Goal: Task Accomplishment & Management: Complete application form

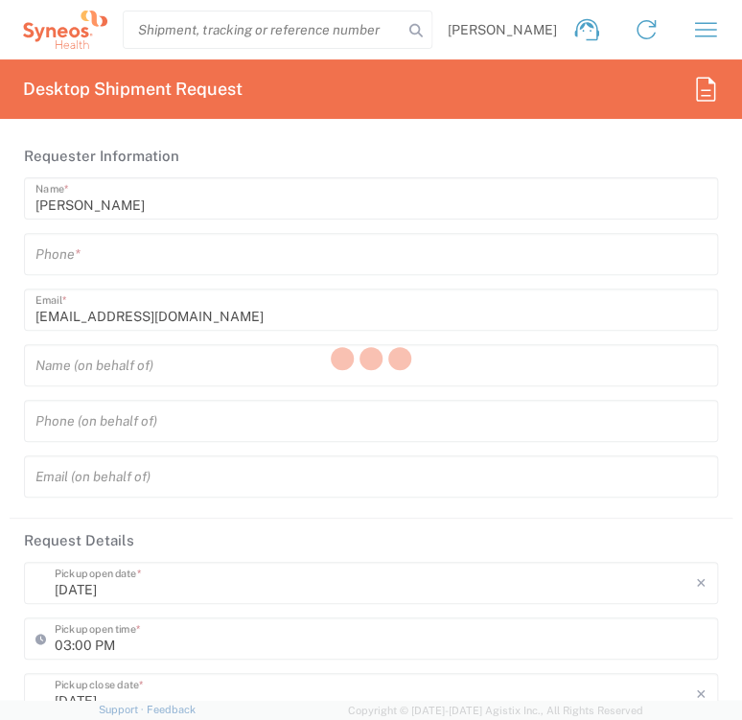
type input "3243"
type input "[GEOGRAPHIC_DATA]"
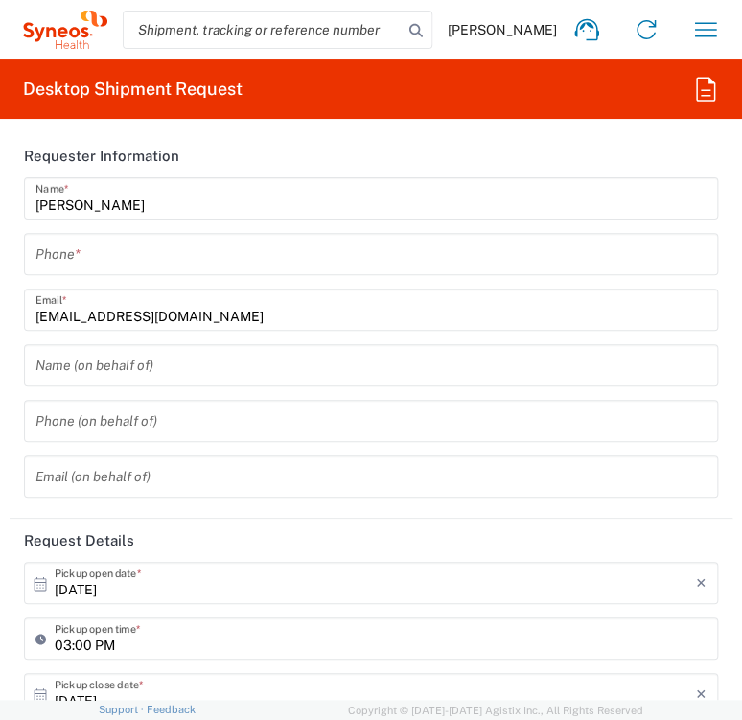
type input "INC Research Clin Svcs [GEOGRAPHIC_DATA]"
click at [298, 253] on input "tel" at bounding box center [370, 255] width 671 height 34
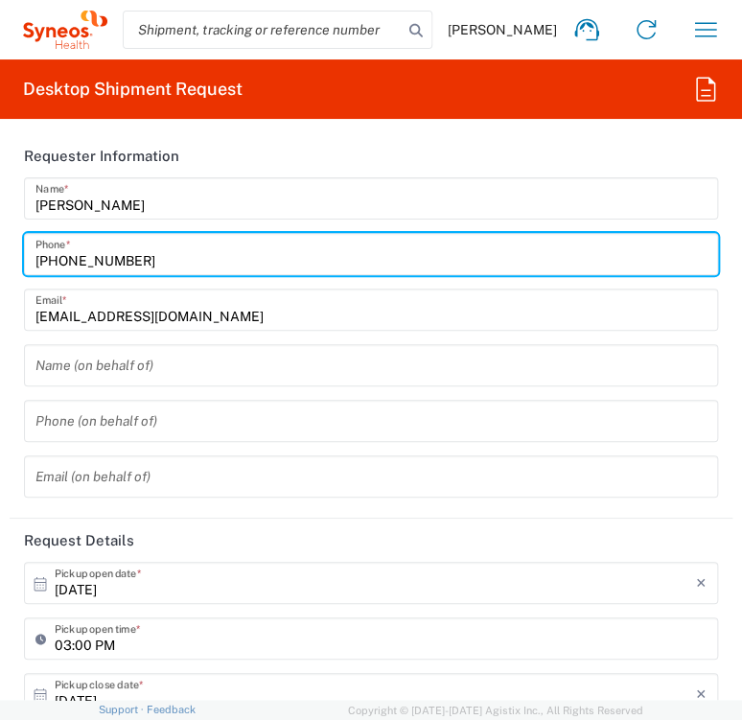
type input "[PHONE_NUMBER]"
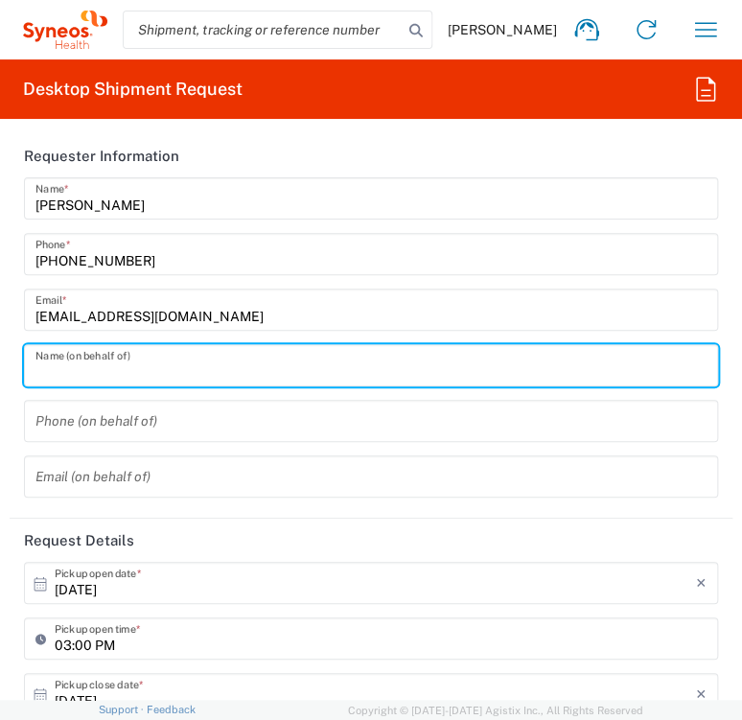
click at [161, 374] on input "text" at bounding box center [370, 366] width 671 height 34
type input "[PERSON_NAME]"
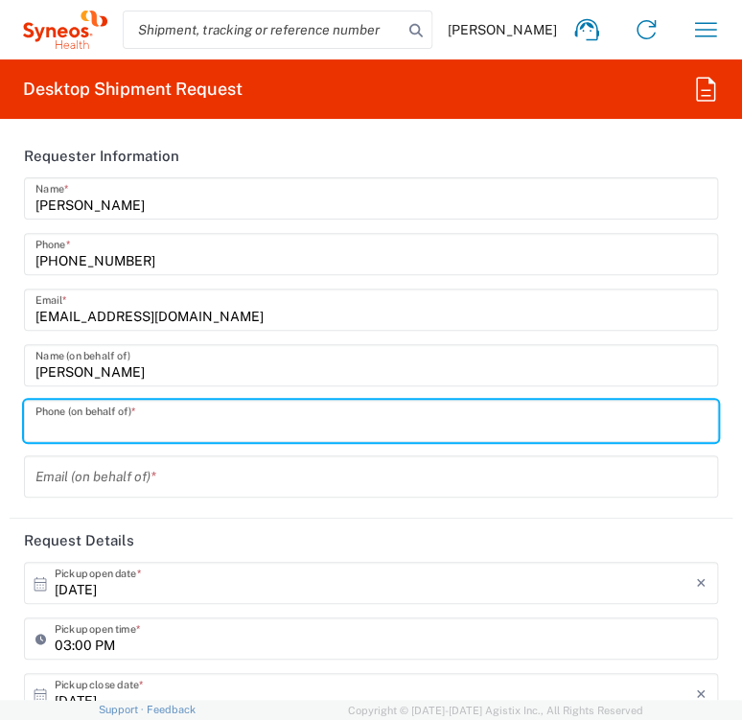
click at [170, 423] on input "tel" at bounding box center [370, 421] width 671 height 34
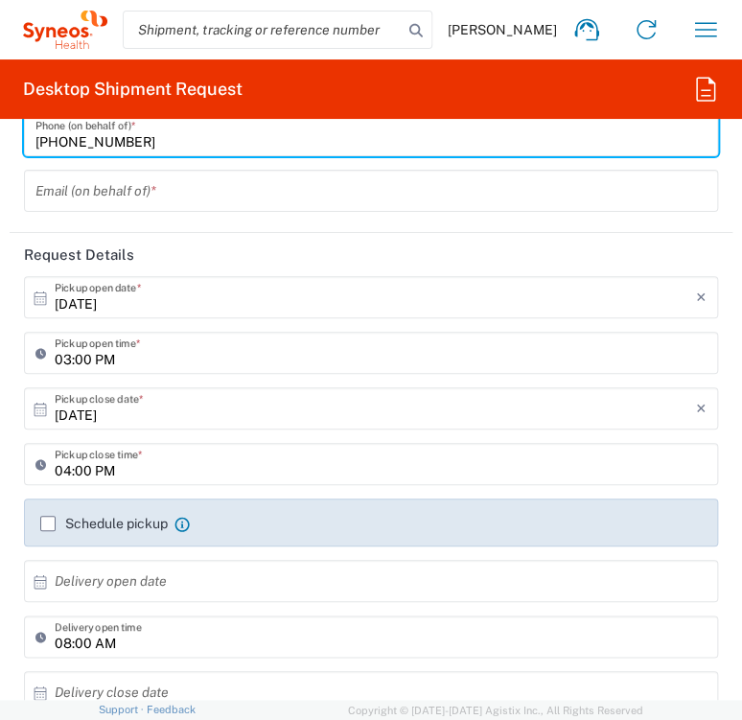
scroll to position [287, 0]
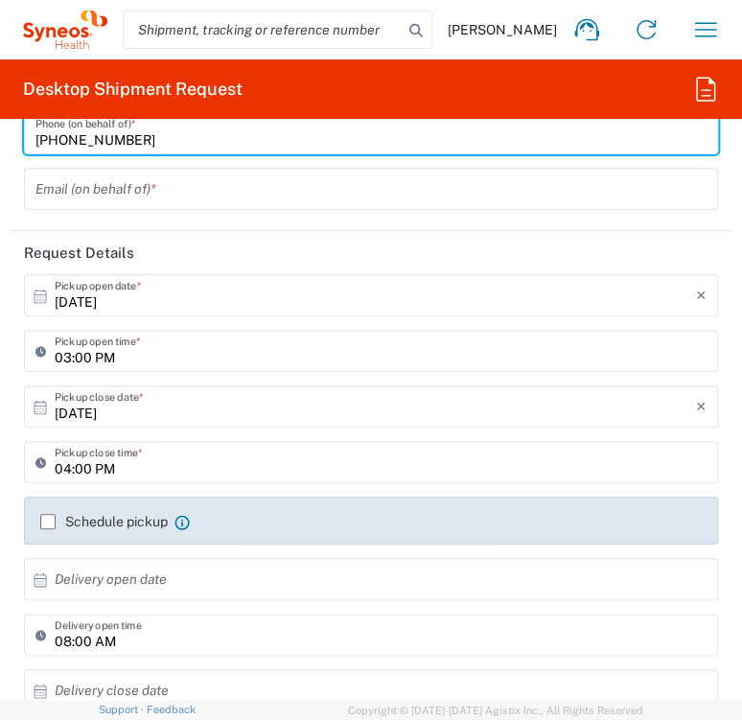
type input "[PHONE_NUMBER]"
click at [163, 300] on input "[DATE]" at bounding box center [375, 296] width 641 height 34
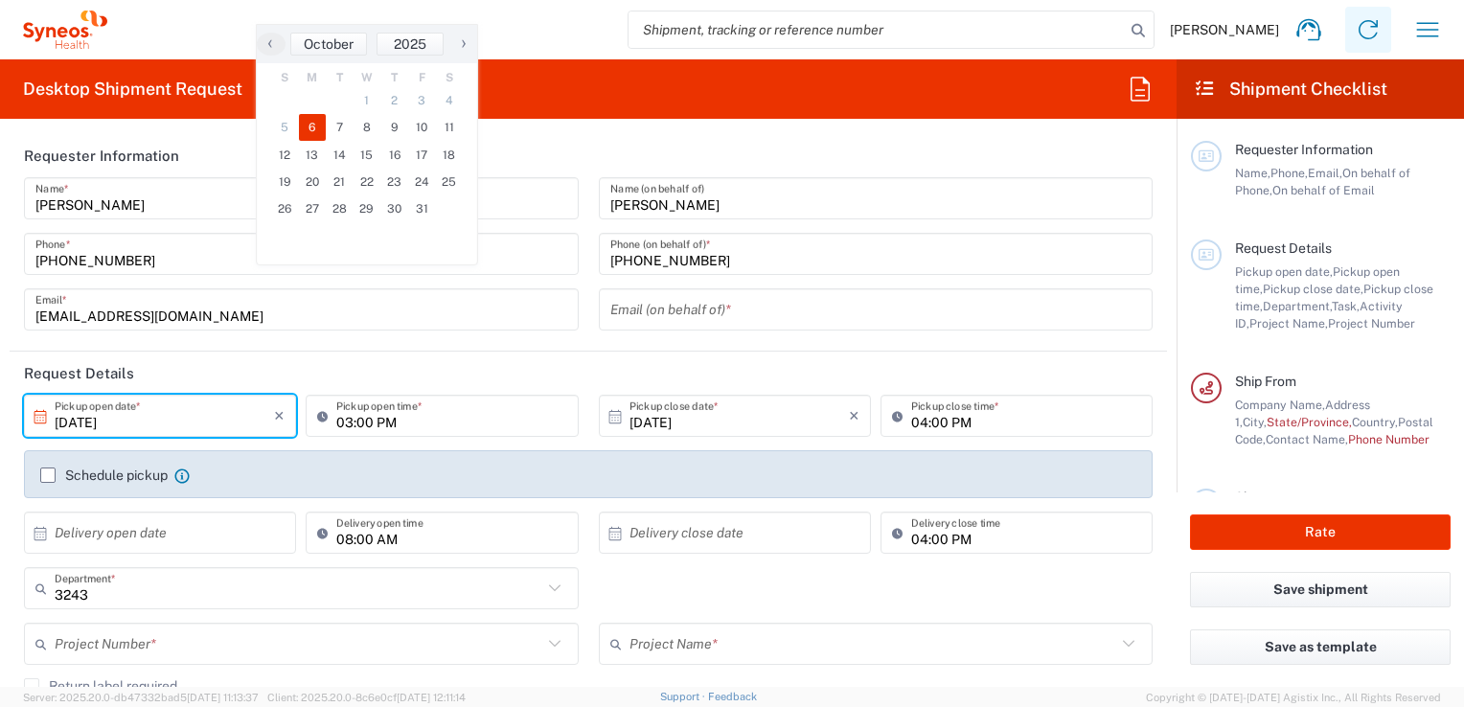
scroll to position [0, 0]
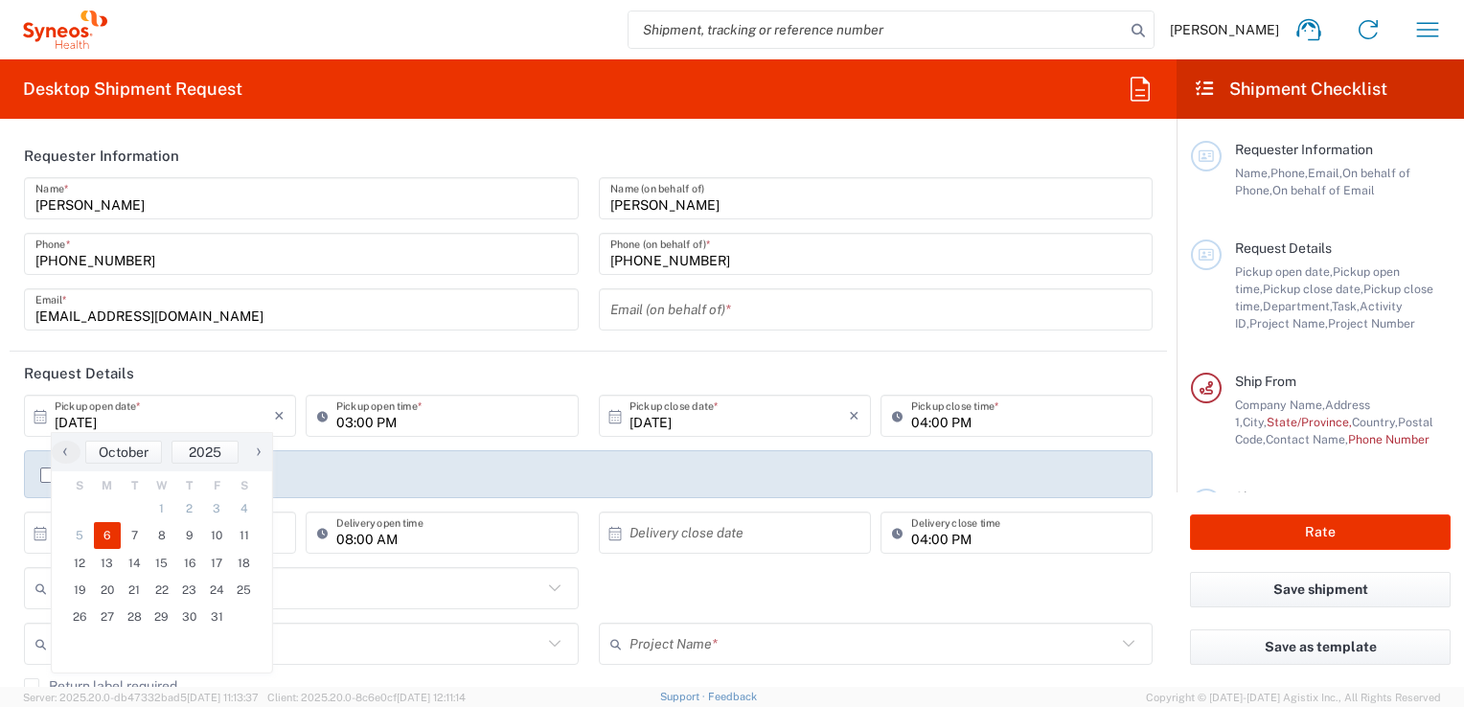
click at [471, 343] on div "[PERSON_NAME] Name * [PHONE_NUMBER] Phone * [EMAIL_ADDRESS][DOMAIN_NAME] Email *" at bounding box center [301, 260] width 575 height 167
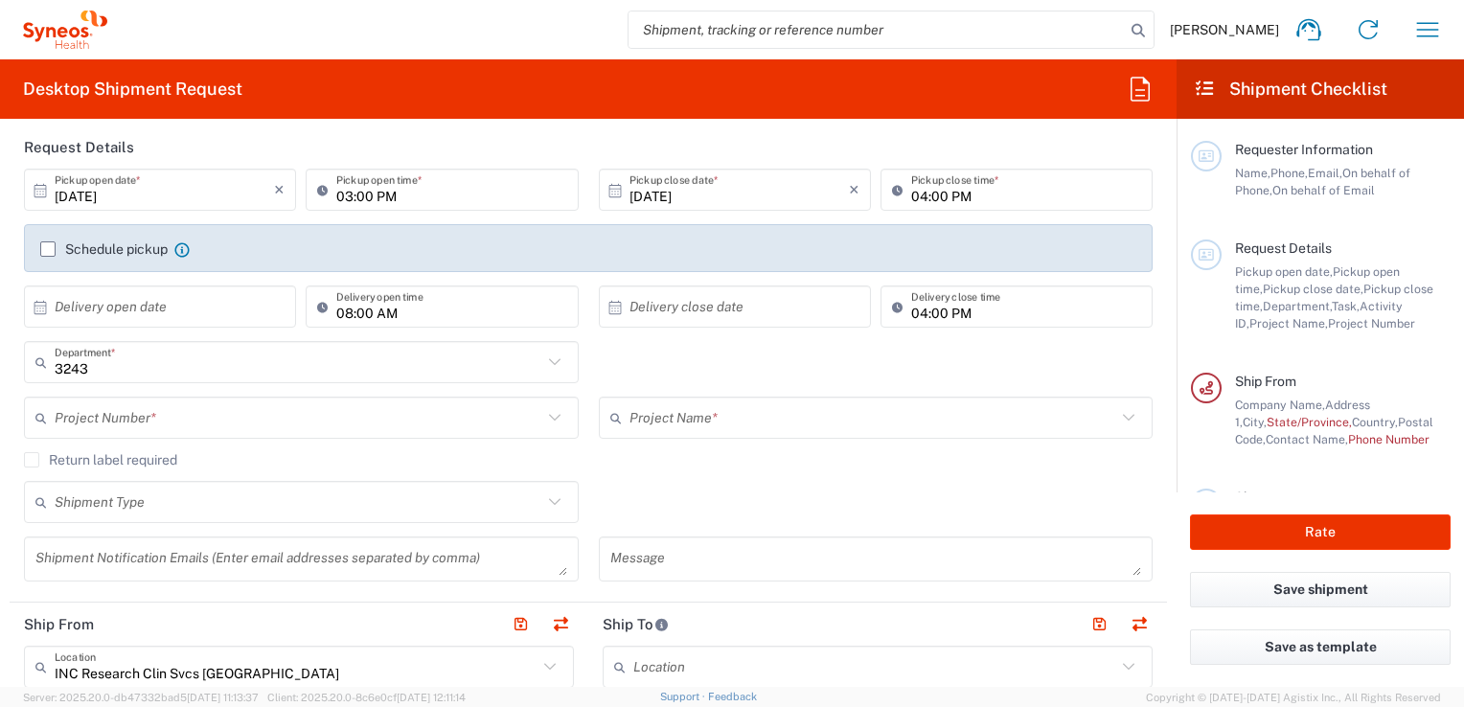
scroll to position [268, 0]
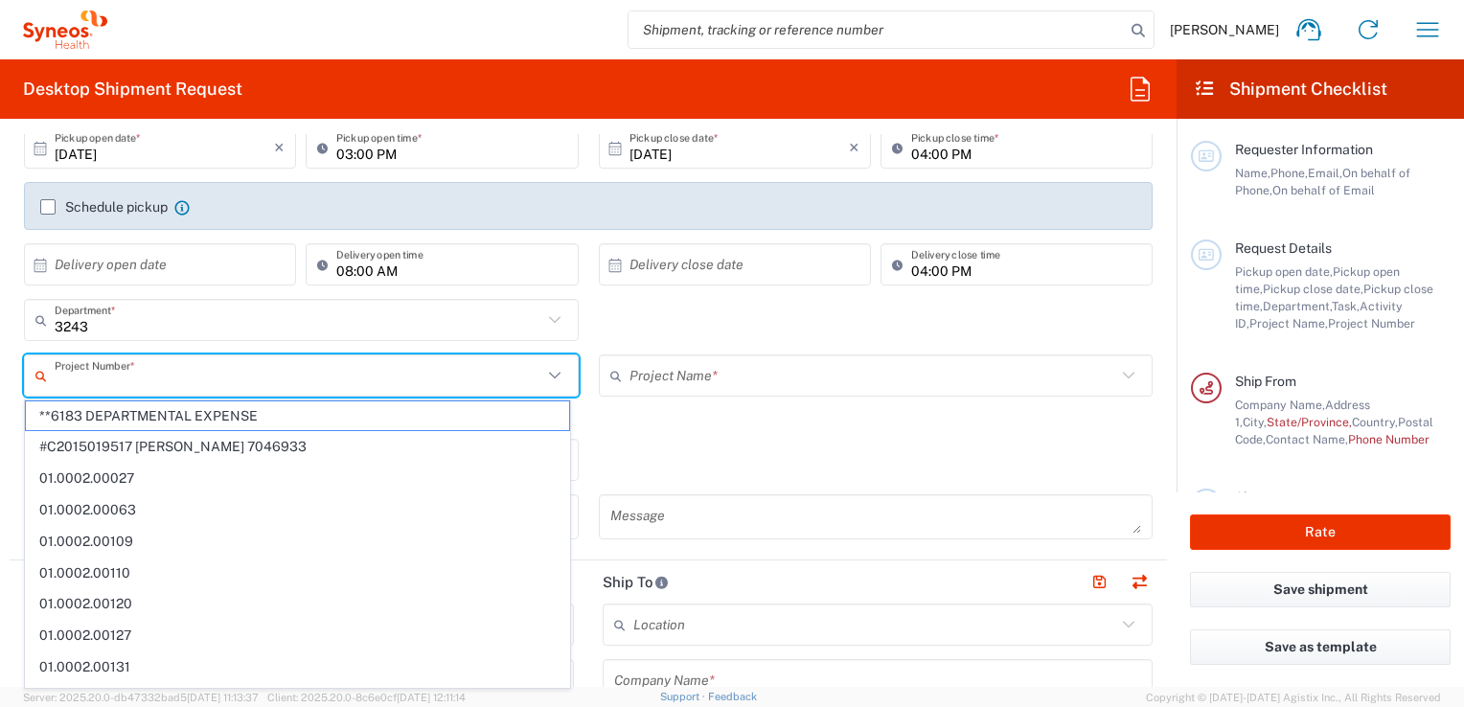
click at [393, 374] on input "text" at bounding box center [299, 376] width 488 height 34
click at [14, 346] on div "3243 Department * 3243 3000 3100 3109 3110 3111 3112 3125 3130 3135 3136 3150 3…" at bounding box center [301, 327] width 575 height 56
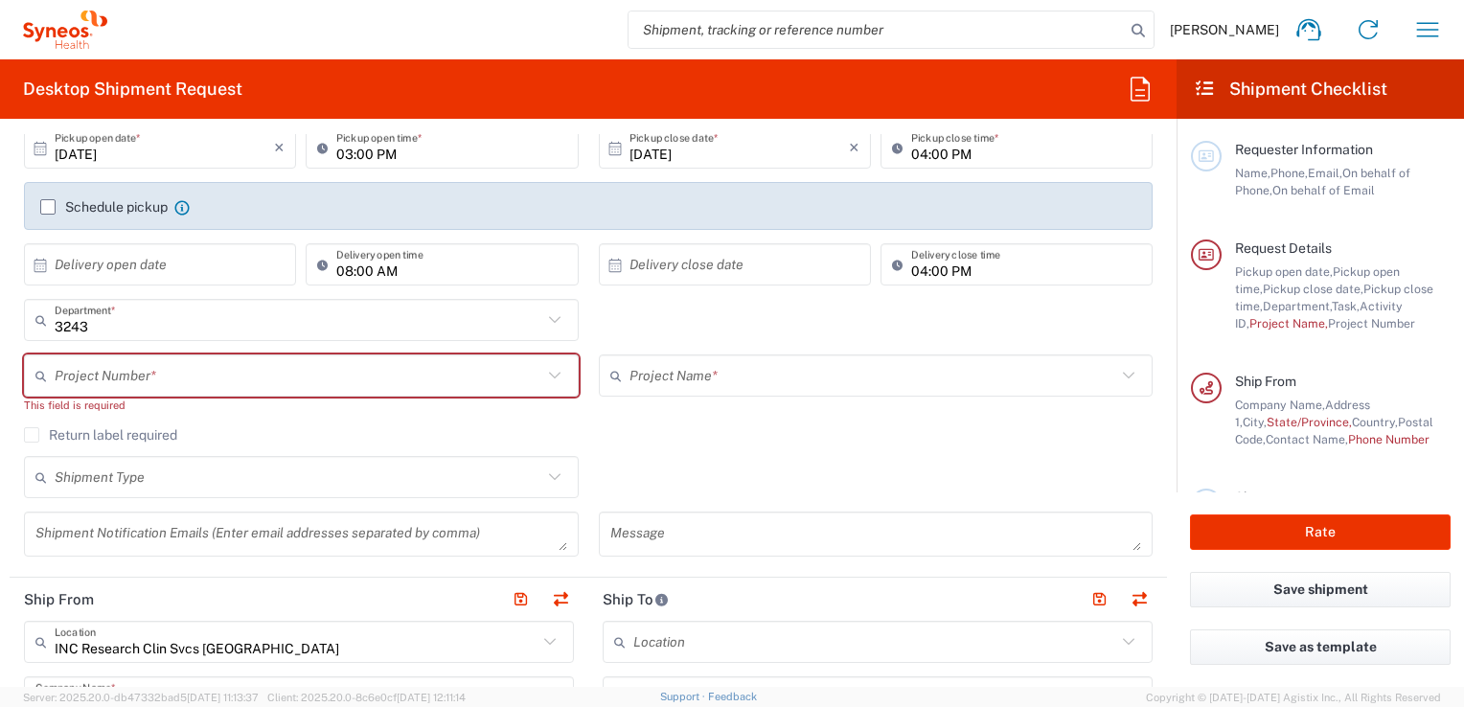
click at [355, 379] on input "text" at bounding box center [299, 376] width 488 height 34
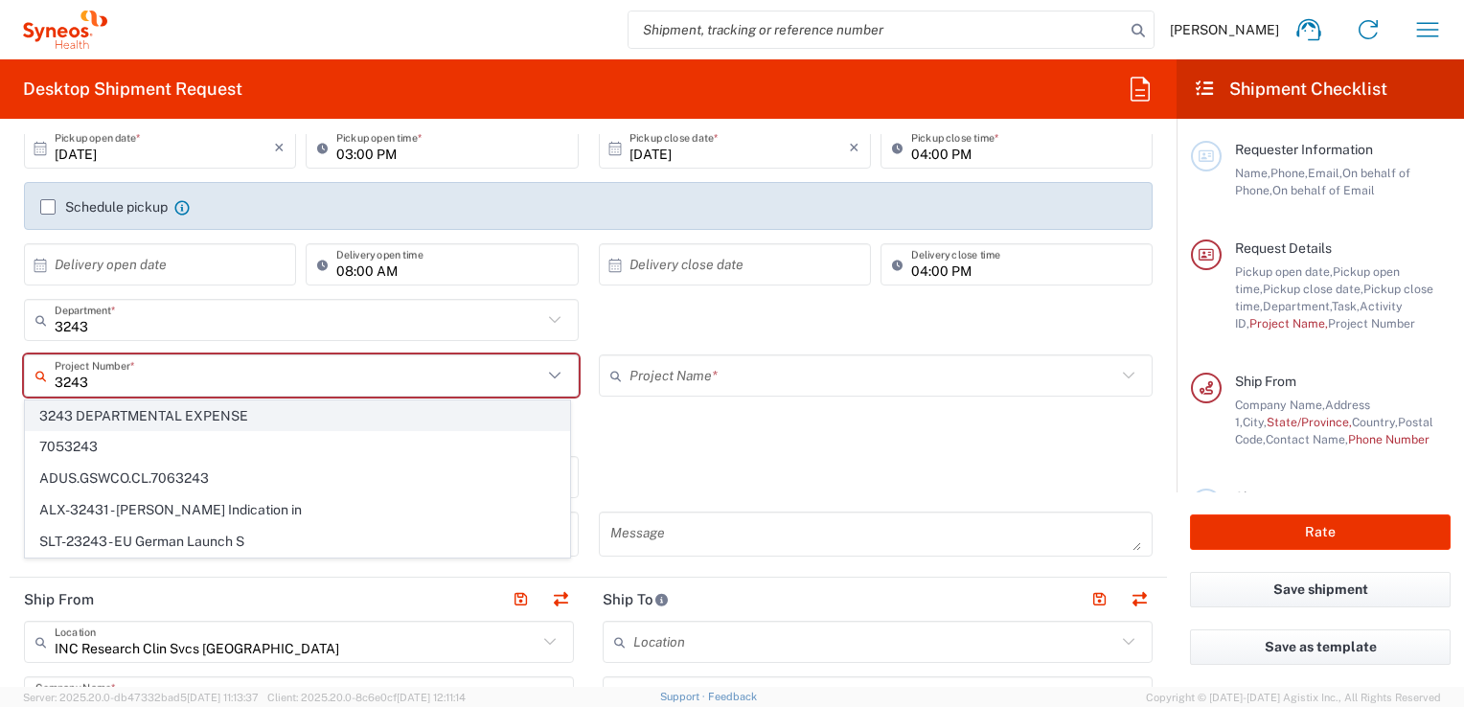
click at [422, 407] on span "3243 DEPARTMENTAL EXPENSE" at bounding box center [297, 416] width 543 height 30
type input "3243 DEPARTMENTAL EXPENSE"
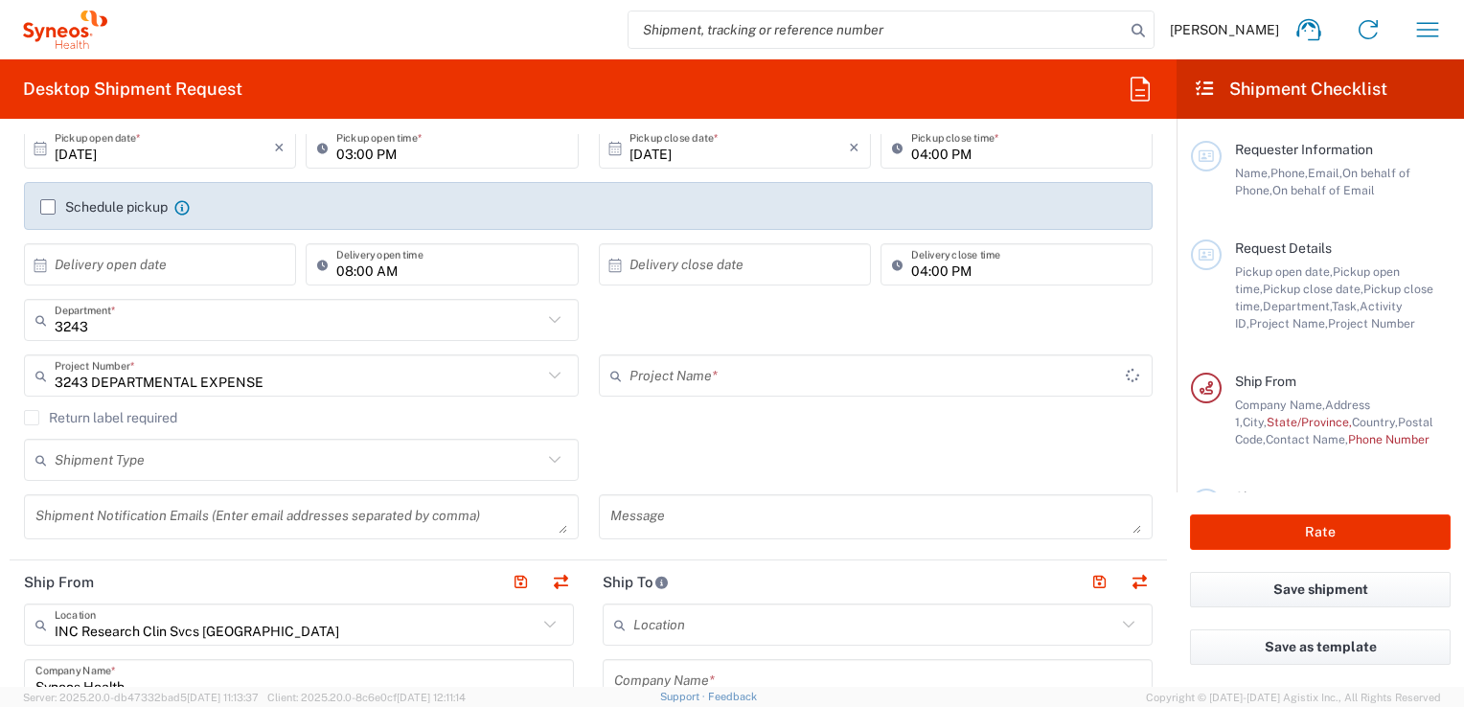
type input "3243 DEPARTMENTAL EXPENSE"
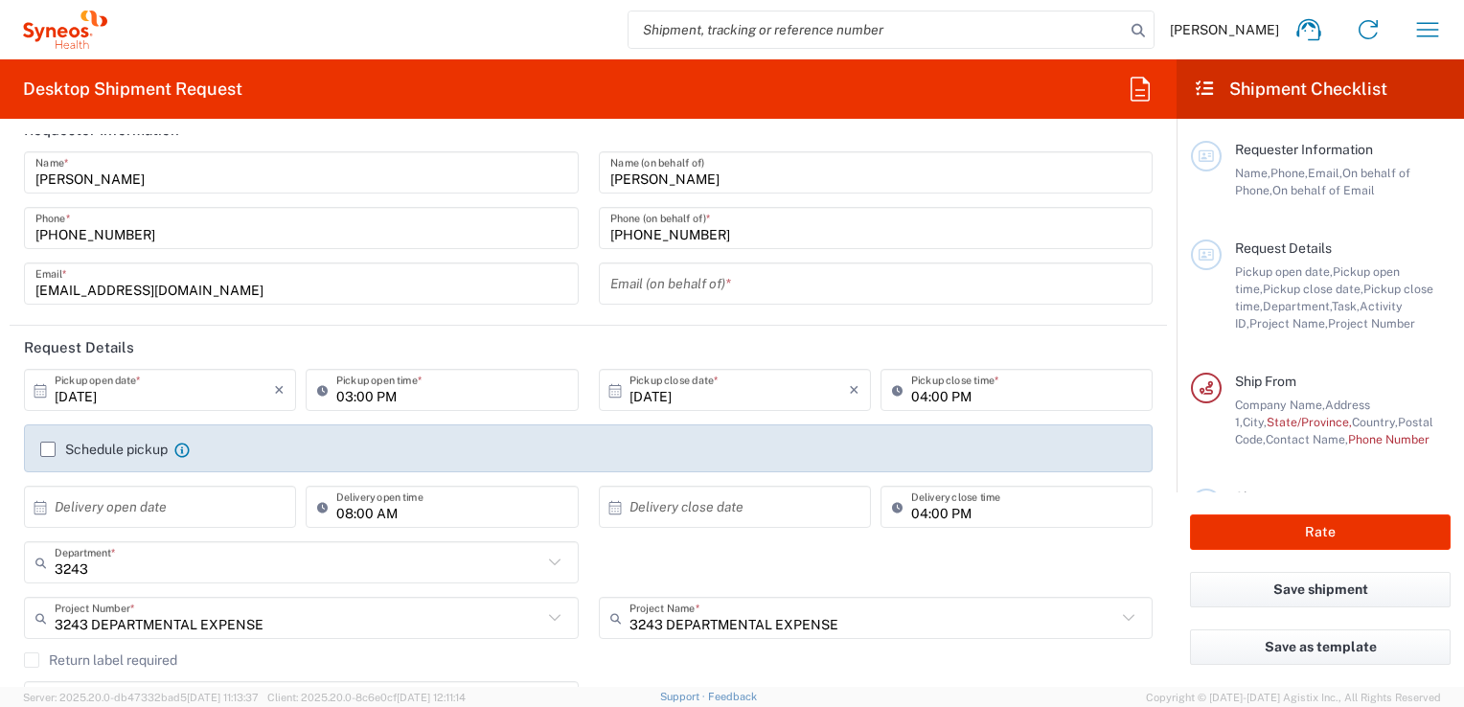
scroll to position [0, 0]
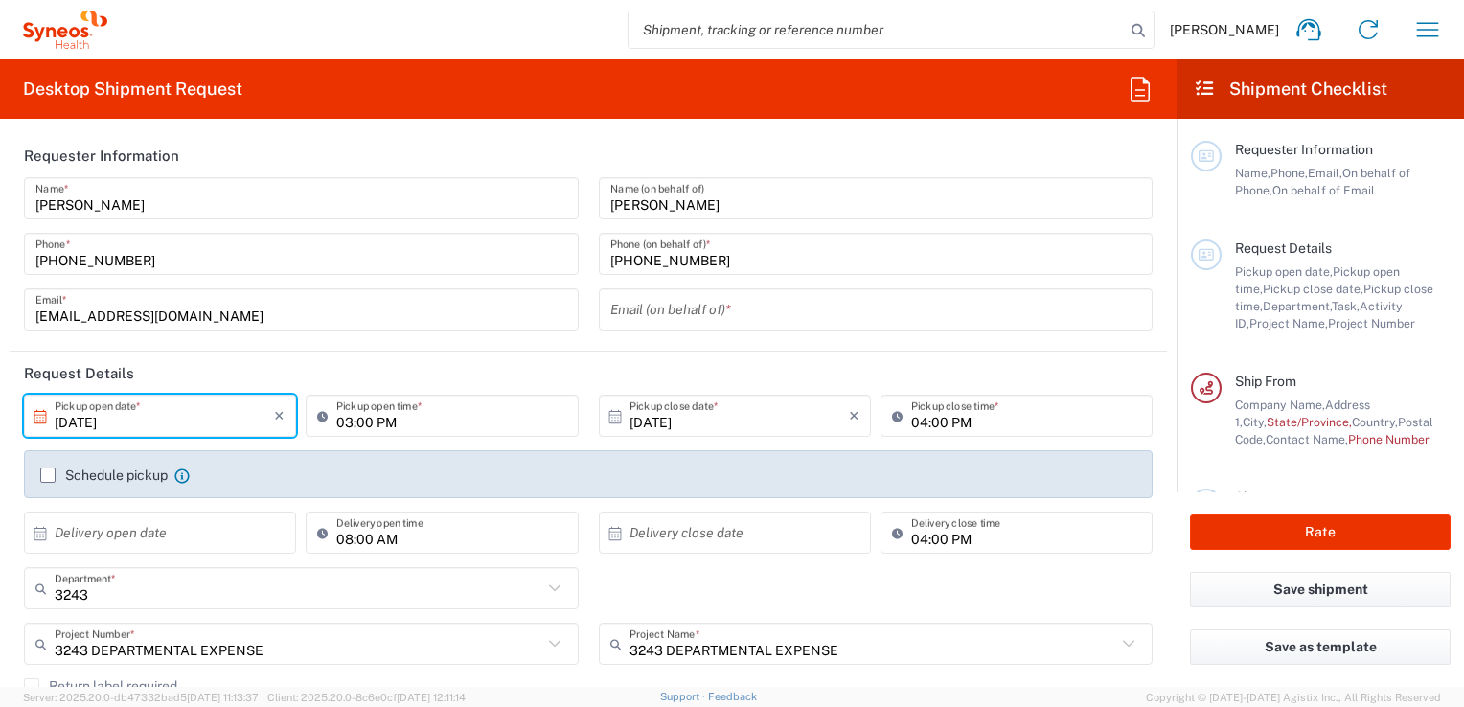
click at [142, 430] on input "[DATE]" at bounding box center [164, 417] width 219 height 34
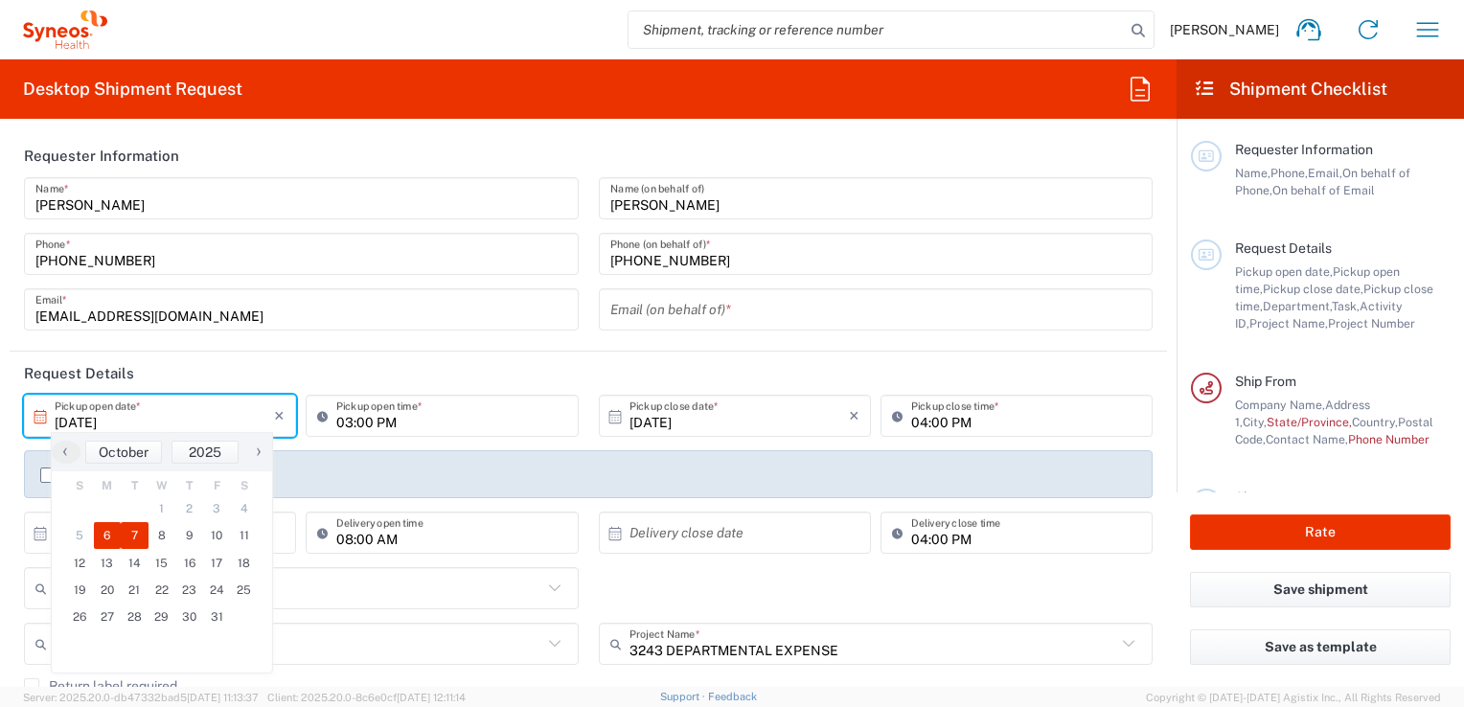
click at [128, 535] on span "7" at bounding box center [135, 535] width 28 height 27
type input "[DATE]"
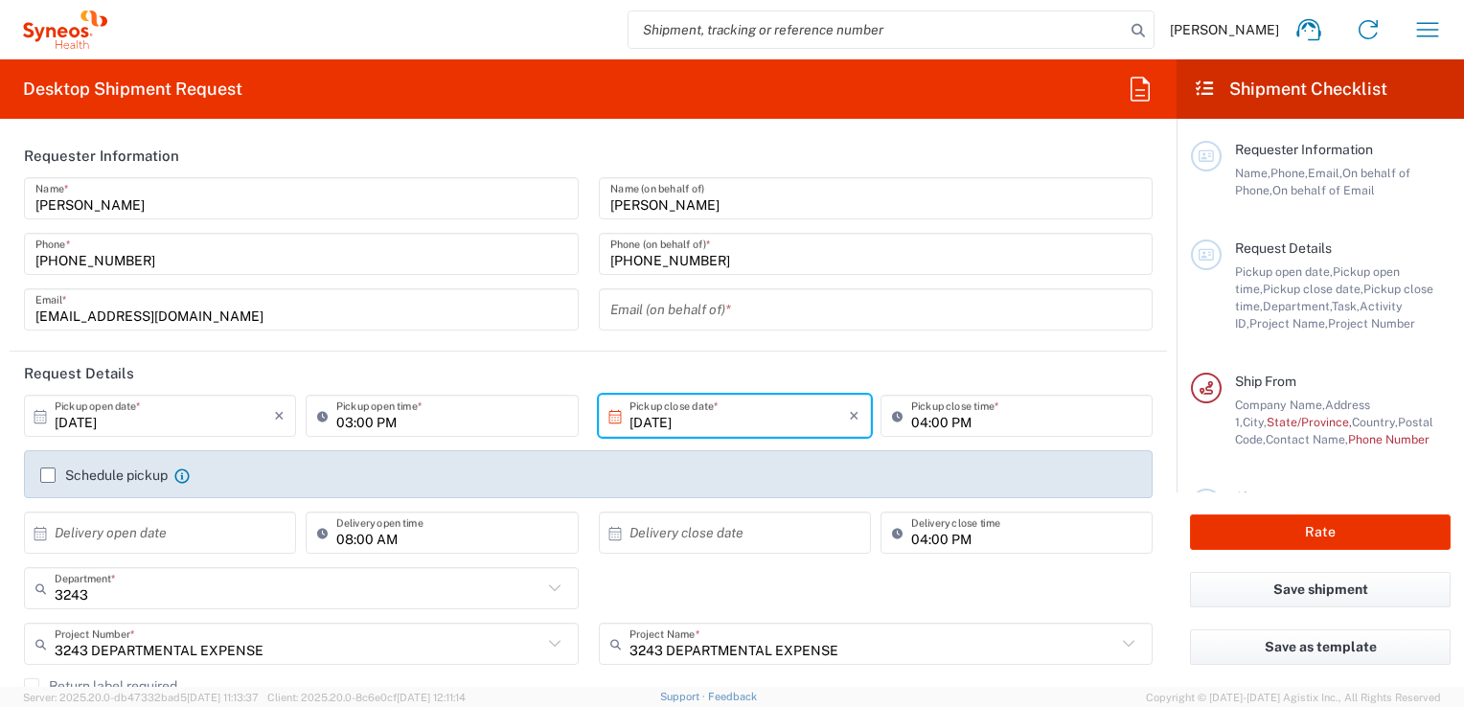
click at [443, 424] on input "03:00 PM" at bounding box center [451, 417] width 230 height 34
click at [319, 416] on icon at bounding box center [326, 416] width 19 height 31
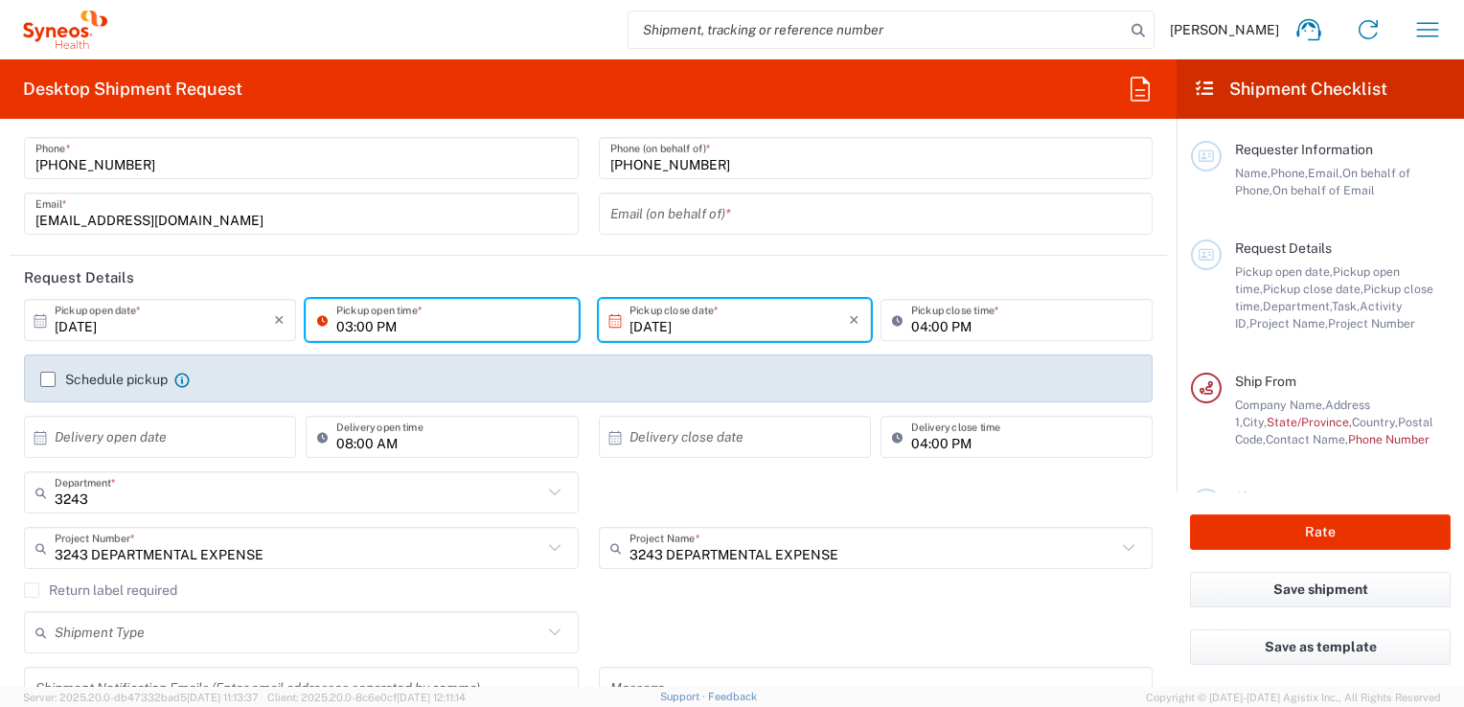
drag, startPoint x: 521, startPoint y: 273, endPoint x: 433, endPoint y: 318, distance: 99.0
click at [521, 273] on header "Request Details" at bounding box center [588, 277] width 1157 height 43
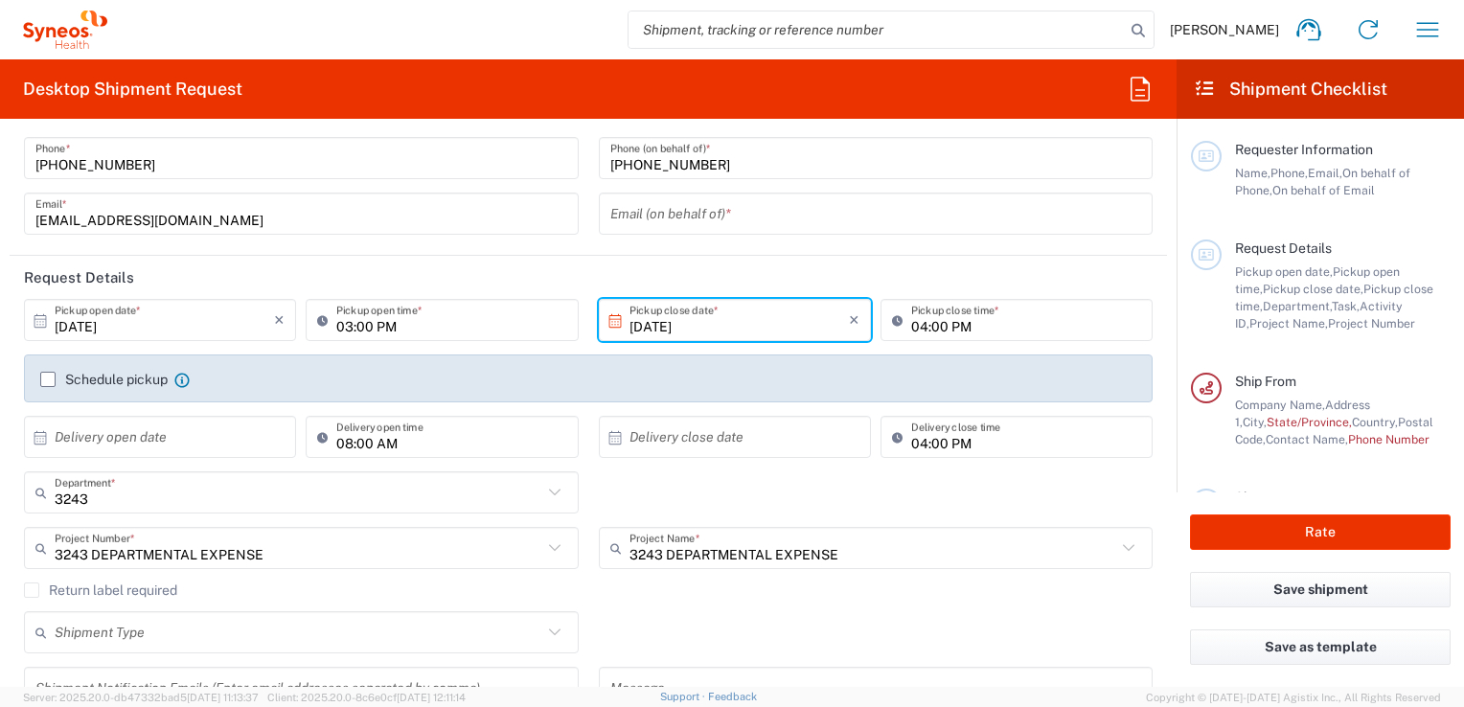
drag, startPoint x: 433, startPoint y: 318, endPoint x: 378, endPoint y: 316, distance: 55.6
click at [433, 318] on input "03:00 PM" at bounding box center [451, 321] width 230 height 34
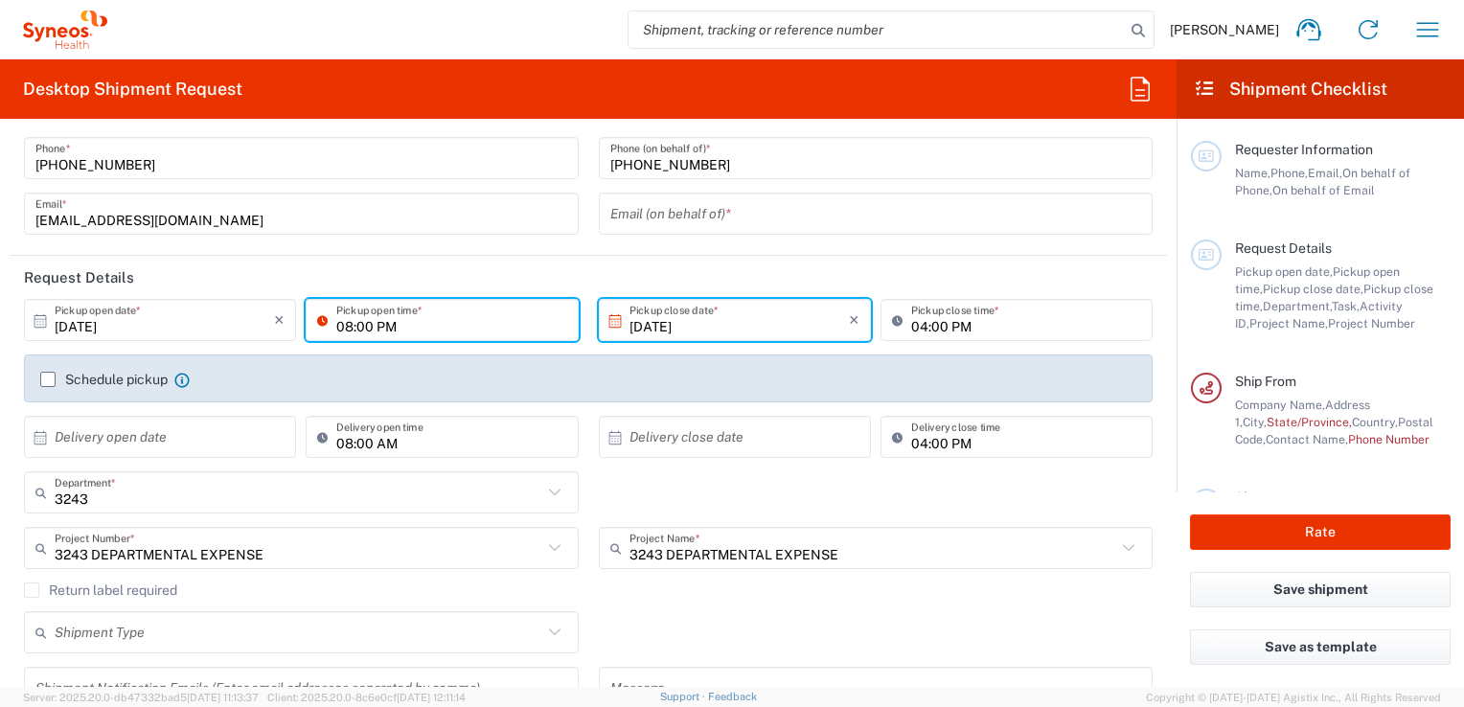
click at [400, 320] on input "08:00 PM" at bounding box center [451, 321] width 230 height 34
type input "08:00 AM"
click at [461, 270] on header "Request Details" at bounding box center [588, 277] width 1157 height 43
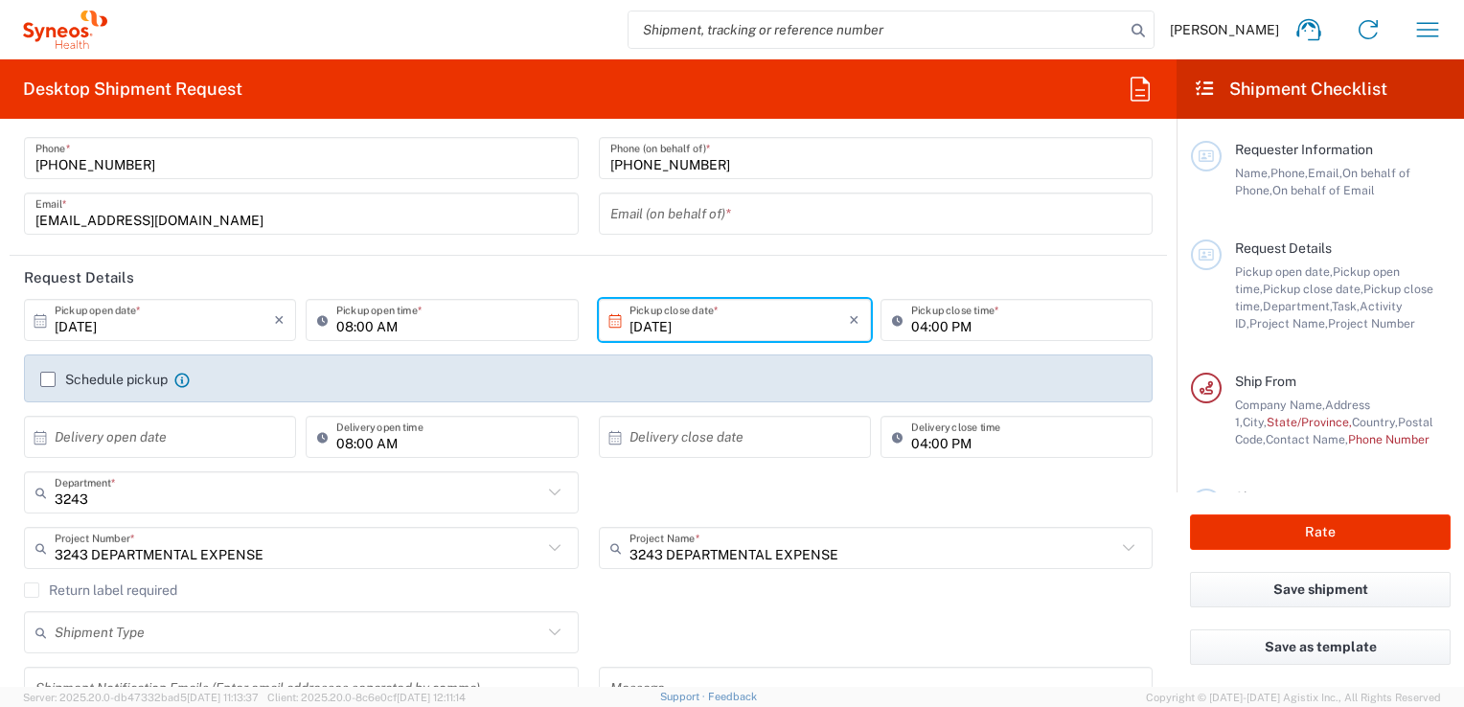
click at [696, 324] on input "[DATE]" at bounding box center [739, 321] width 219 height 34
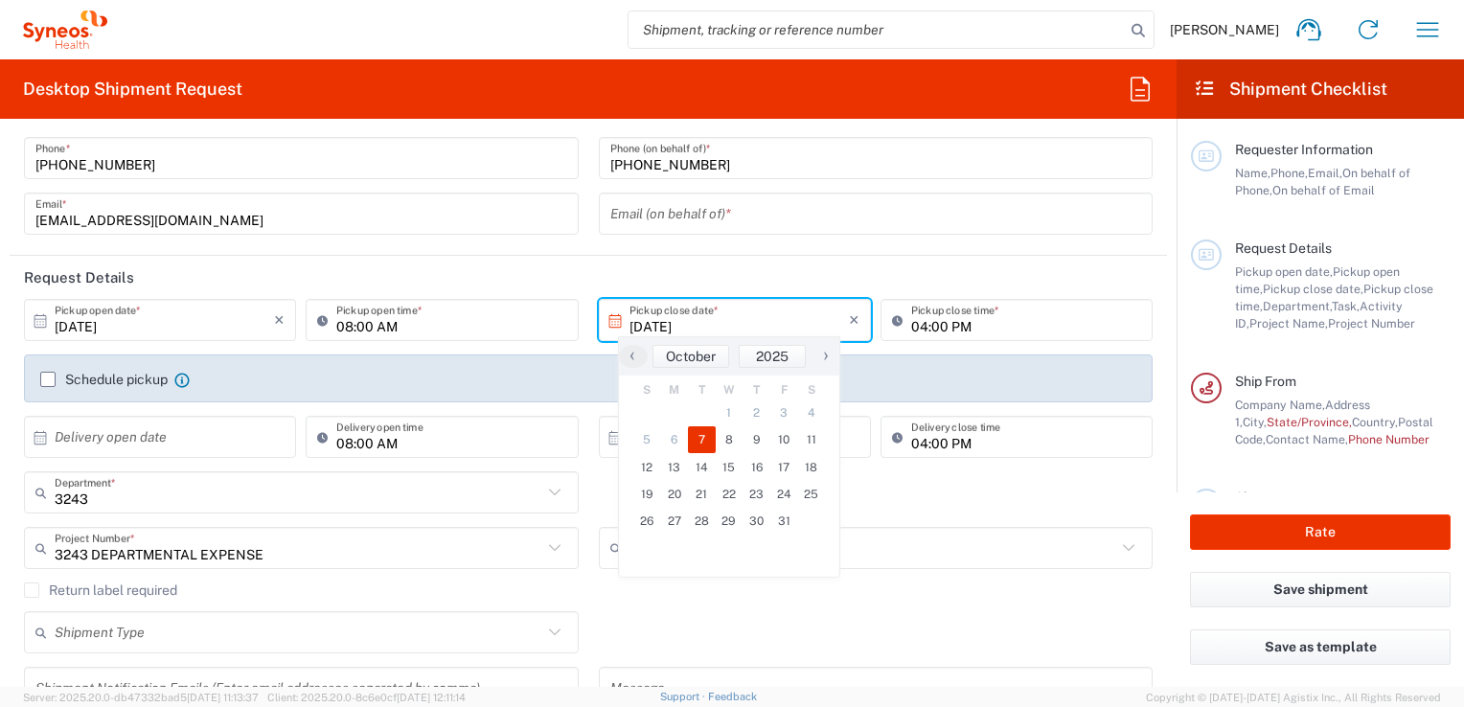
click at [90, 333] on input "[DATE]" at bounding box center [164, 321] width 219 height 34
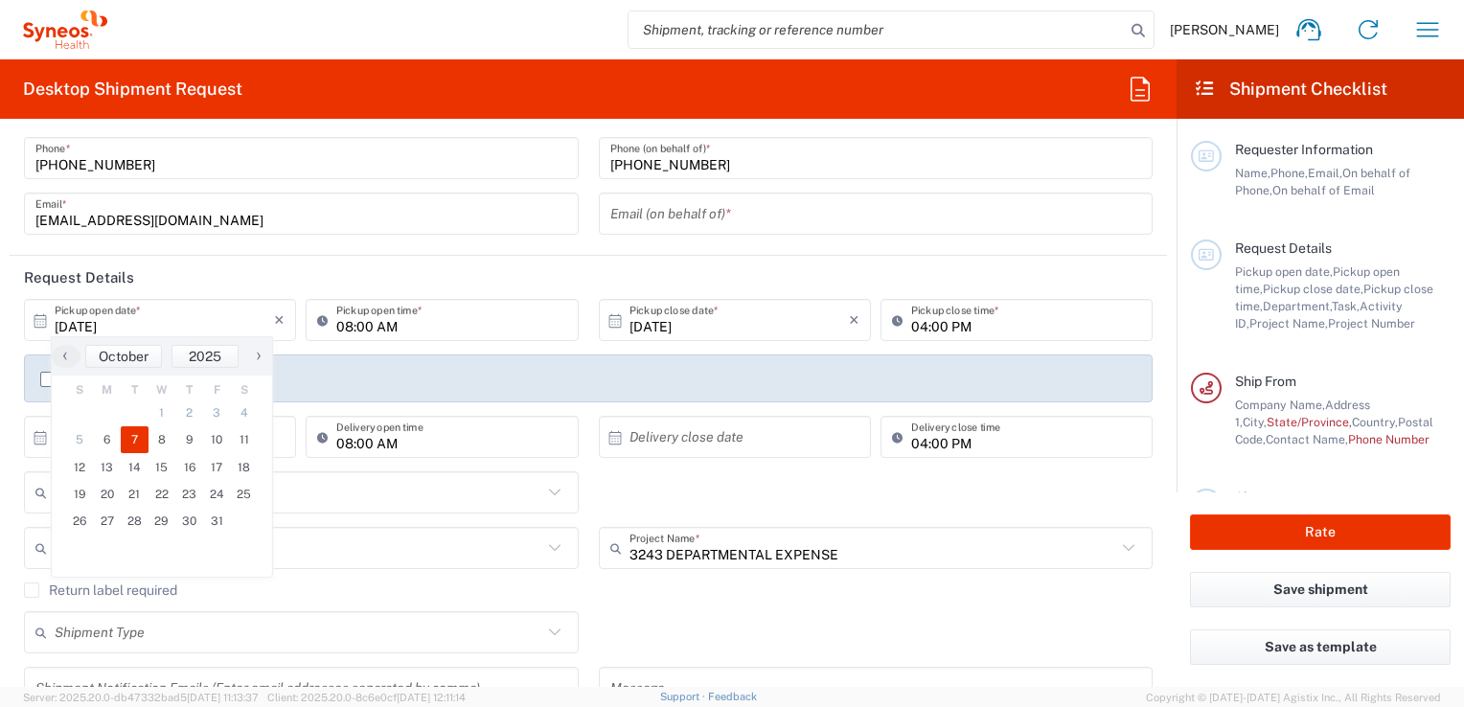
click at [130, 438] on span "7" at bounding box center [135, 439] width 28 height 27
click at [144, 435] on span "7" at bounding box center [135, 439] width 28 height 27
drag, startPoint x: 227, startPoint y: 286, endPoint x: 226, endPoint y: 318, distance: 31.6
click at [228, 286] on header "Request Details" at bounding box center [588, 277] width 1157 height 43
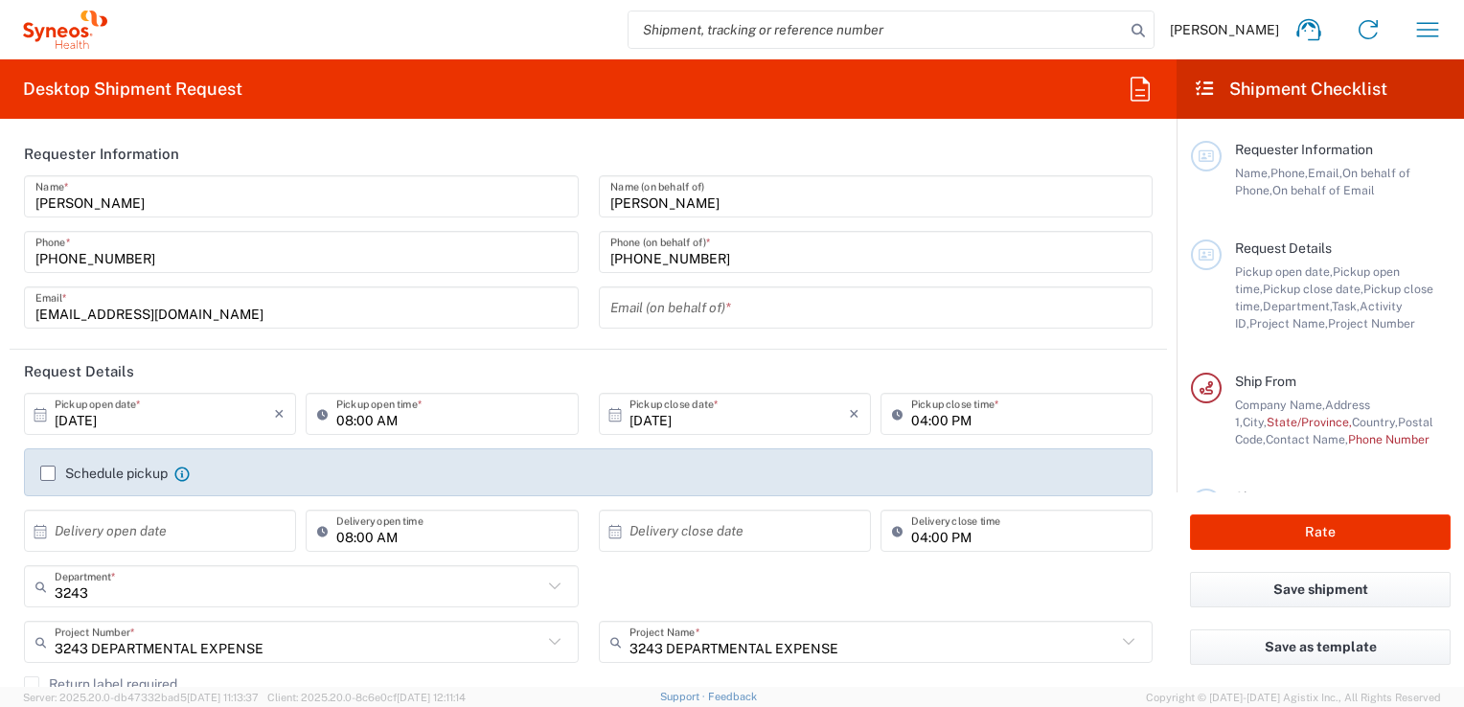
scroll to position [0, 0]
click at [207, 523] on input "text" at bounding box center [164, 533] width 219 height 34
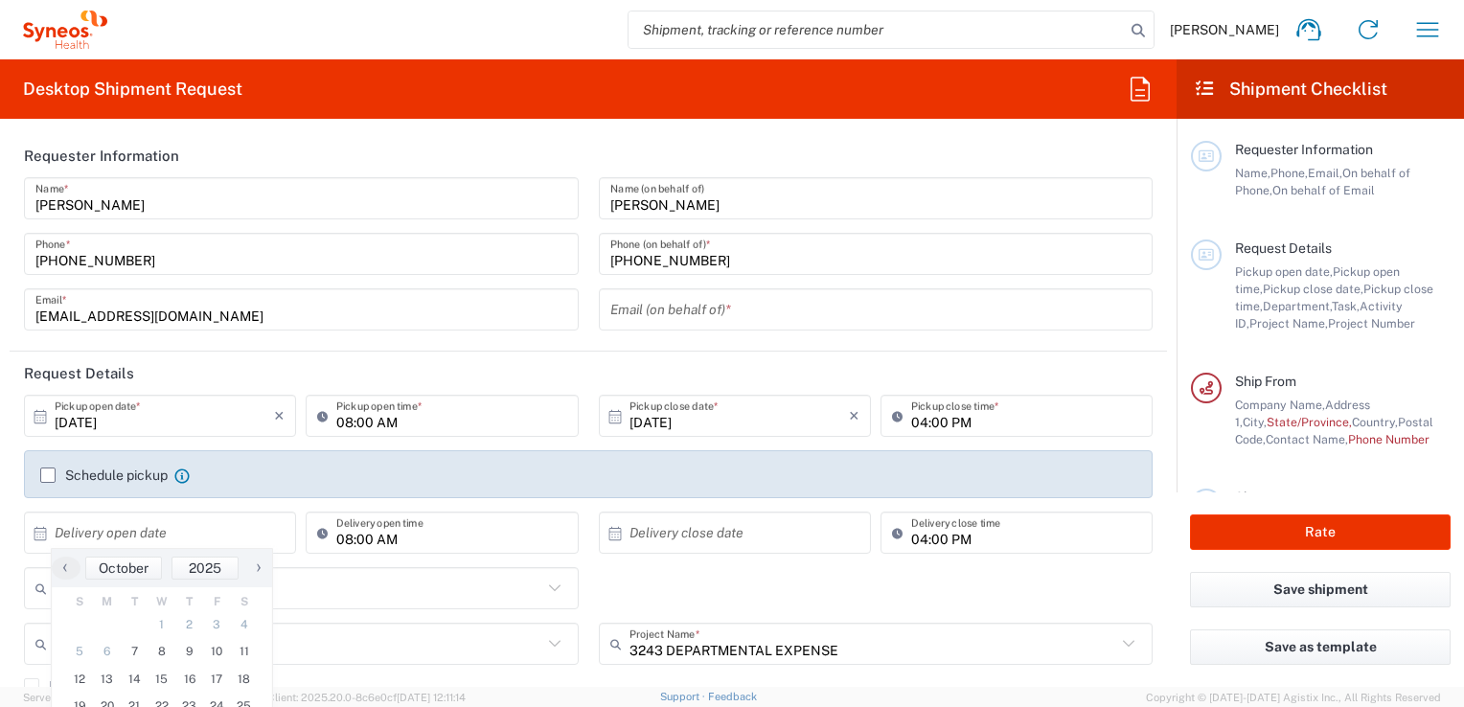
click at [44, 531] on icon at bounding box center [40, 532] width 12 height 13
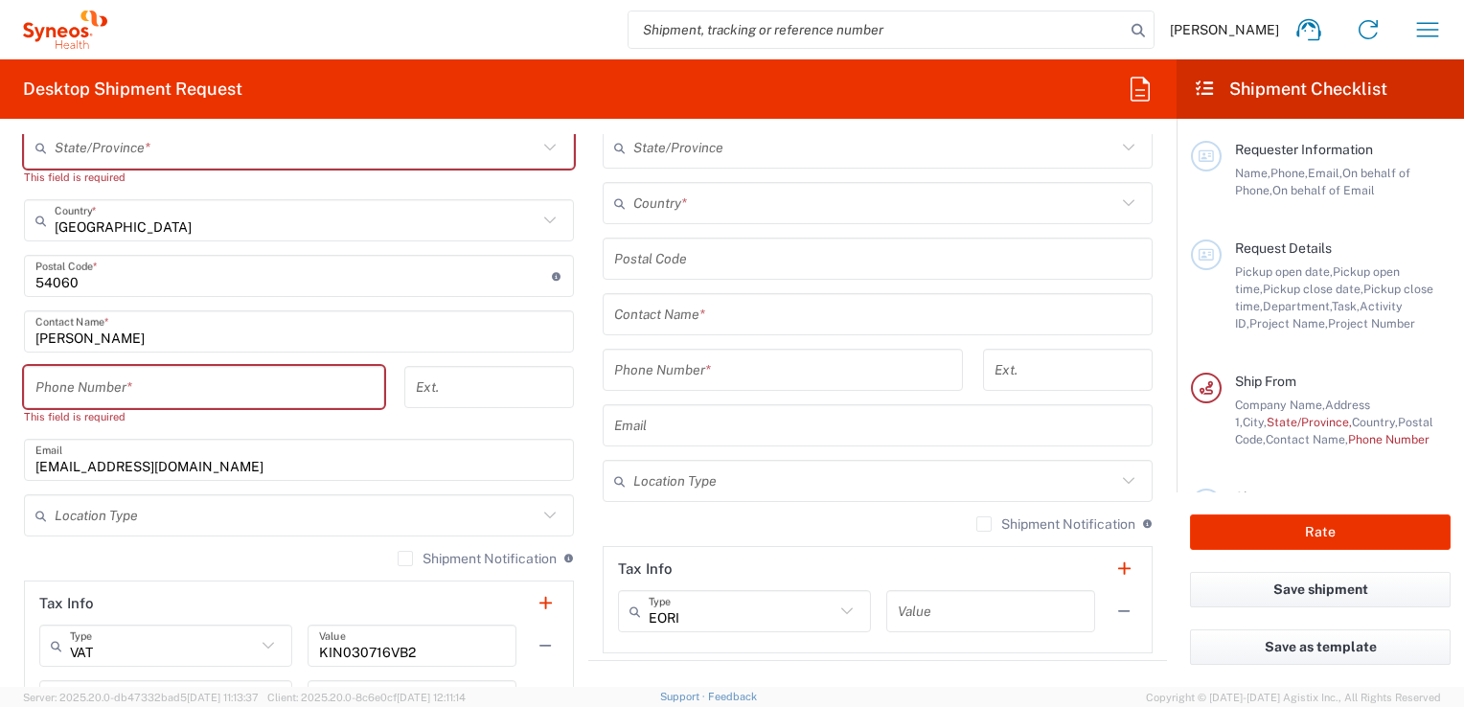
scroll to position [958, 0]
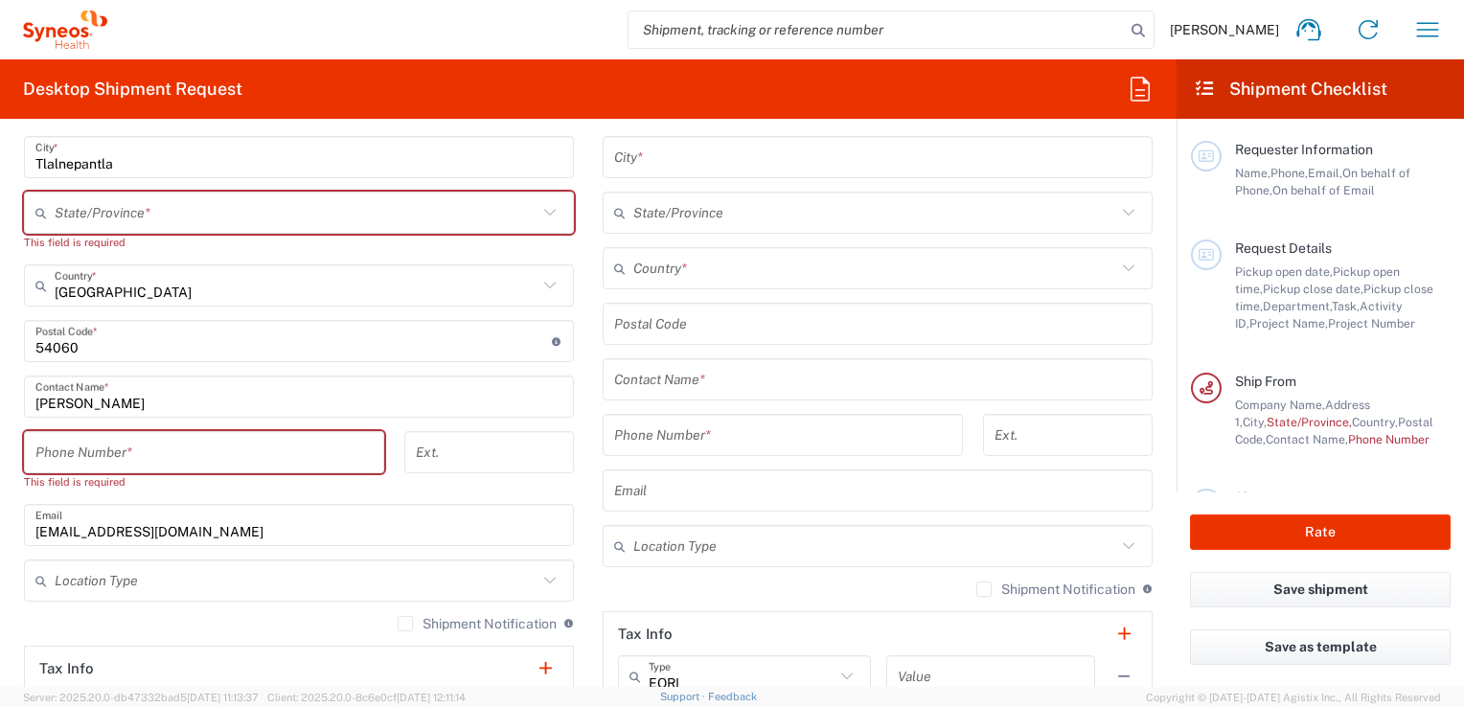
click at [8, 348] on form "Requester Information [PERSON_NAME] Name * [PHONE_NUMBER] Phone * [EMAIL_ADDRES…" at bounding box center [588, 410] width 1177 height 553
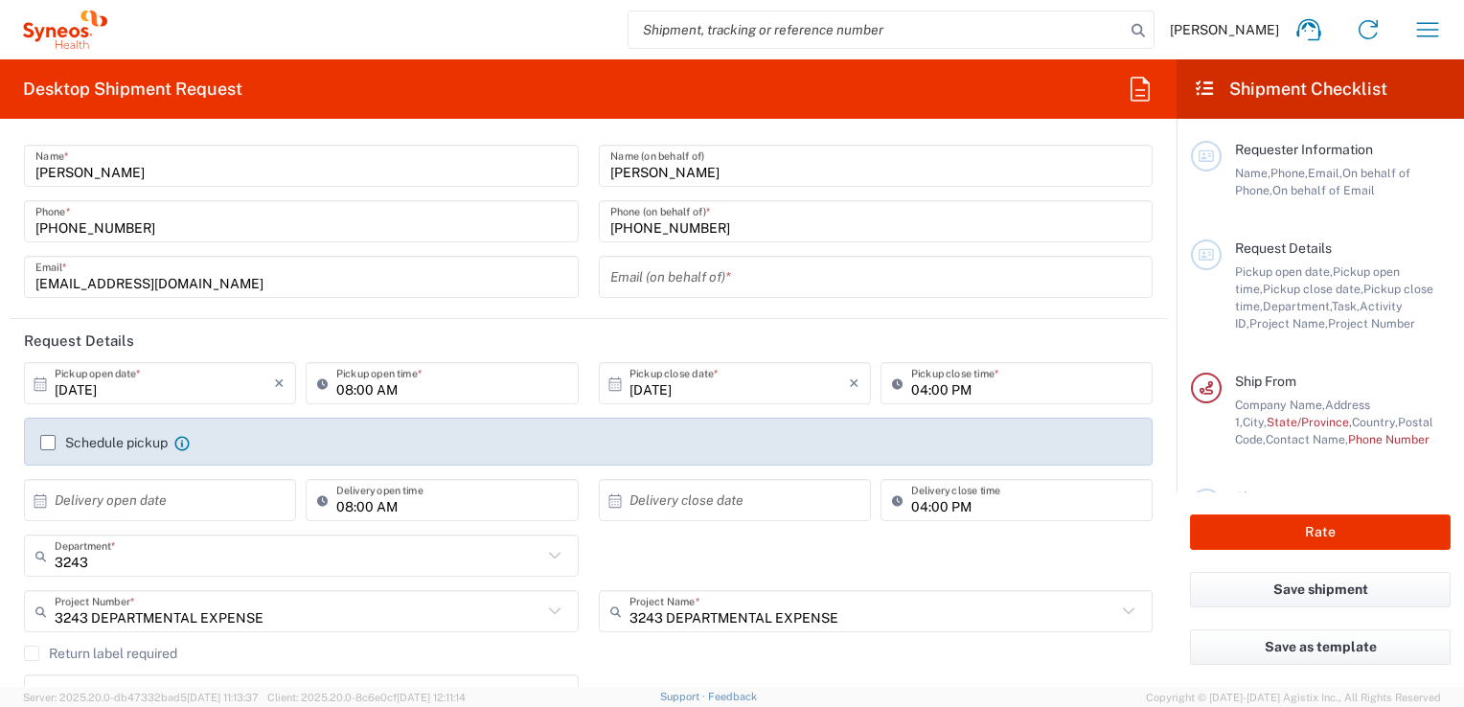
scroll to position [0, 0]
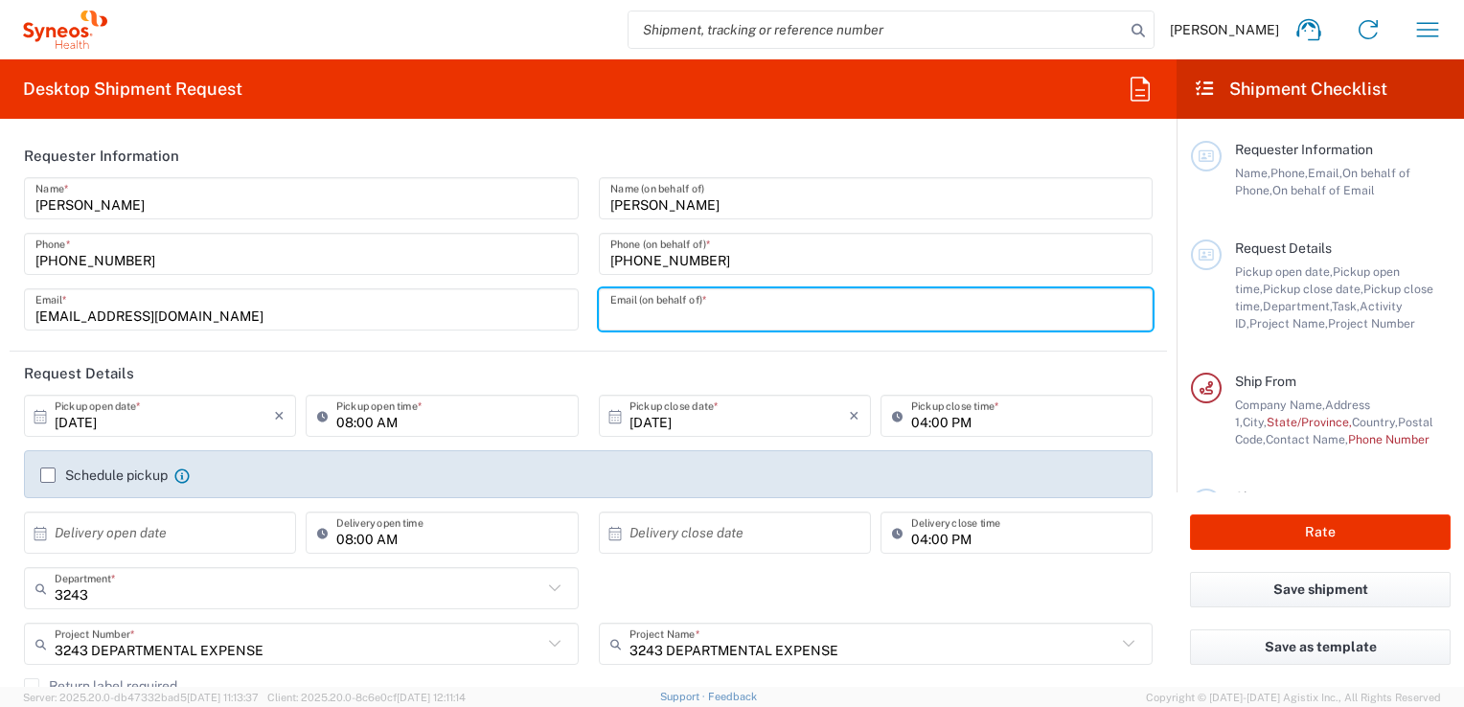
click at [641, 297] on input "text" at bounding box center [876, 310] width 532 height 34
type input "[EMAIL_ADDRESS][DOMAIN_NAME]"
click at [576, 347] on agx-form-section "Requester Information [PERSON_NAME] Name * [PHONE_NUMBER] Phone * [EMAIL_ADDRES…" at bounding box center [588, 243] width 1157 height 218
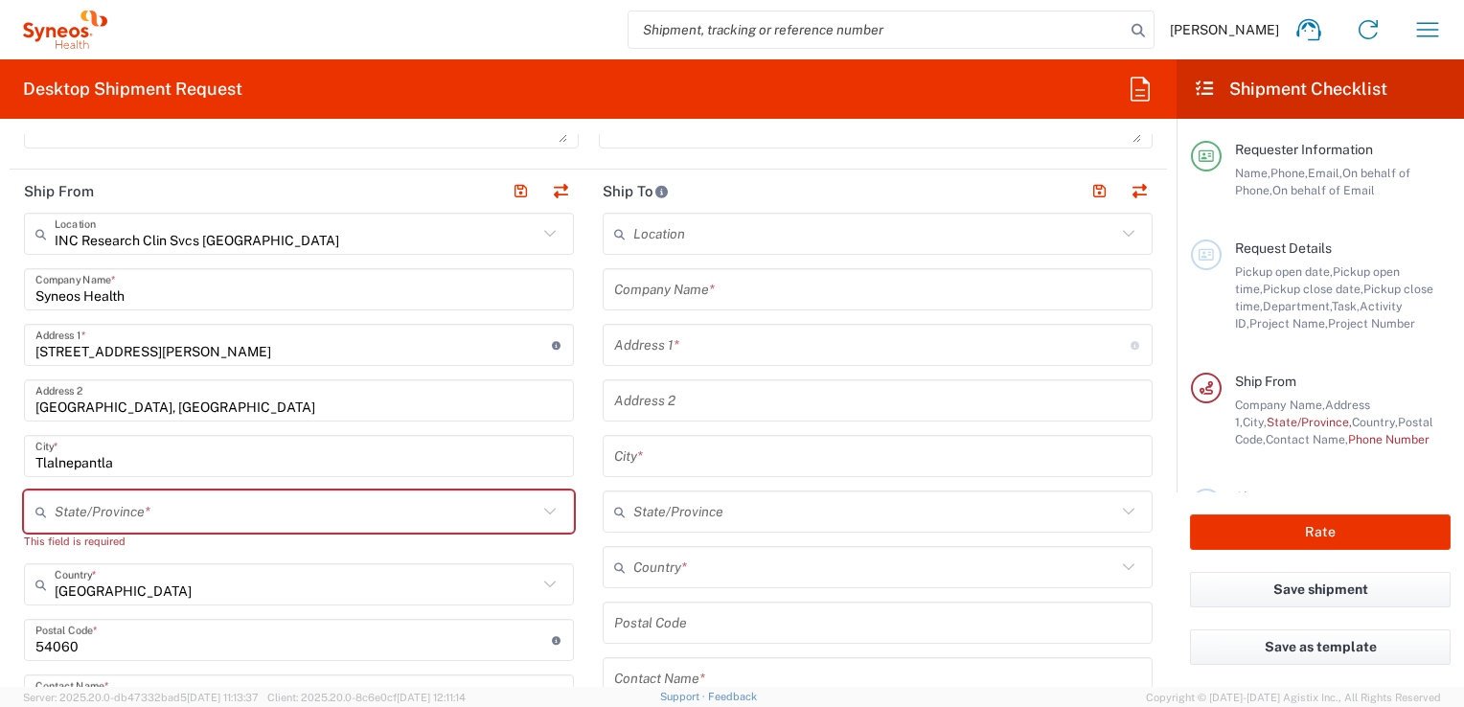
scroll to position [694, 0]
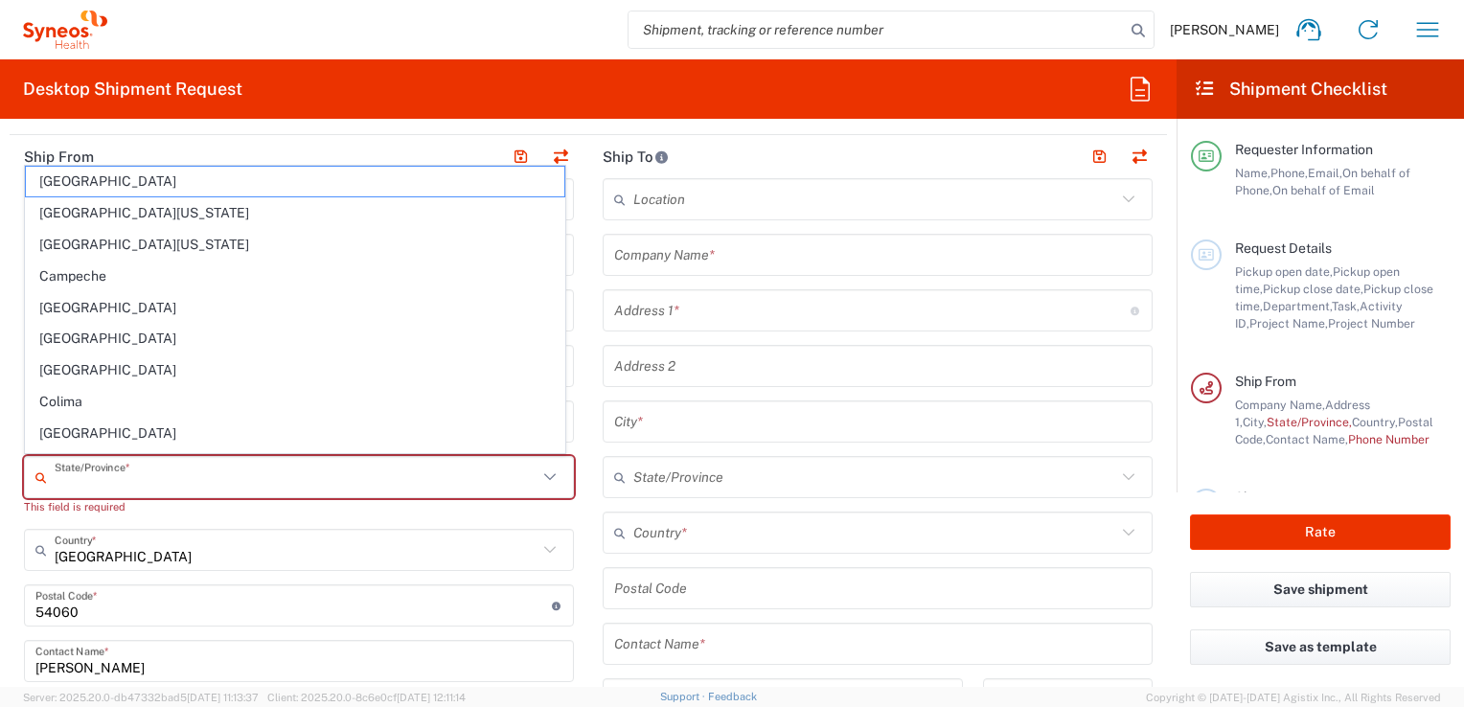
click at [157, 477] on input "text" at bounding box center [296, 478] width 483 height 34
type input "[GEOGRAPHIC_DATA]"
type input "5565990091"
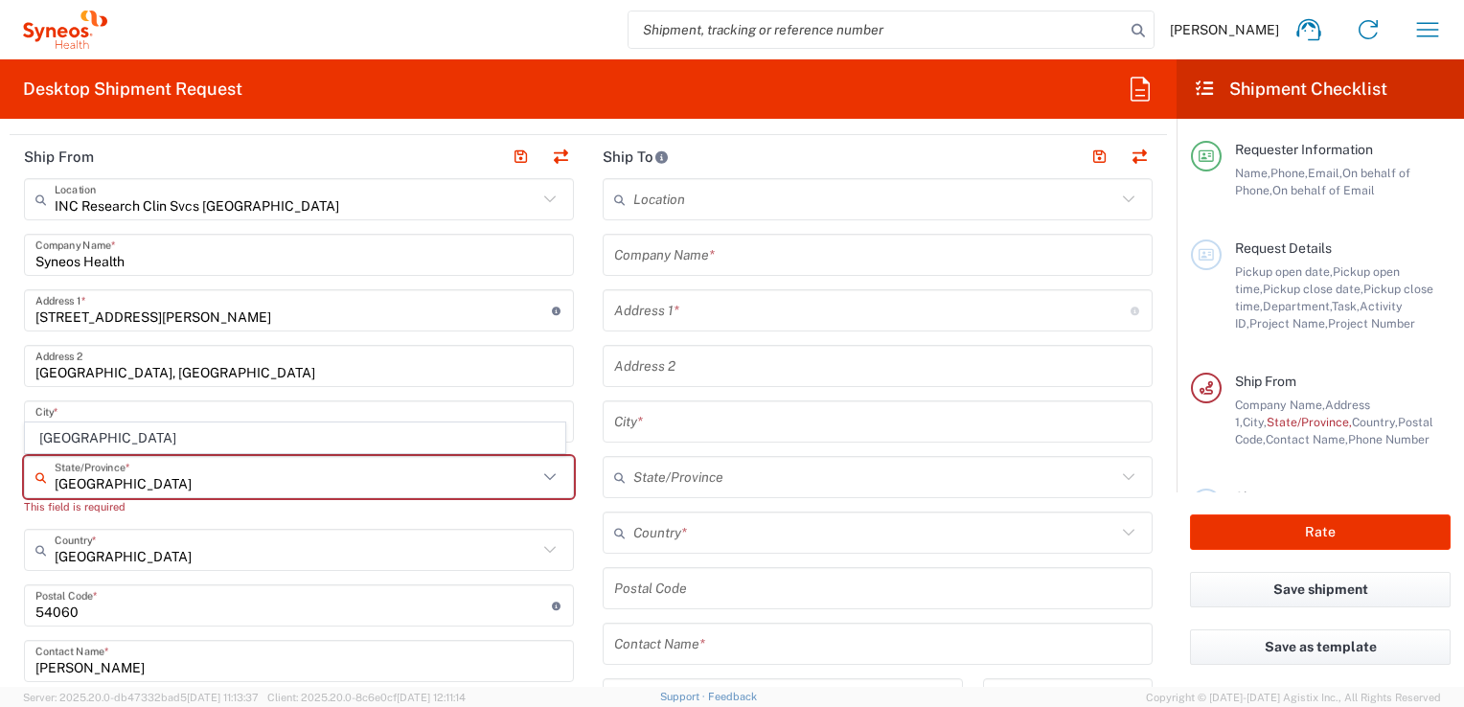
drag, startPoint x: 68, startPoint y: 442, endPoint x: 307, endPoint y: 472, distance: 240.6
click at [68, 442] on span "[GEOGRAPHIC_DATA]" at bounding box center [295, 439] width 538 height 30
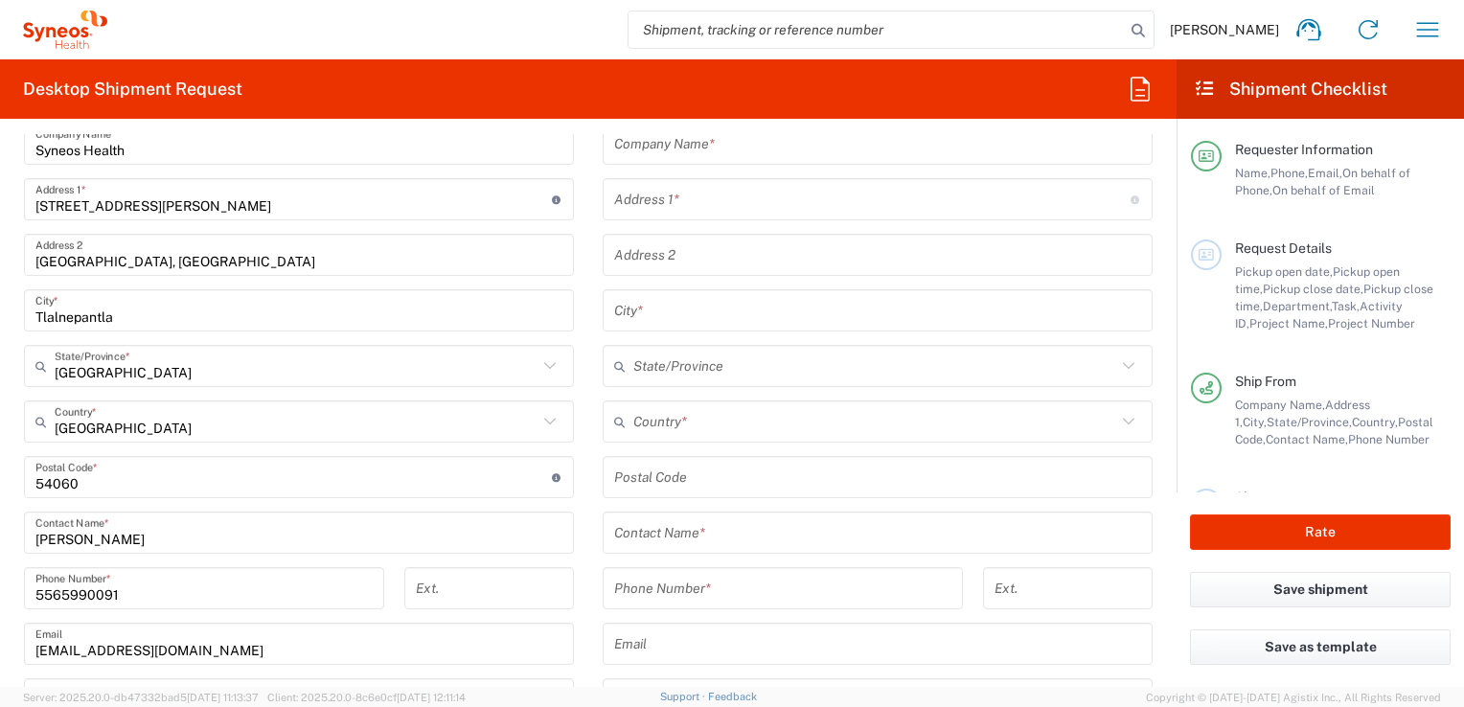
scroll to position [830, 0]
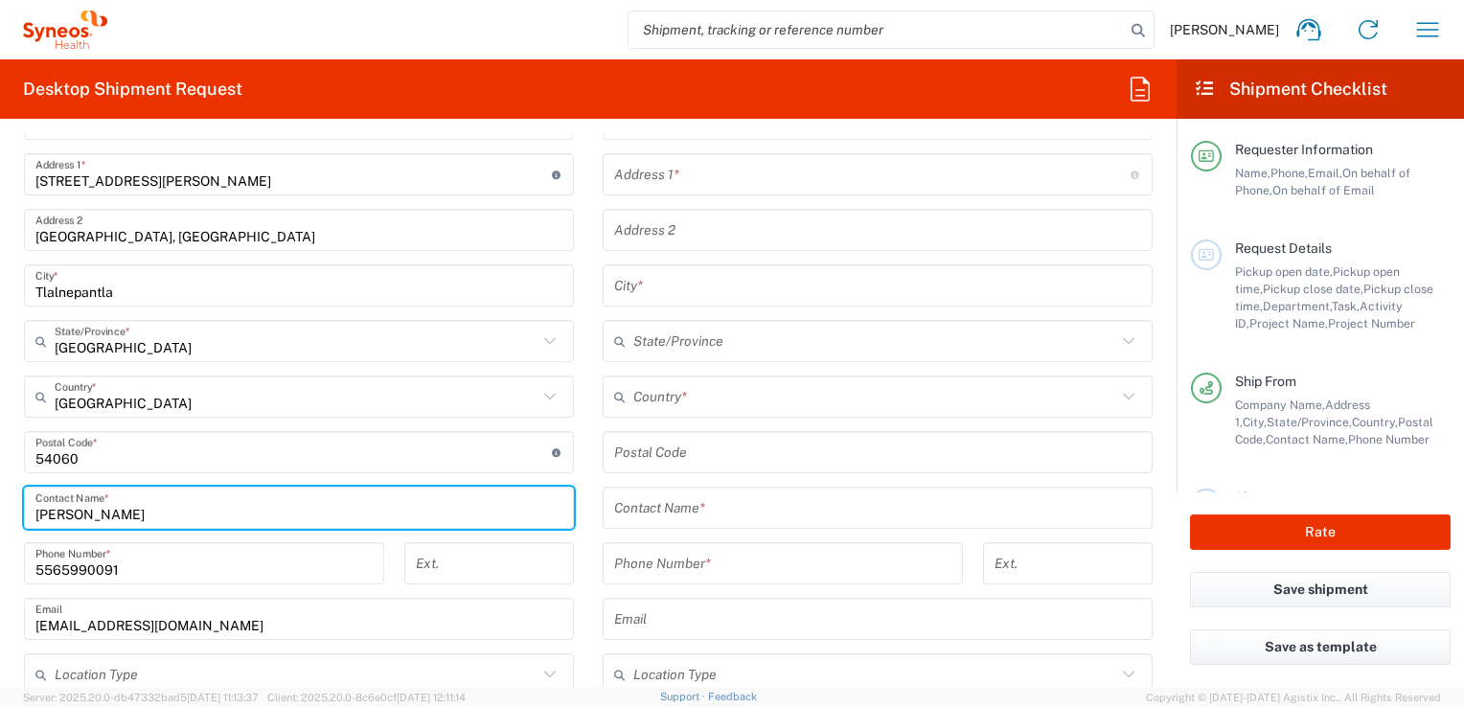
drag, startPoint x: 188, startPoint y: 507, endPoint x: 0, endPoint y: 486, distance: 189.0
click at [0, 485] on html "[PERSON_NAME] Home Shipment estimator Shipment tracking Desktop shipment reques…" at bounding box center [732, 353] width 1464 height 707
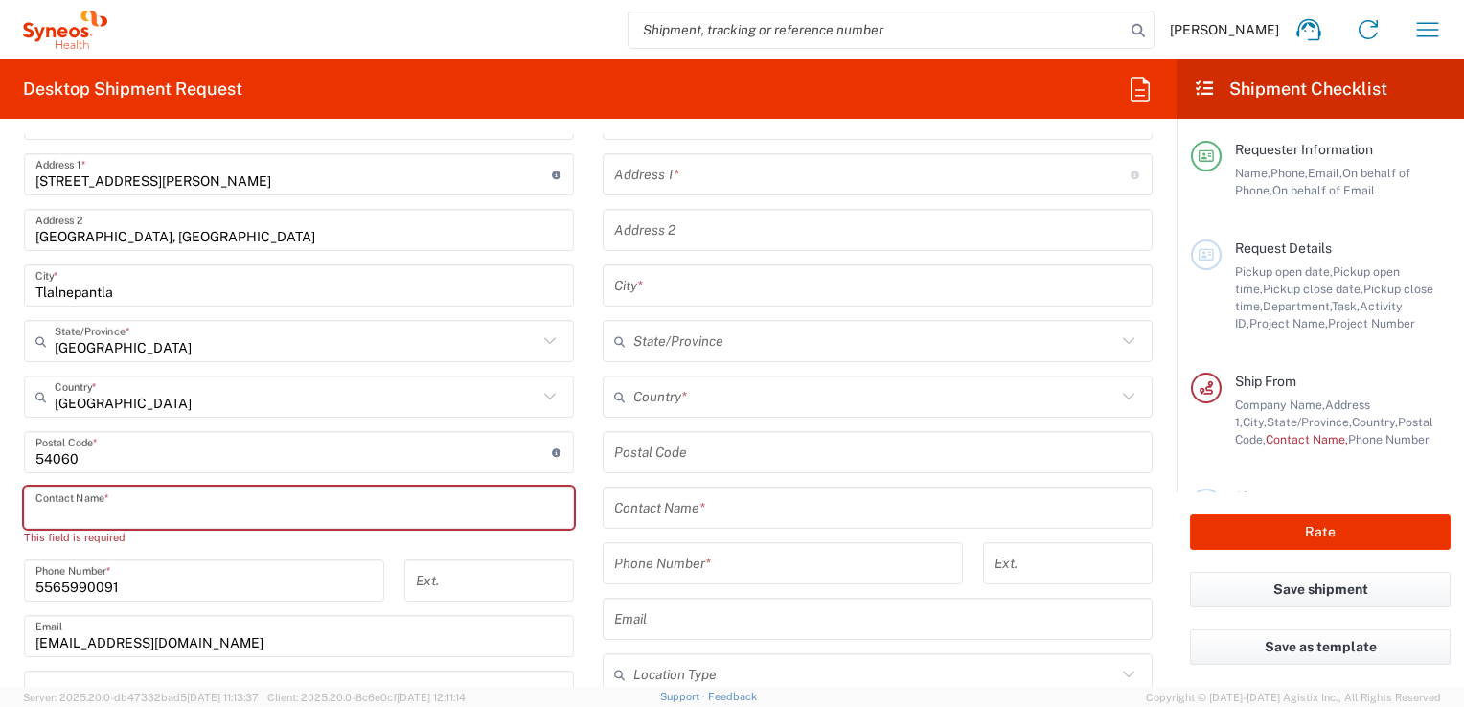
paste input "[EMAIL_ADDRESS][PERSON_NAME][DOMAIN_NAME]"
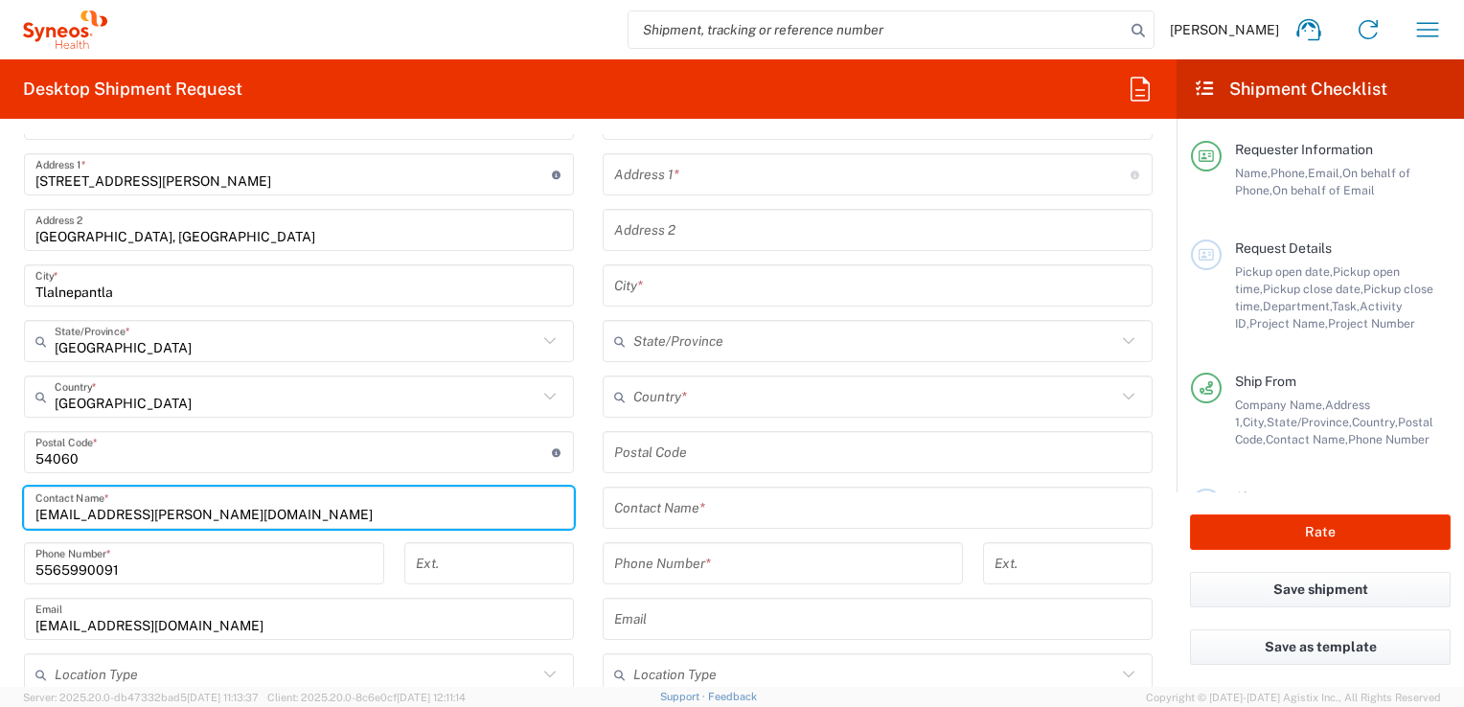
type input "[EMAIL_ADDRESS][PERSON_NAME][DOMAIN_NAME]"
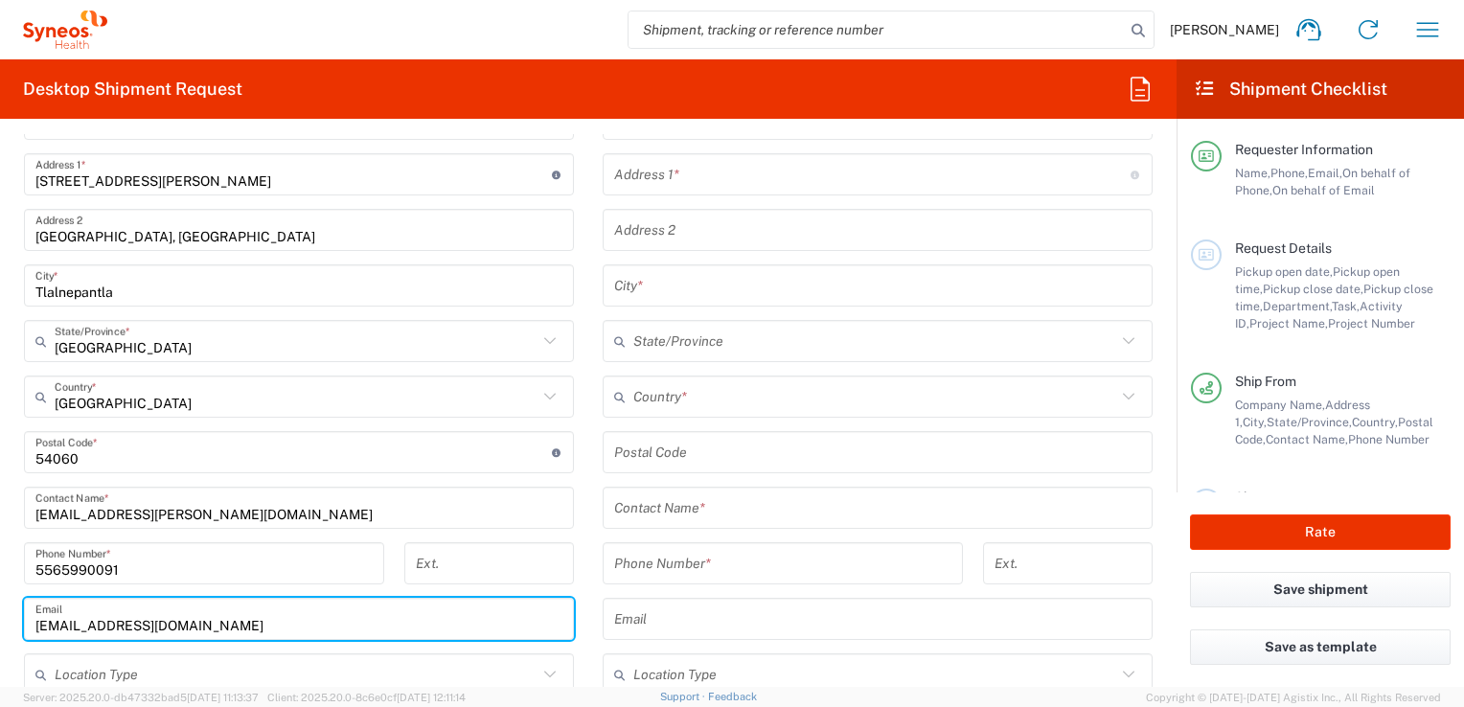
drag, startPoint x: 356, startPoint y: 607, endPoint x: 112, endPoint y: 625, distance: 245.0
click at [0, 623] on html "[PERSON_NAME] Home Shipment estimator Shipment tracking Desktop shipment reques…" at bounding box center [732, 353] width 1464 height 707
paste input "mariadelcarmen.[PERSON_NAME]"
type input "[EMAIL_ADDRESS][PERSON_NAME][DOMAIN_NAME]"
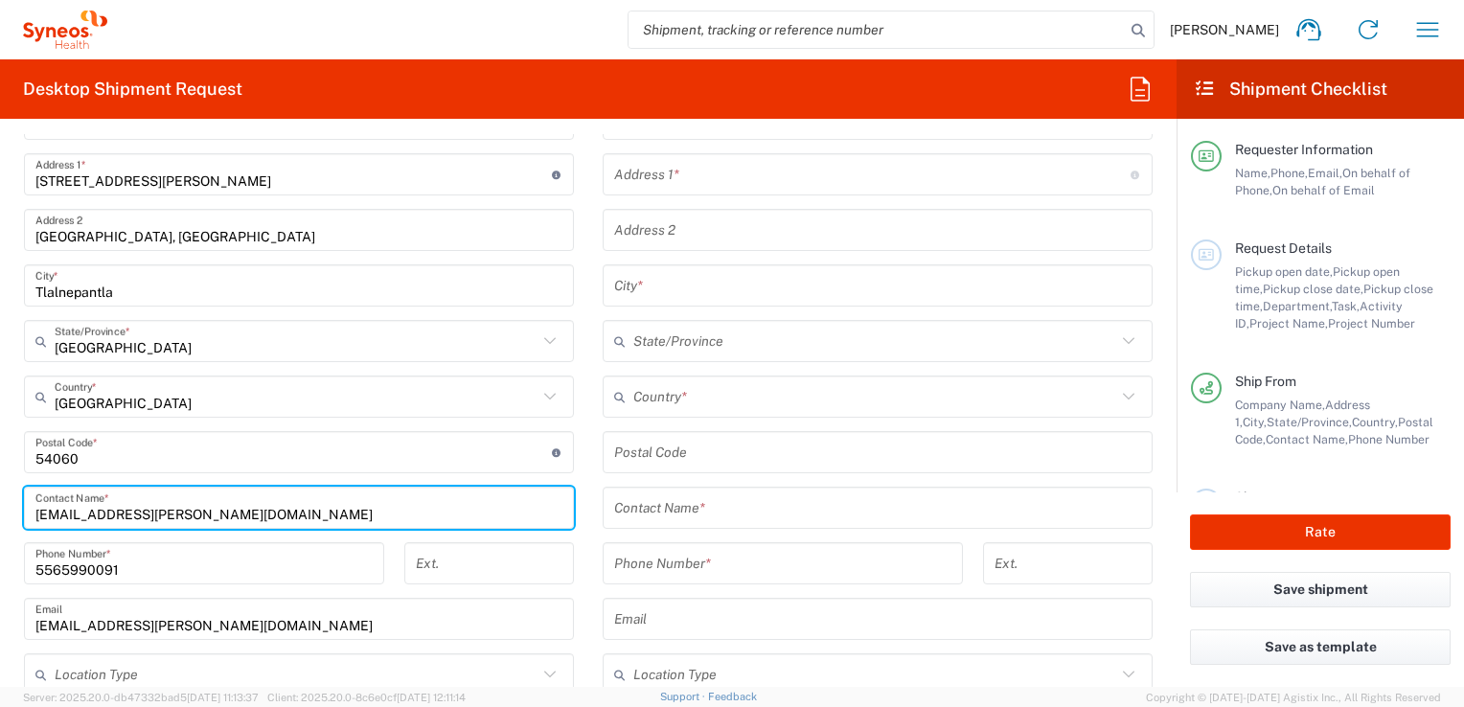
drag, startPoint x: 372, startPoint y: 496, endPoint x: 0, endPoint y: 424, distance: 378.8
click at [0, 420] on html "[PERSON_NAME] Home Shipment estimator Shipment tracking Desktop shipment reques…" at bounding box center [732, 353] width 1464 height 707
type input "m"
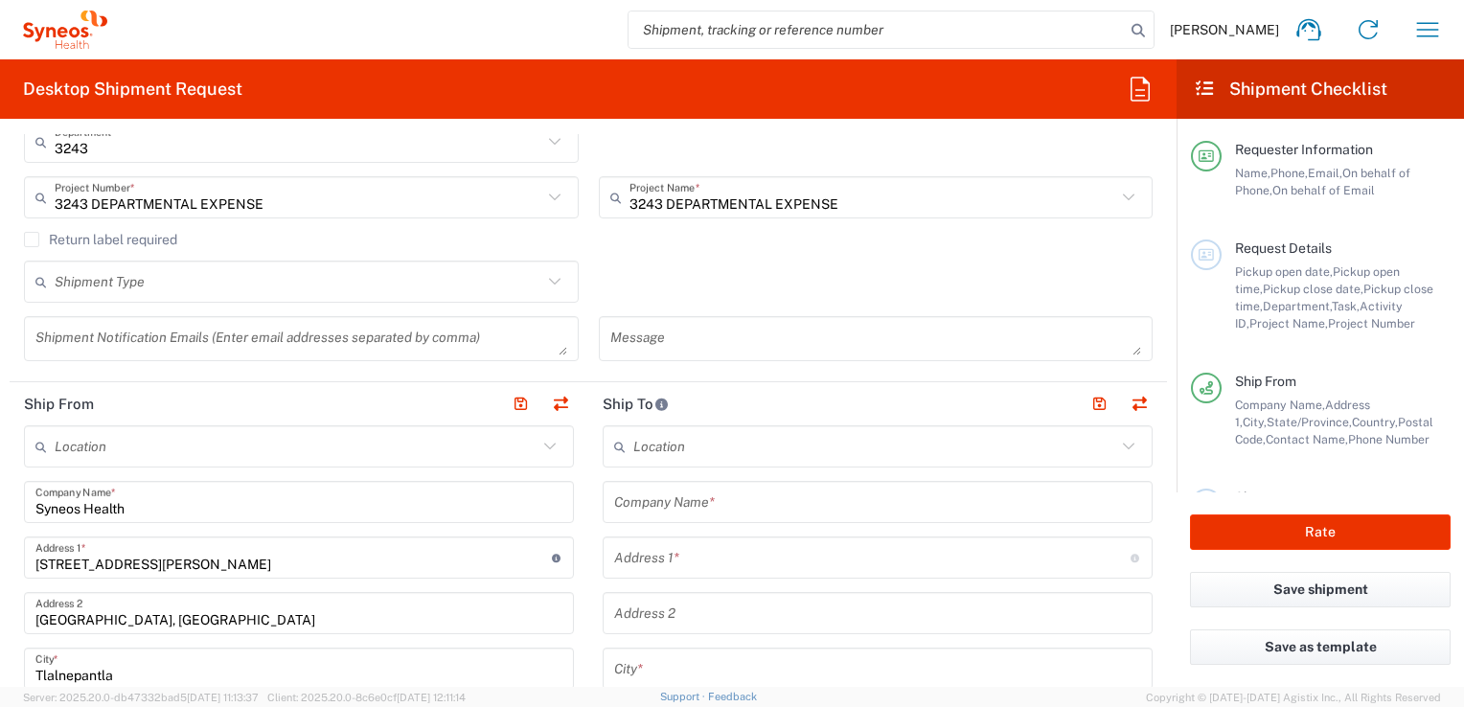
type input "[PERSON_NAME] del [PERSON_NAME]"
click at [658, 455] on input "text" at bounding box center [874, 447] width 483 height 34
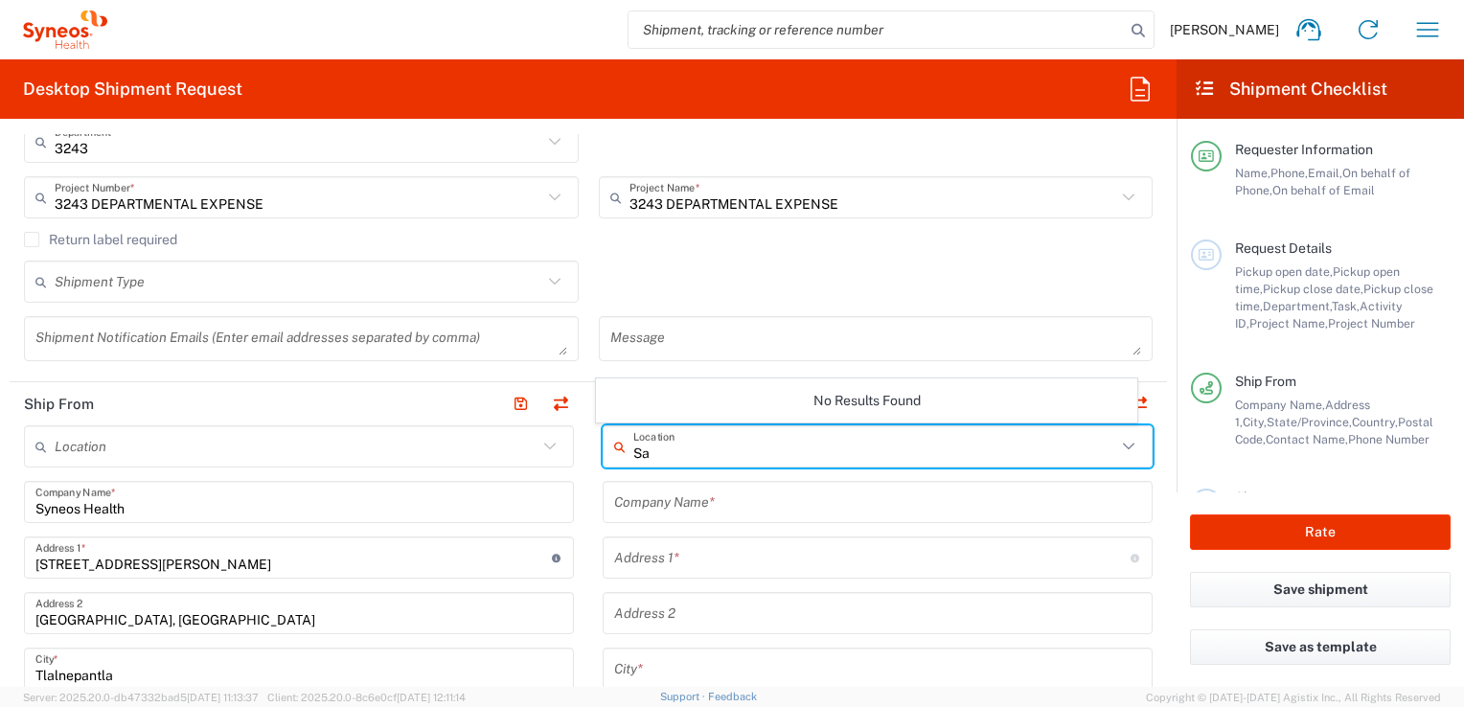
type input "S"
click at [603, 441] on div "Location" at bounding box center [878, 446] width 550 height 42
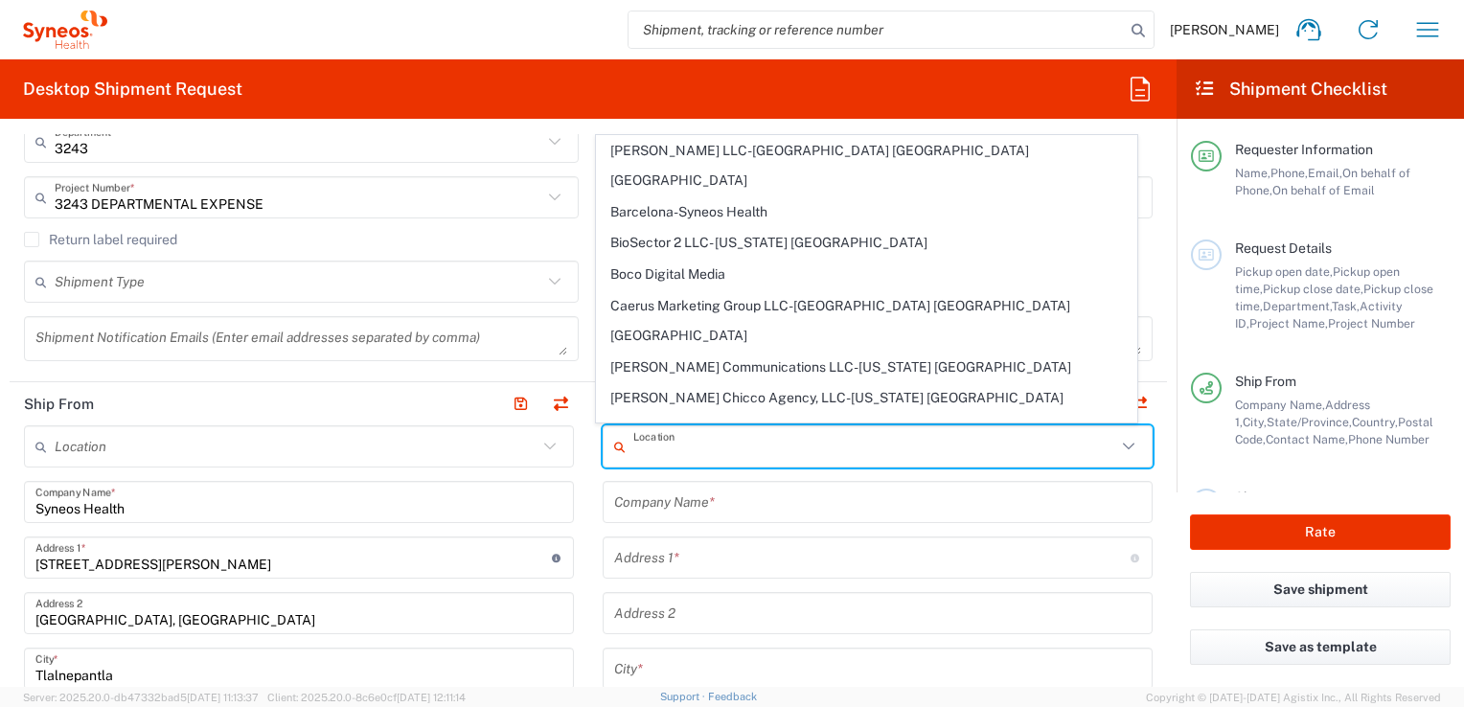
click at [741, 496] on input "text" at bounding box center [877, 503] width 527 height 34
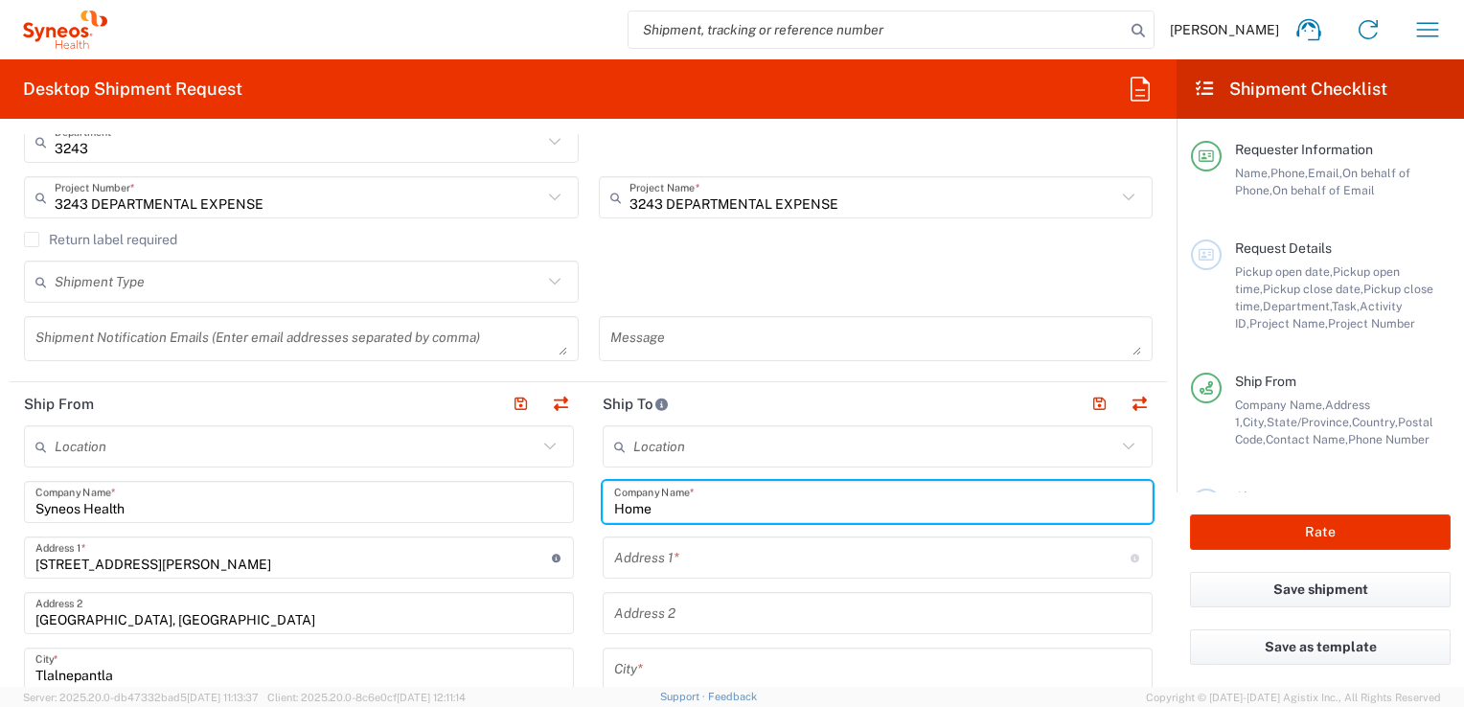
type input "Home"
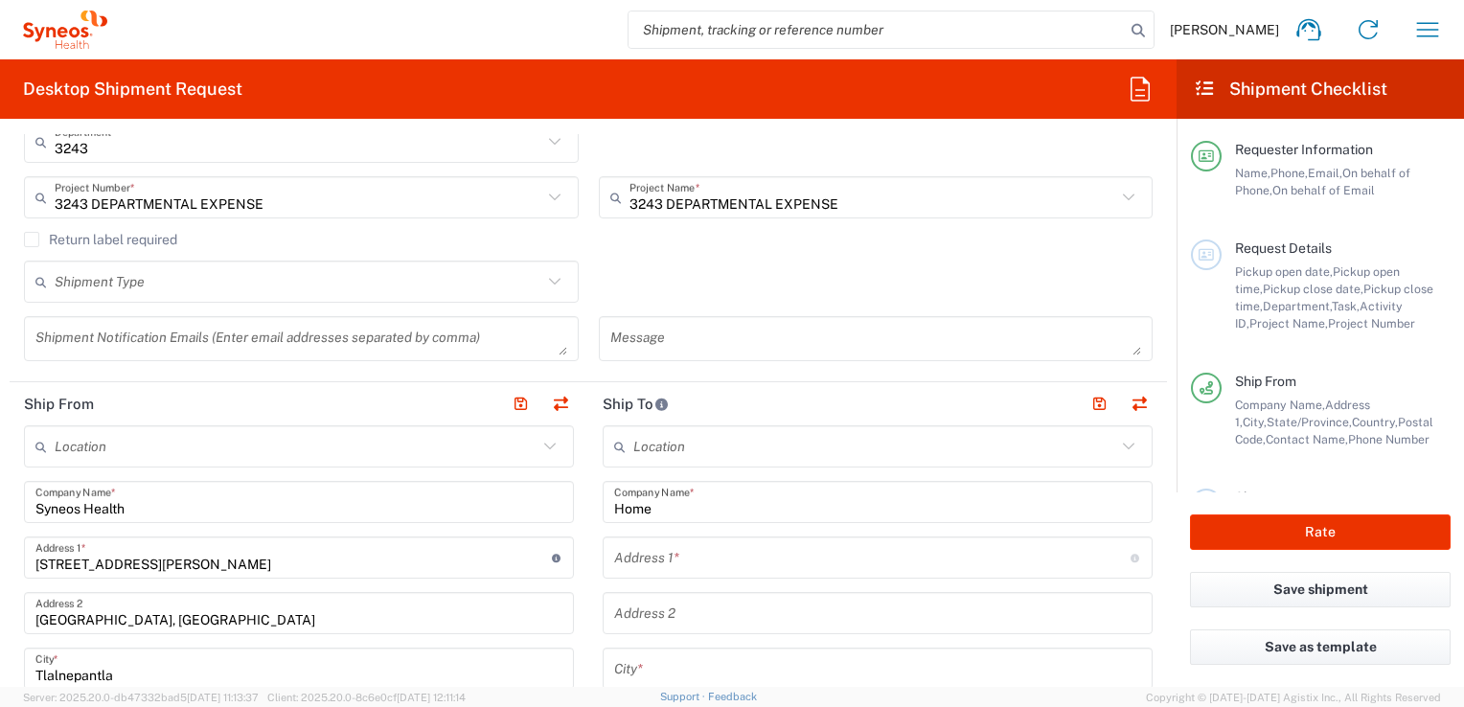
click at [741, 465] on div "Location" at bounding box center [878, 446] width 550 height 42
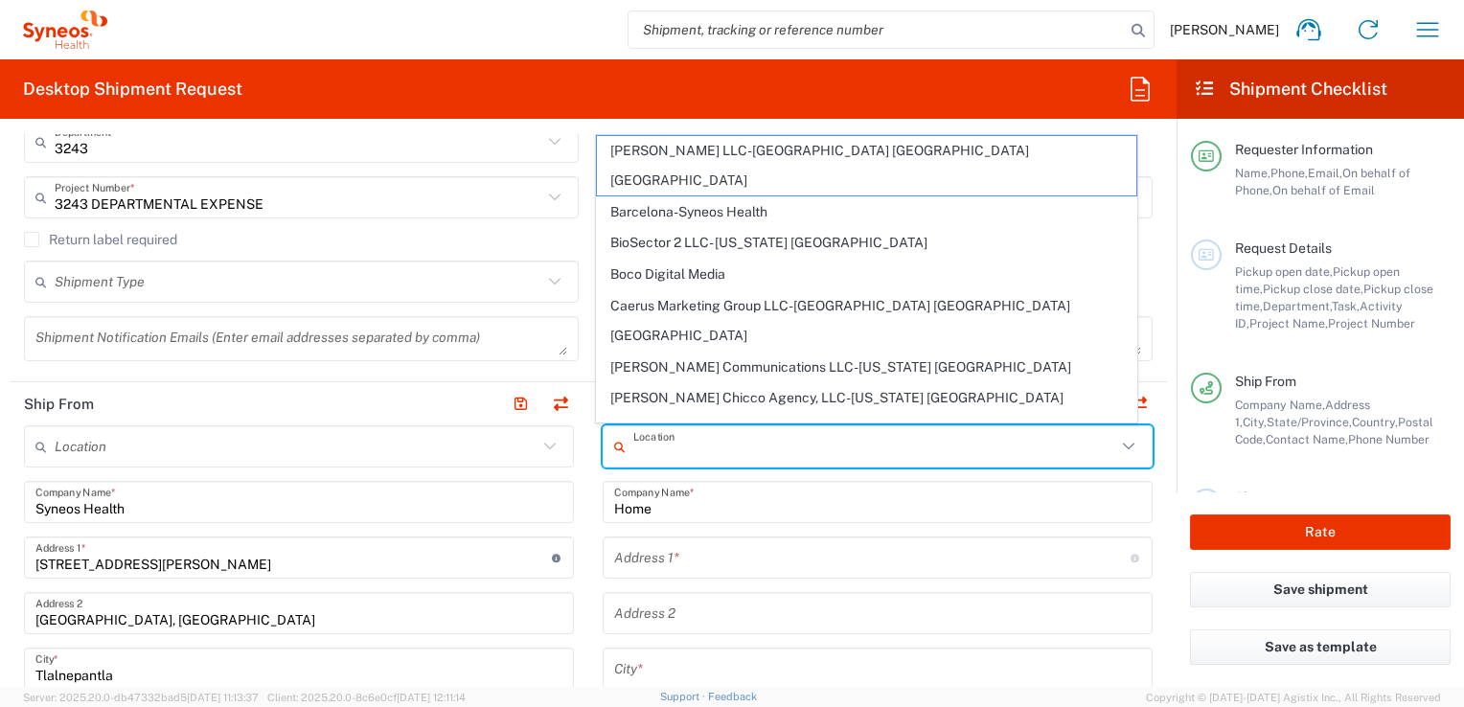
scroll to position [638, 0]
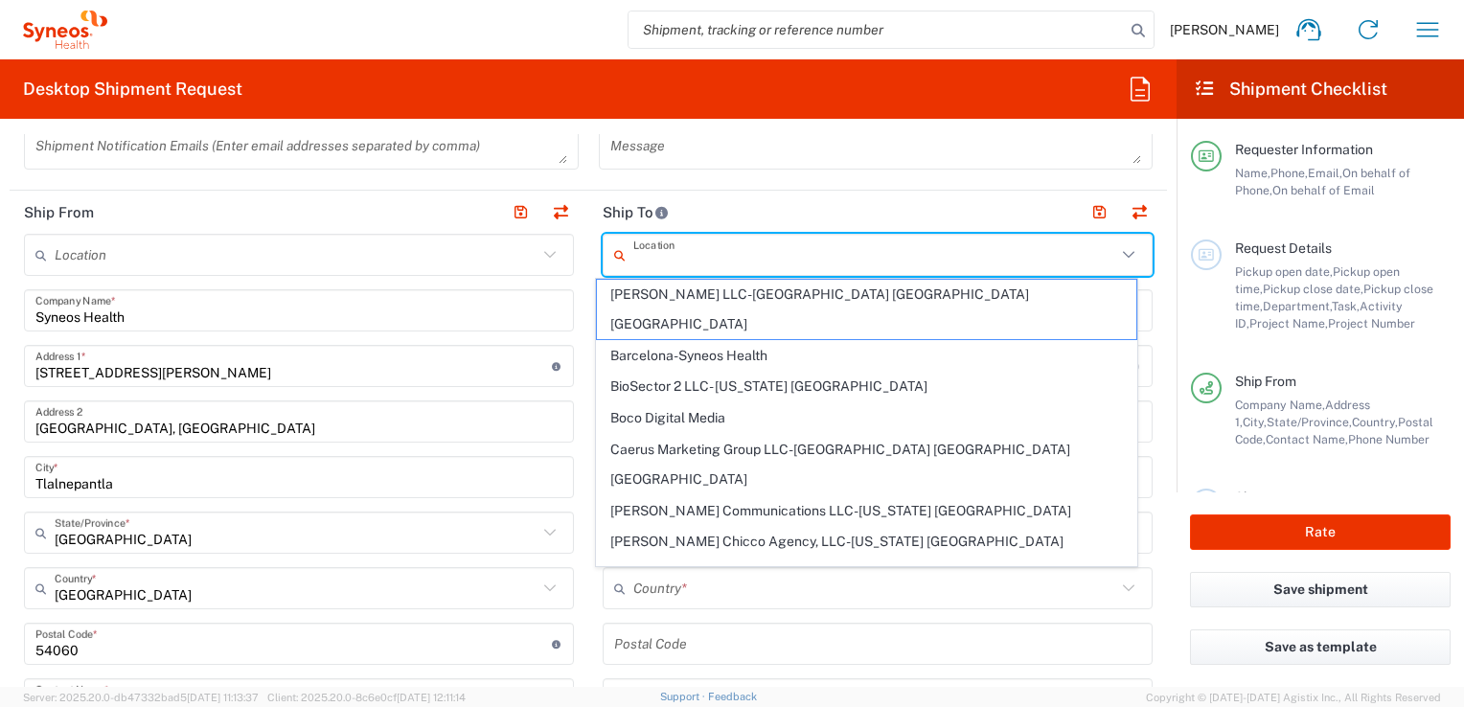
click at [694, 214] on header "Ship To" at bounding box center [877, 212] width 579 height 43
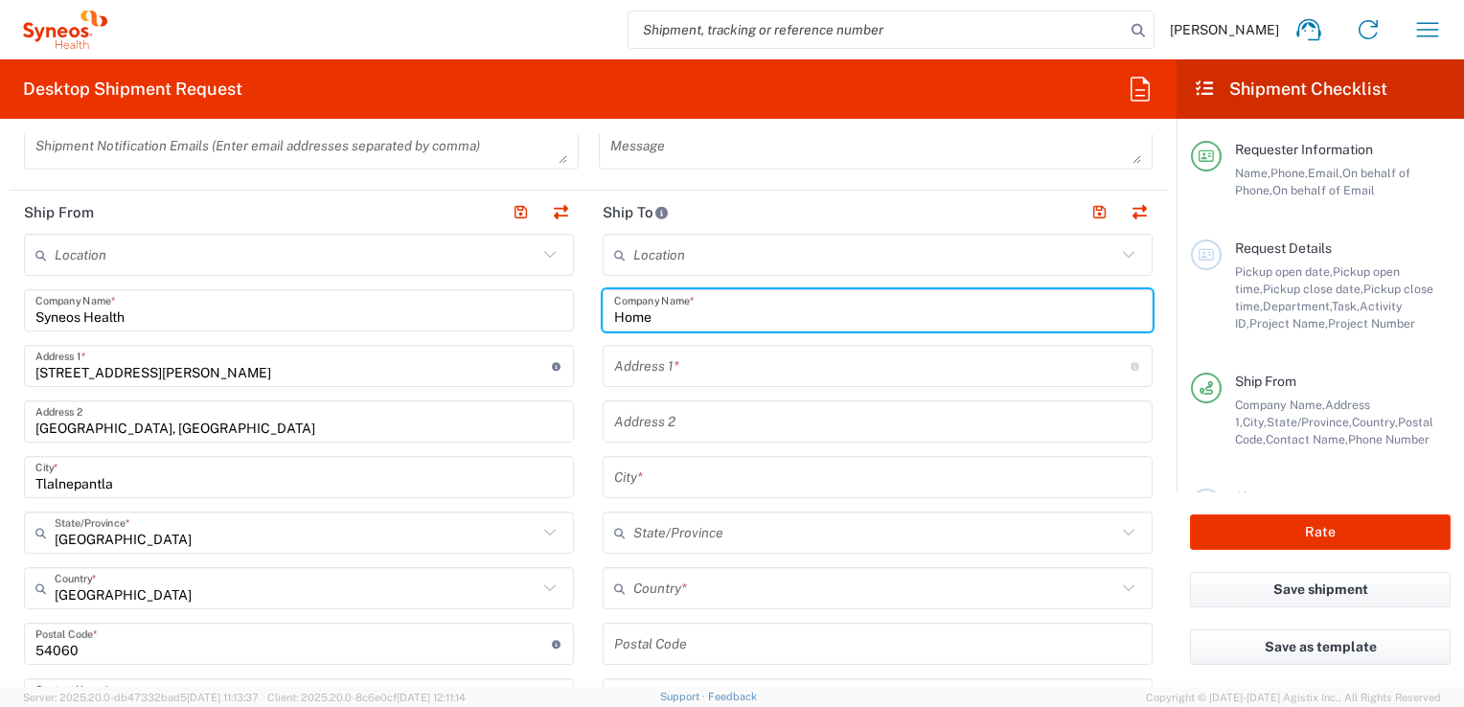
click at [686, 316] on input "Home" at bounding box center [877, 311] width 527 height 34
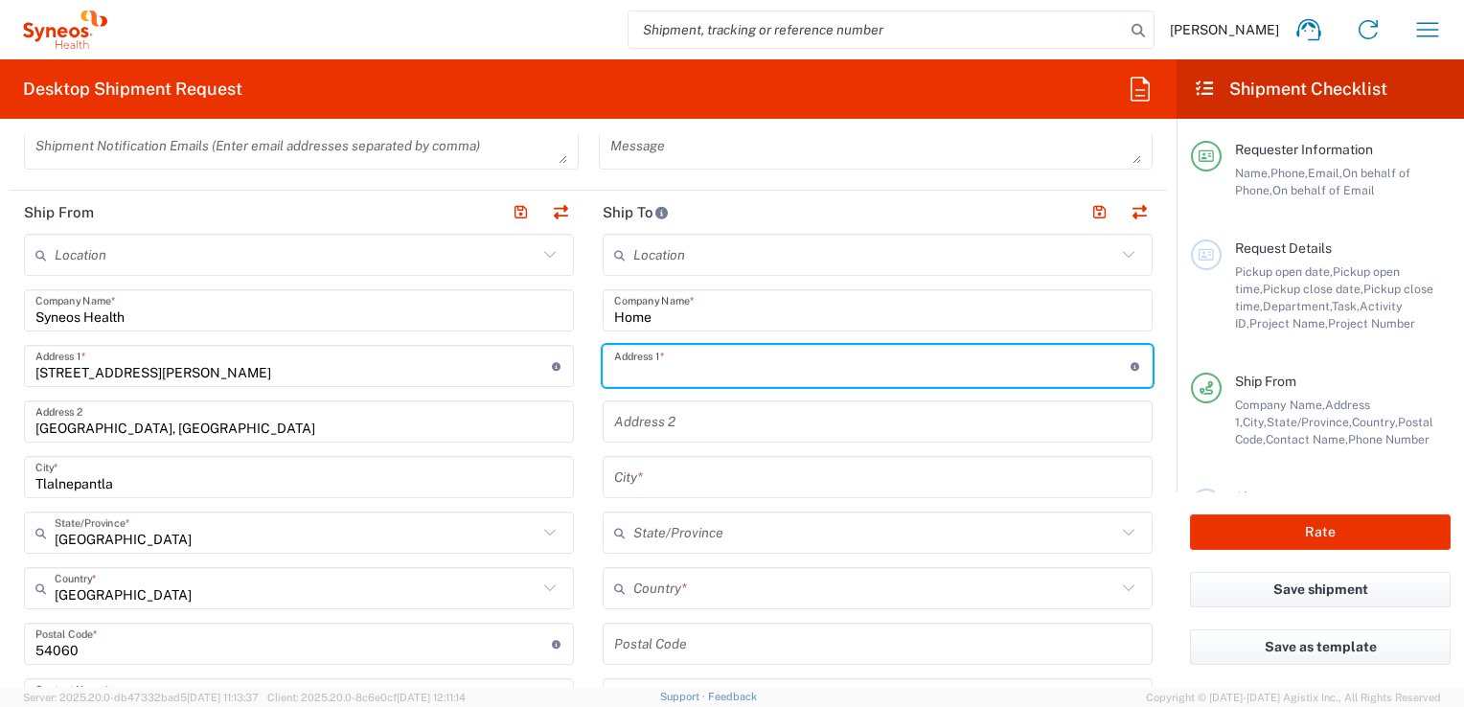
click at [664, 370] on input "text" at bounding box center [872, 367] width 516 height 34
type input "Avenida Agricola 3194"
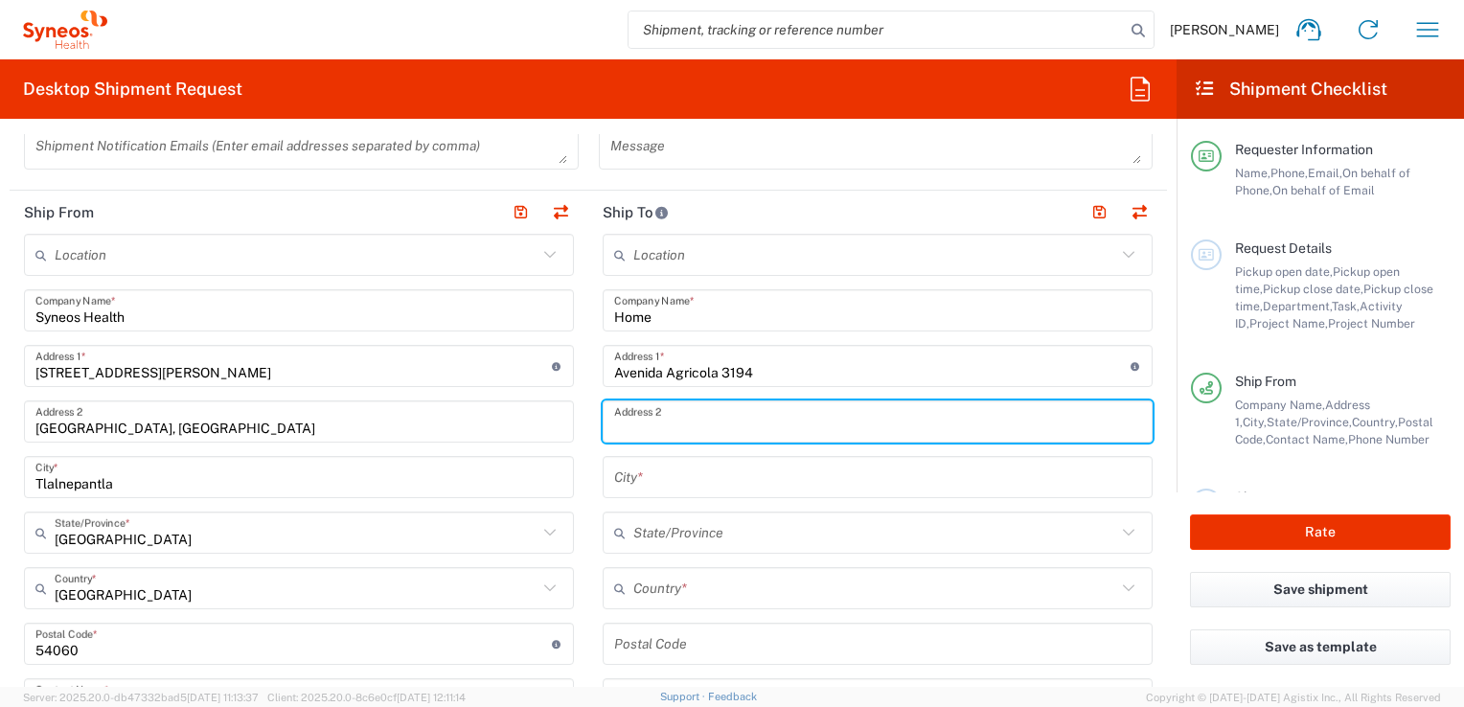
click at [740, 424] on input "text" at bounding box center [877, 422] width 527 height 34
type input "o"
type input "[GEOGRAPHIC_DATA]"
click at [731, 470] on input "text" at bounding box center [877, 478] width 527 height 34
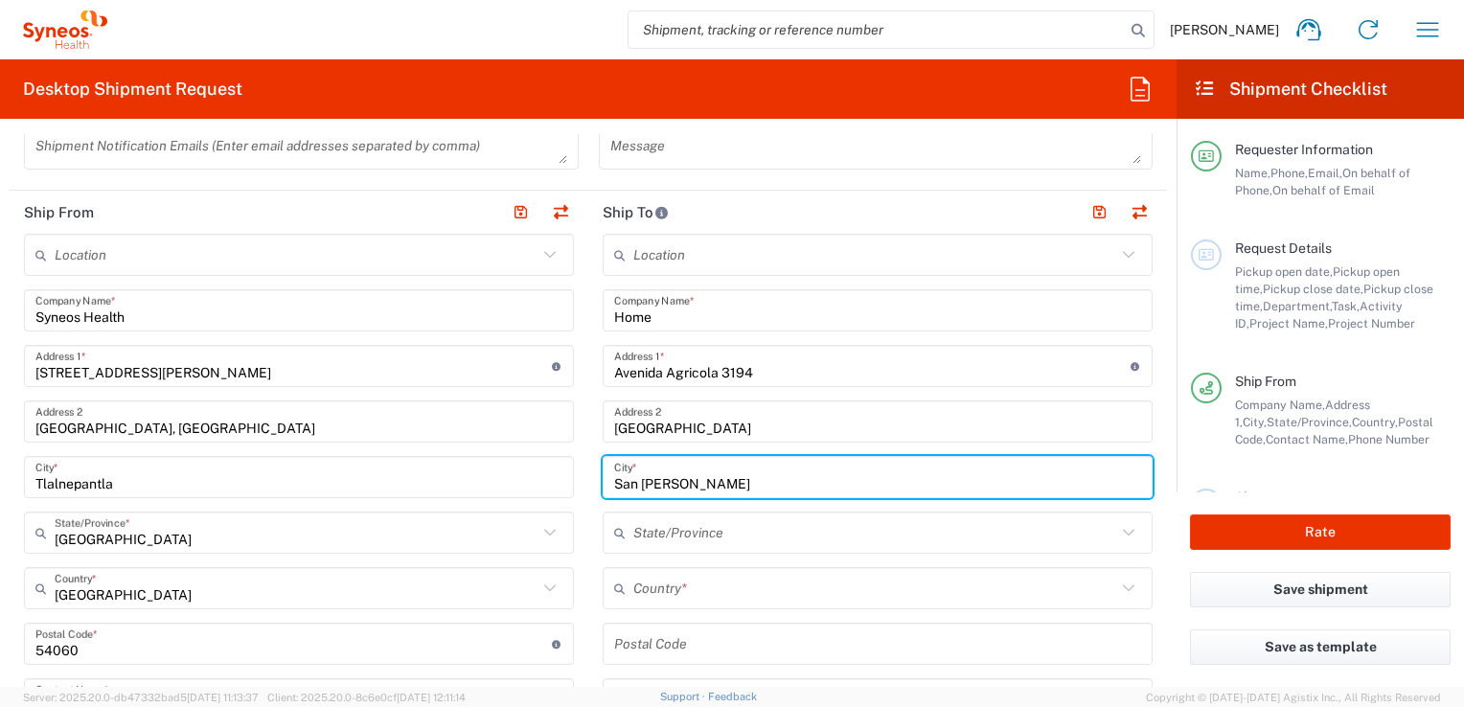
type input "San [PERSON_NAME]"
click at [727, 596] on input "text" at bounding box center [874, 589] width 483 height 34
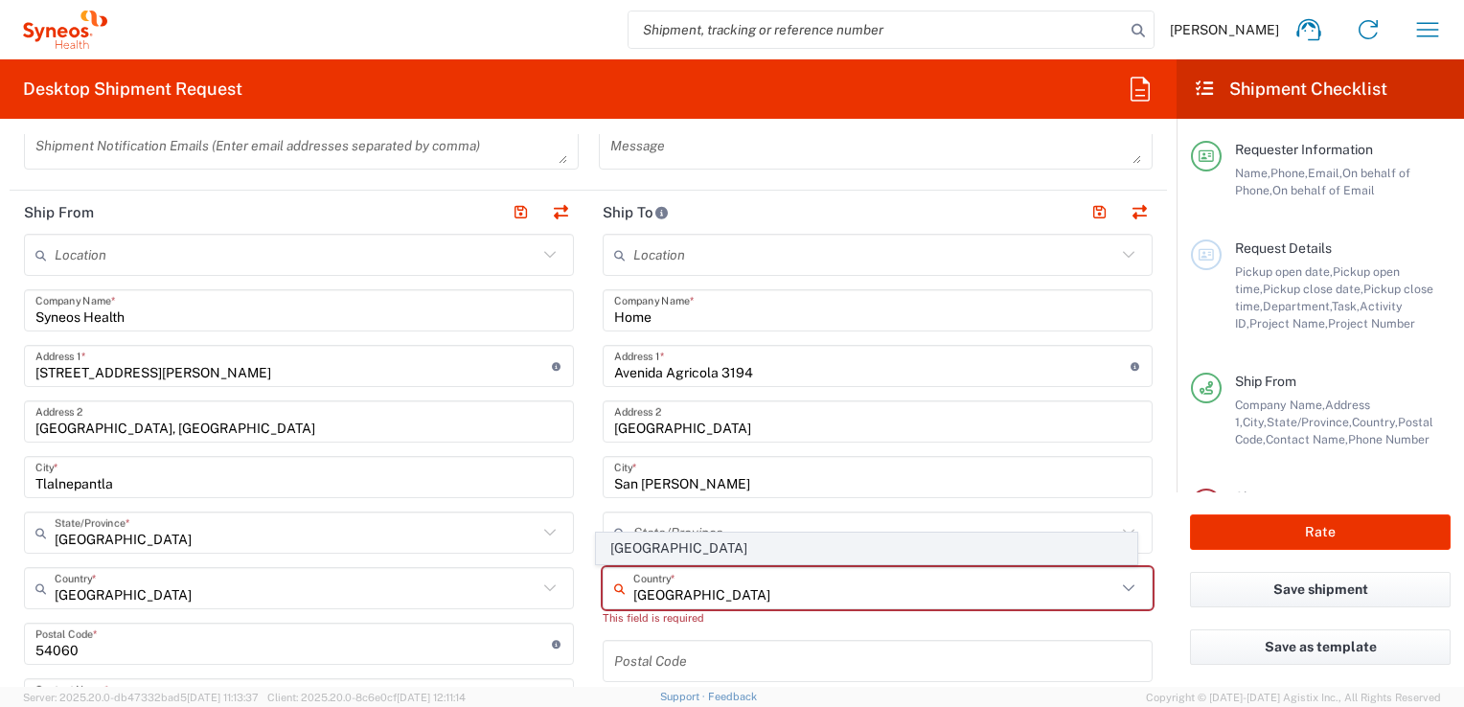
type input "[GEOGRAPHIC_DATA]"
drag, startPoint x: 644, startPoint y: 546, endPoint x: 675, endPoint y: 514, distance: 44.7
click at [642, 546] on span "[GEOGRAPHIC_DATA]" at bounding box center [866, 549] width 538 height 30
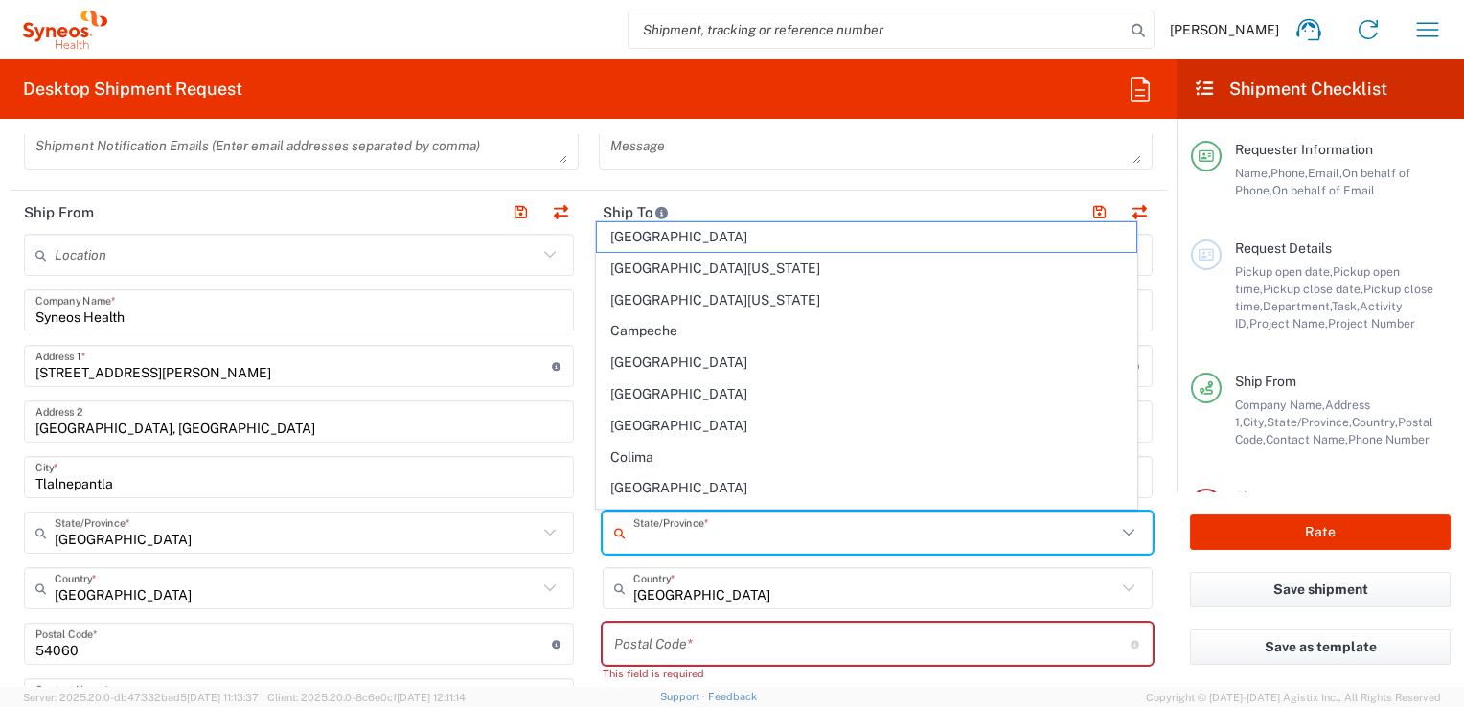
click at [741, 535] on input "text" at bounding box center [874, 533] width 483 height 34
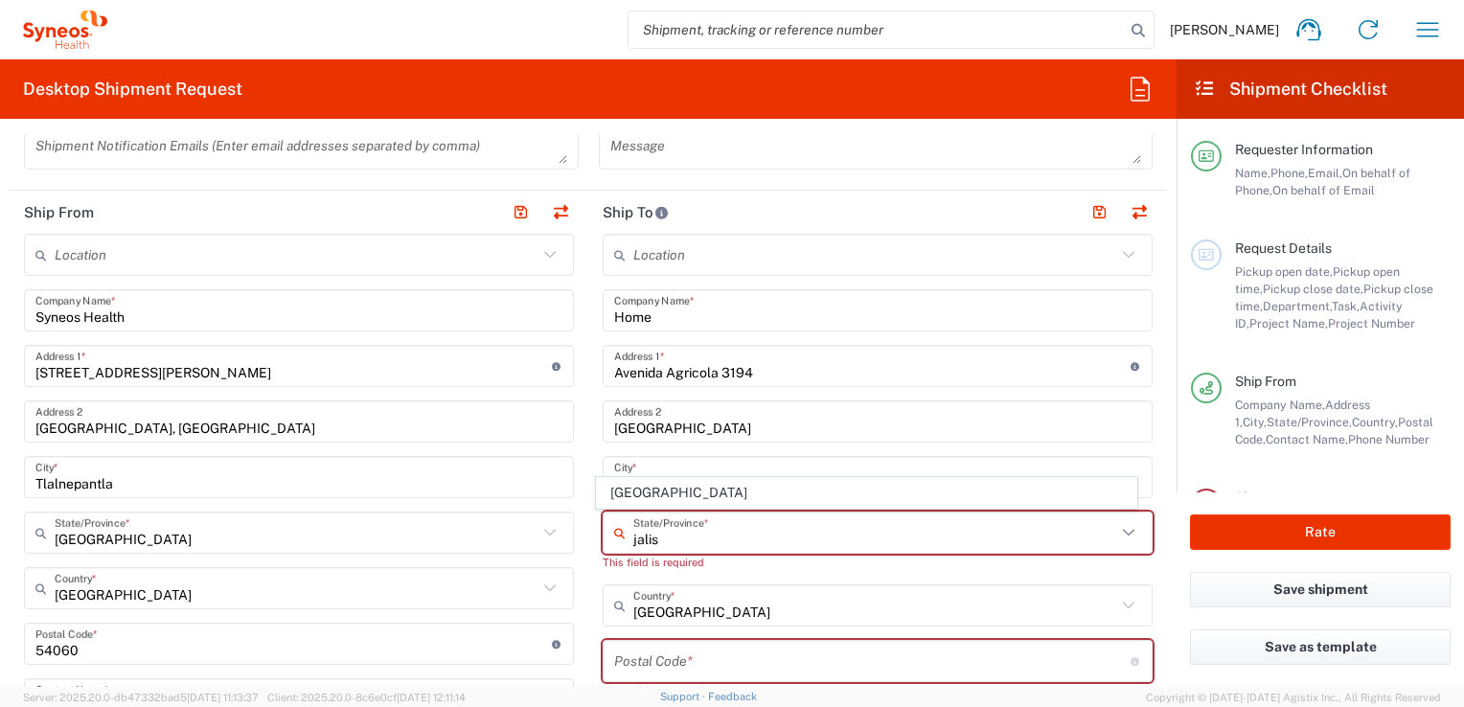
drag, startPoint x: 660, startPoint y: 504, endPoint x: 686, endPoint y: 470, distance: 43.1
click at [659, 503] on span "[GEOGRAPHIC_DATA]" at bounding box center [866, 493] width 538 height 30
type input "[GEOGRAPHIC_DATA]"
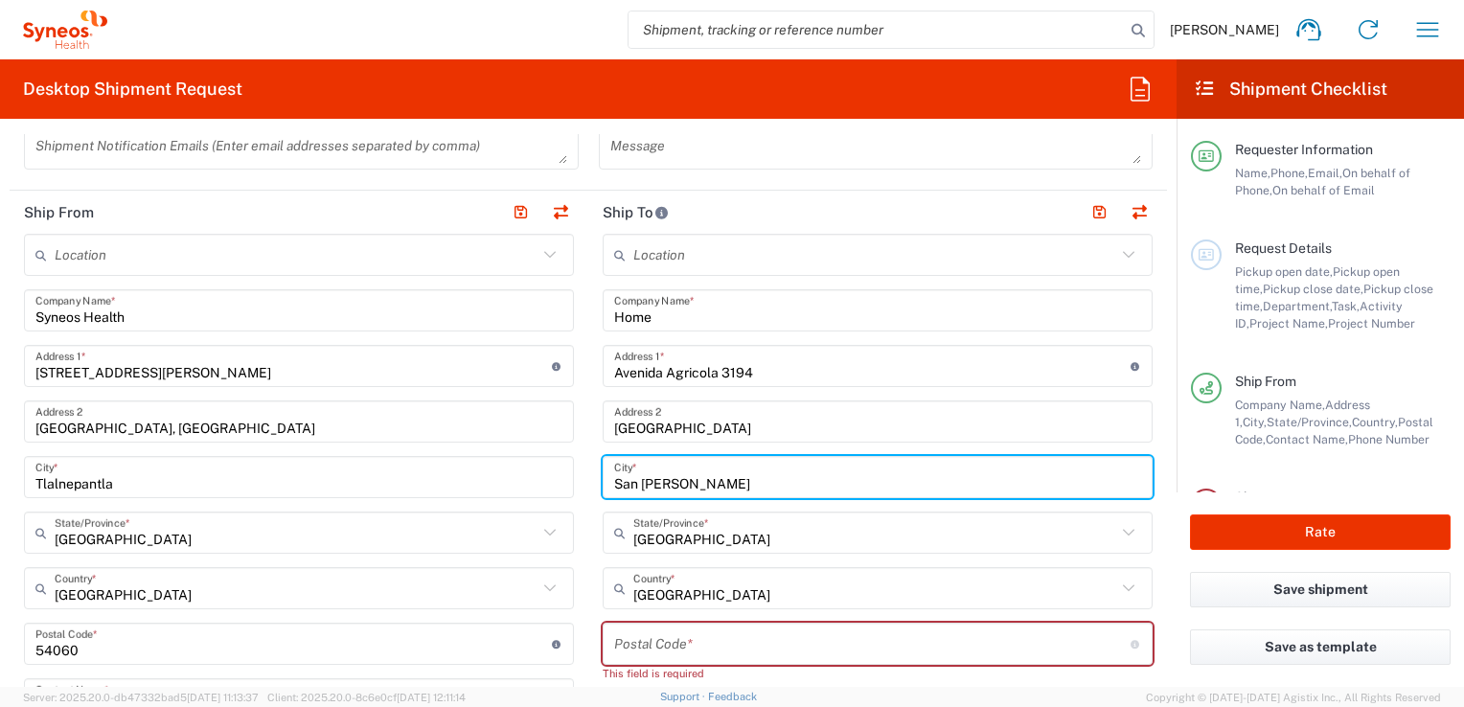
click at [731, 475] on input "San [PERSON_NAME]" at bounding box center [877, 478] width 527 height 34
type input "San [PERSON_NAME] tlaquepaque"
click at [588, 423] on main "Location [PERSON_NAME] LLC-[GEOGRAPHIC_DATA] [GEOGRAPHIC_DATA] [GEOGRAPHIC_DATA…" at bounding box center [877, 645] width 579 height 822
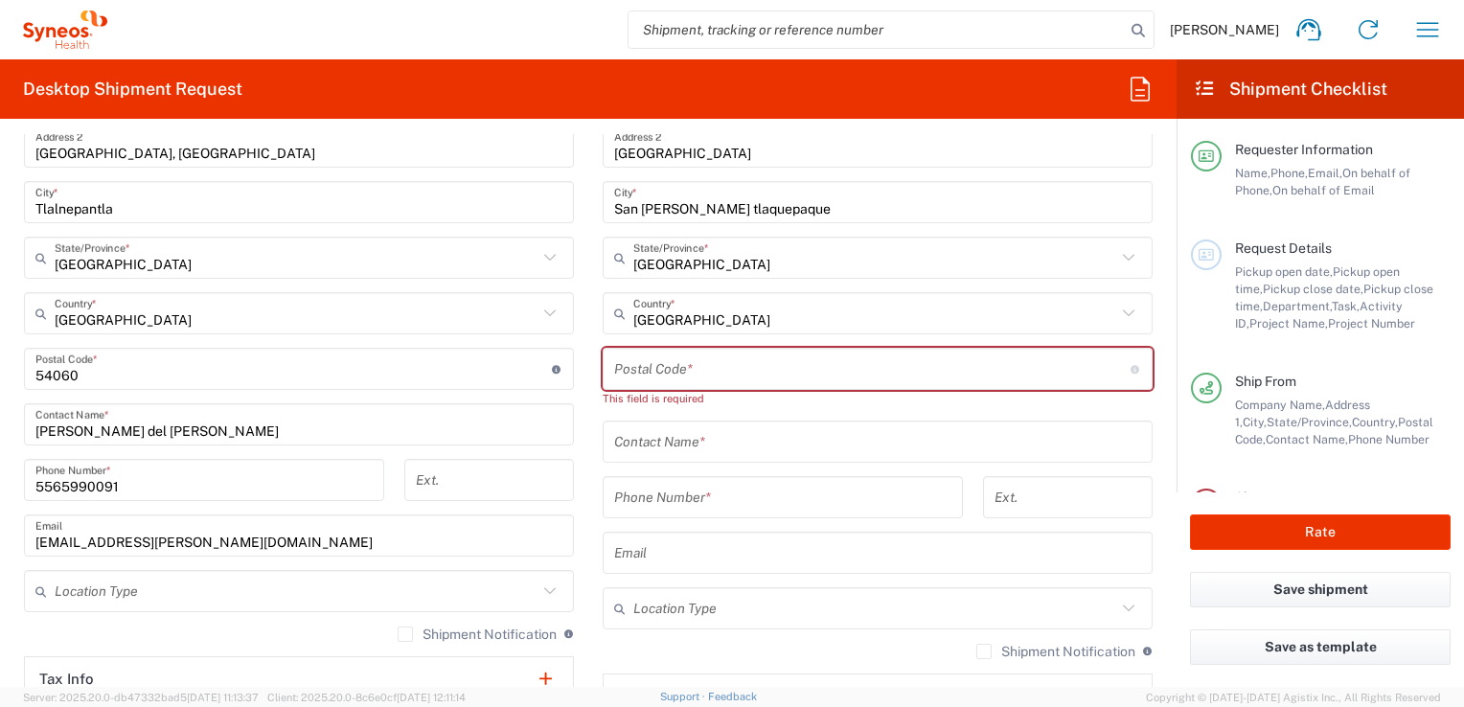
scroll to position [1081, 0]
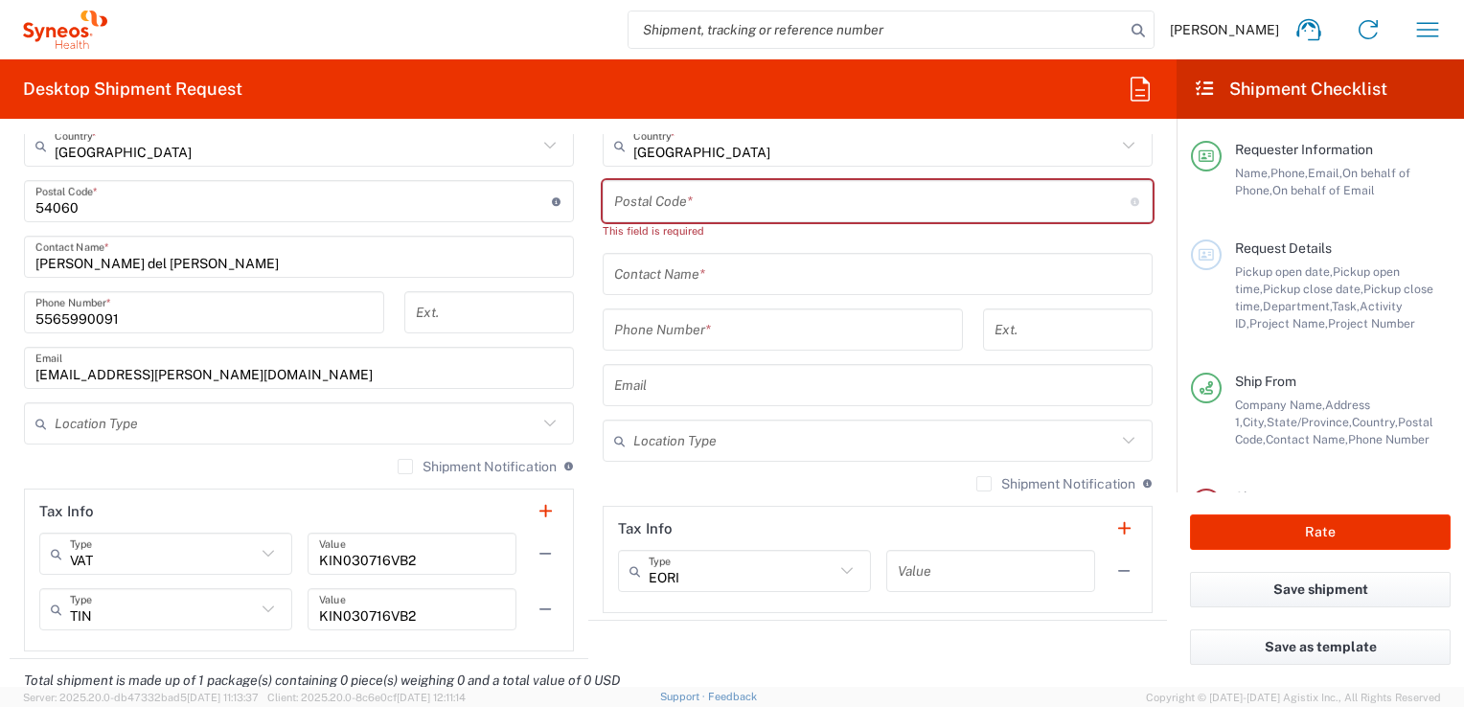
click at [673, 278] on input "text" at bounding box center [877, 275] width 527 height 34
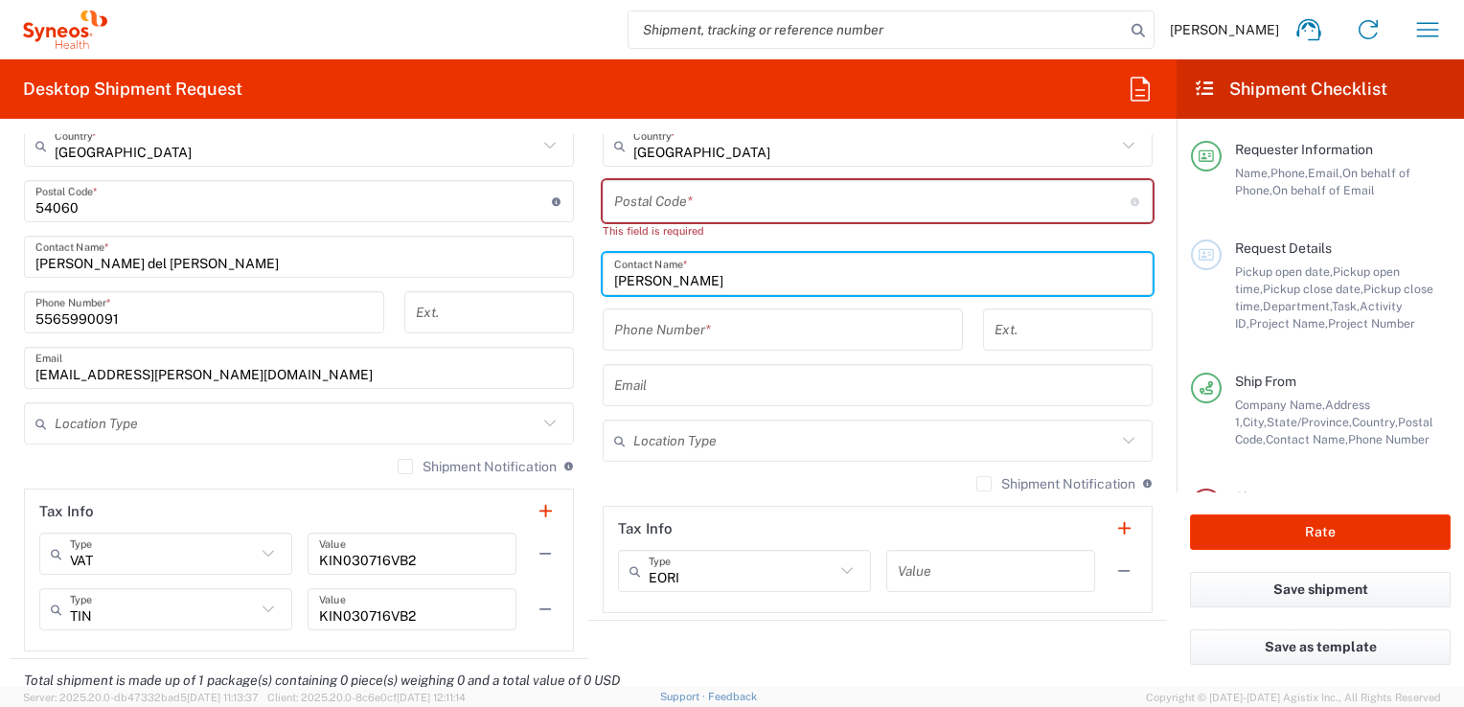
type input "[PERSON_NAME]"
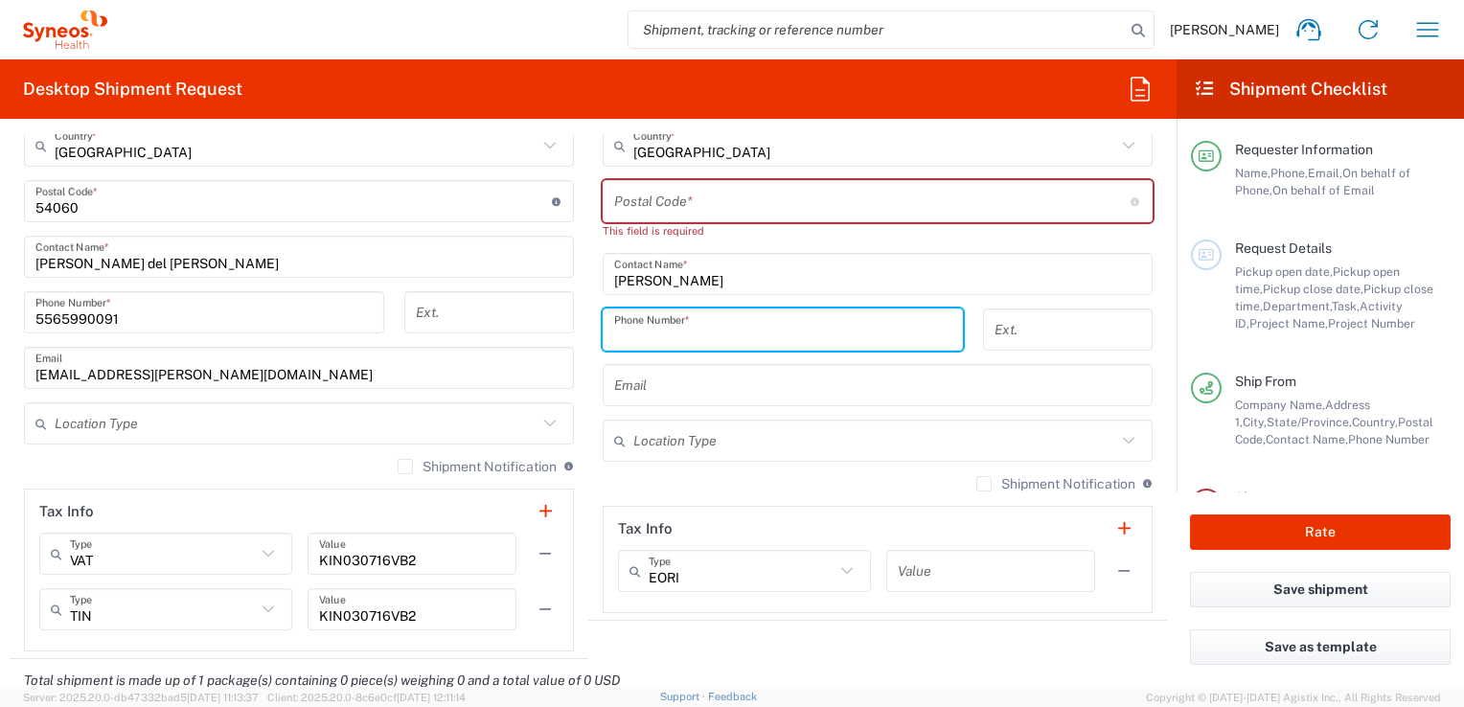
click at [709, 330] on input "tel" at bounding box center [782, 330] width 337 height 34
type input "[PHONE_NUMBER]"
click at [719, 380] on input "text" at bounding box center [877, 386] width 527 height 34
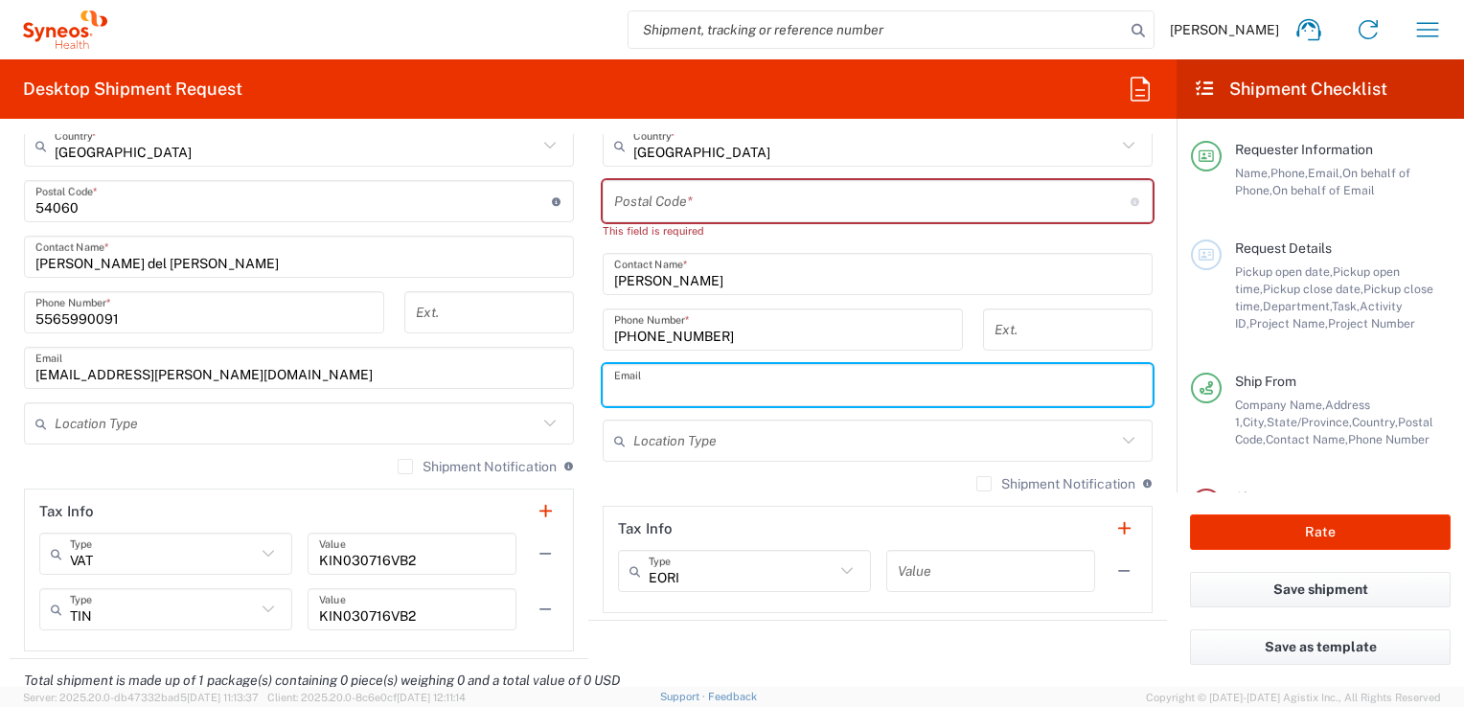
type input "[EMAIL_ADDRESS][DOMAIN_NAME]"
click at [722, 435] on input "text" at bounding box center [874, 441] width 483 height 34
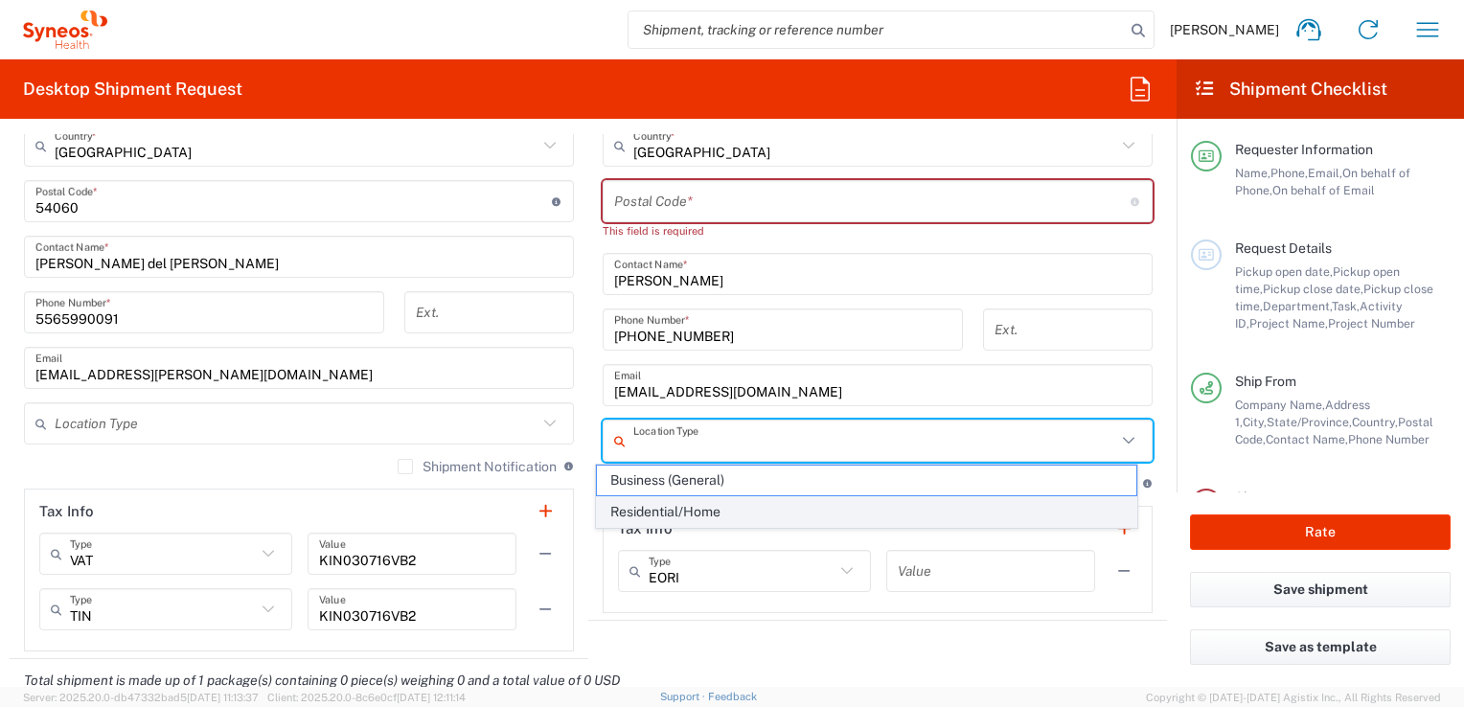
click at [726, 508] on span "Residential/Home" at bounding box center [866, 512] width 538 height 30
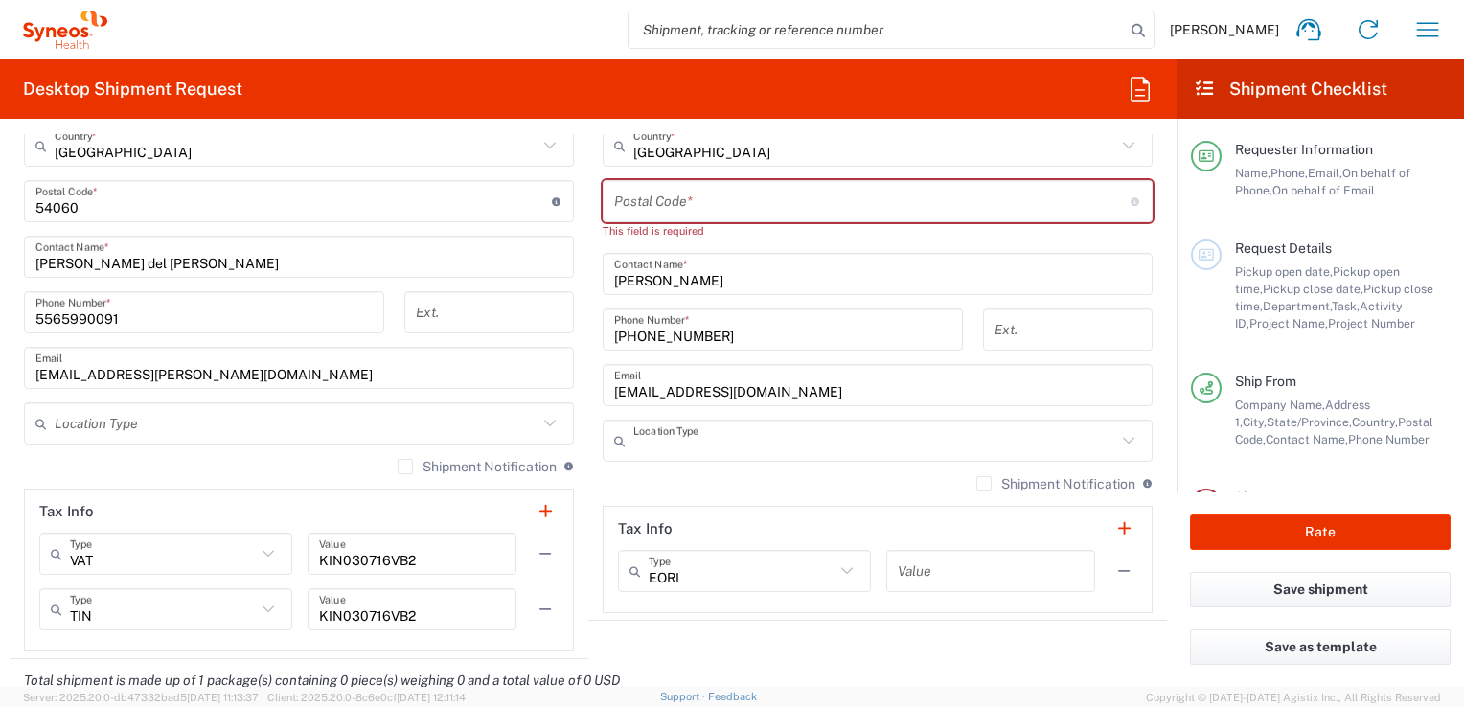
type input "Residential/Home"
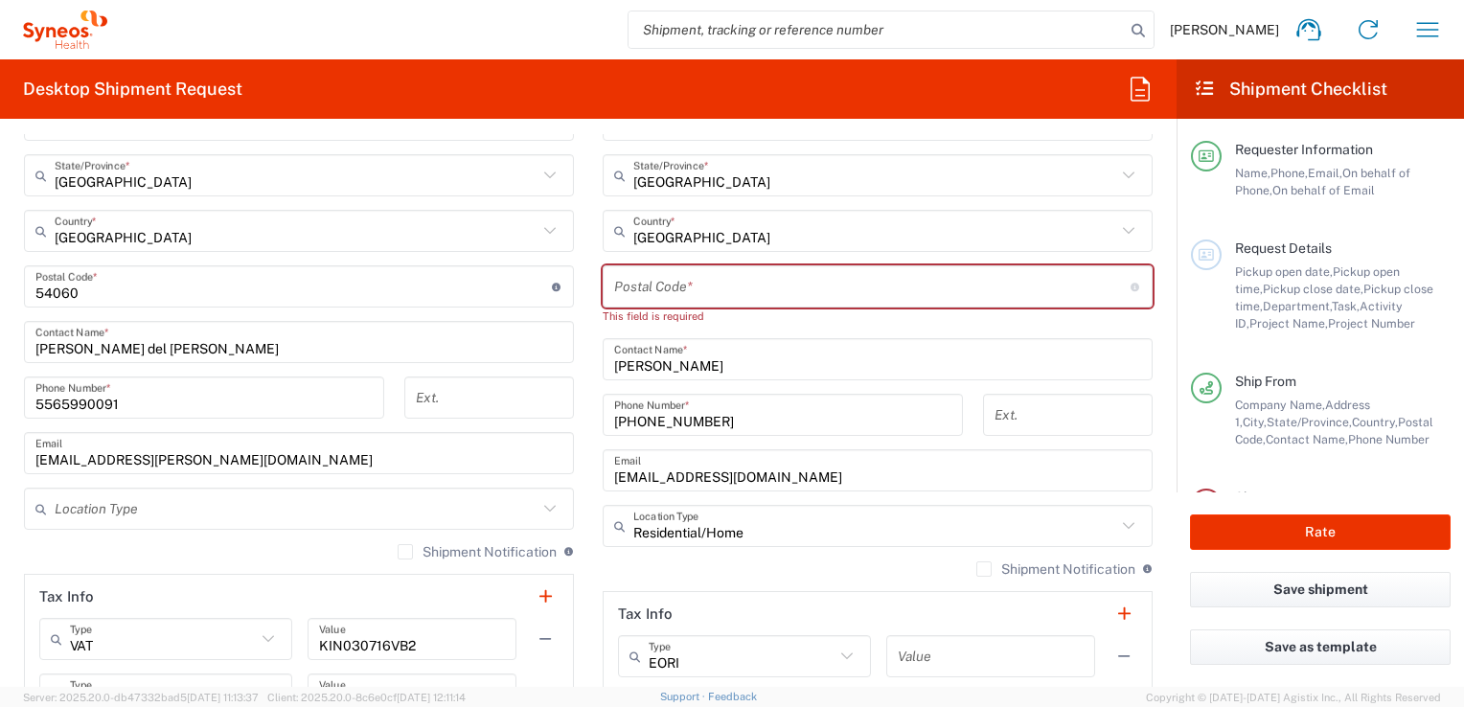
scroll to position [889, 0]
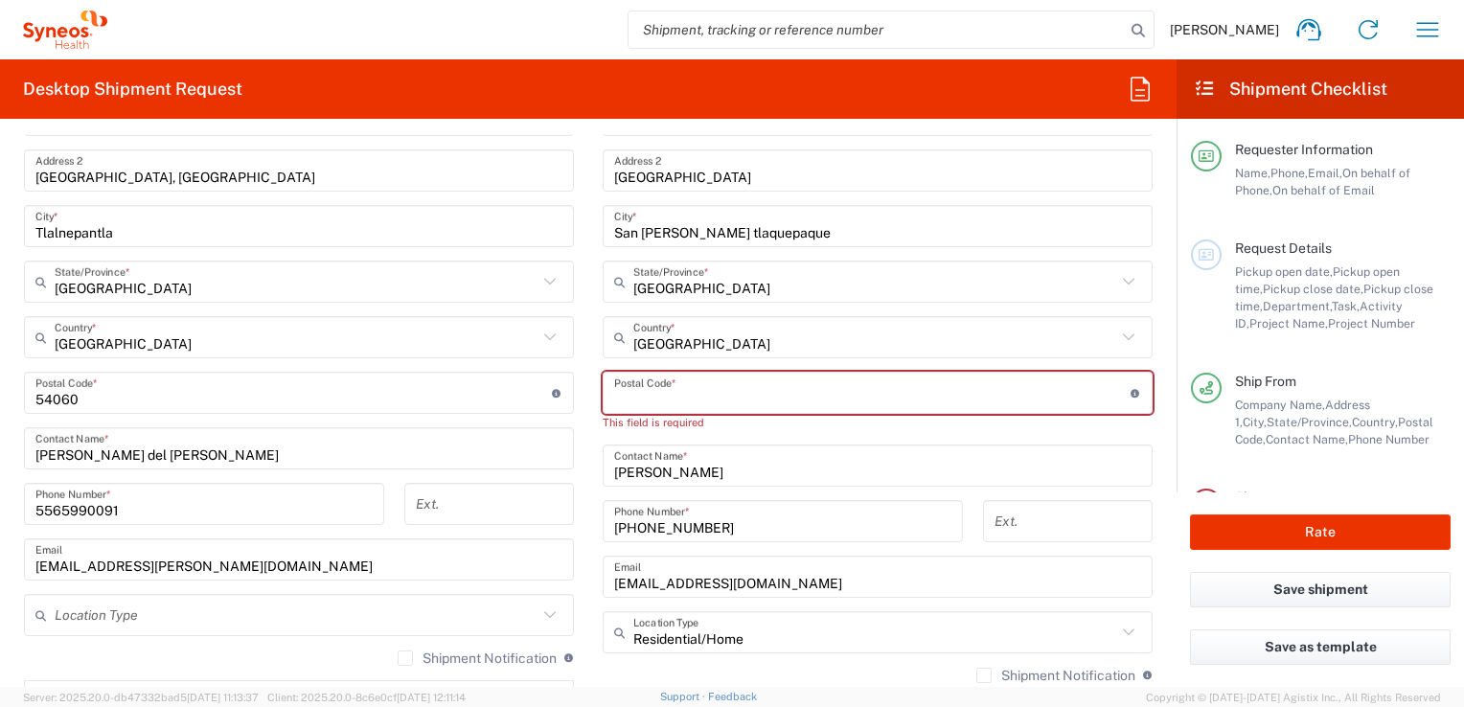
click at [631, 402] on input "undefined" at bounding box center [872, 394] width 516 height 34
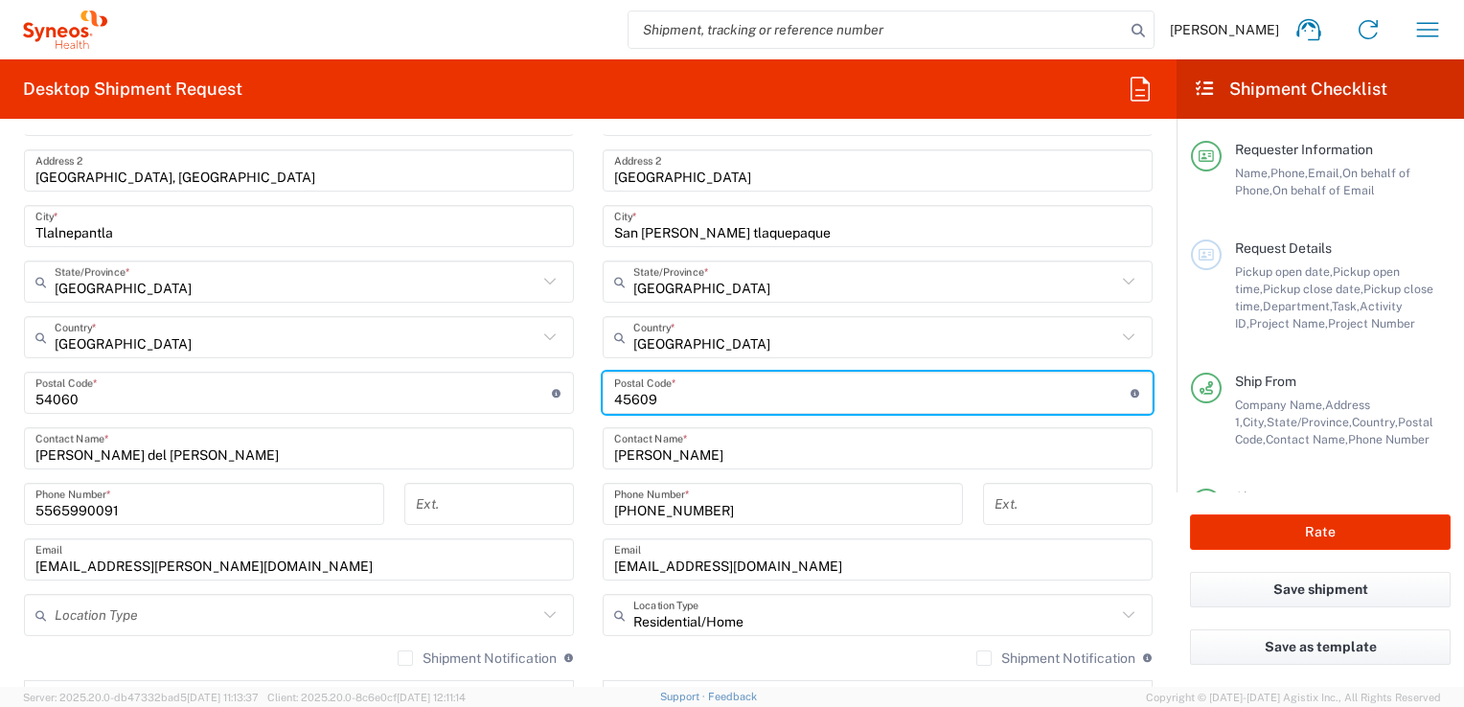
type input "45609"
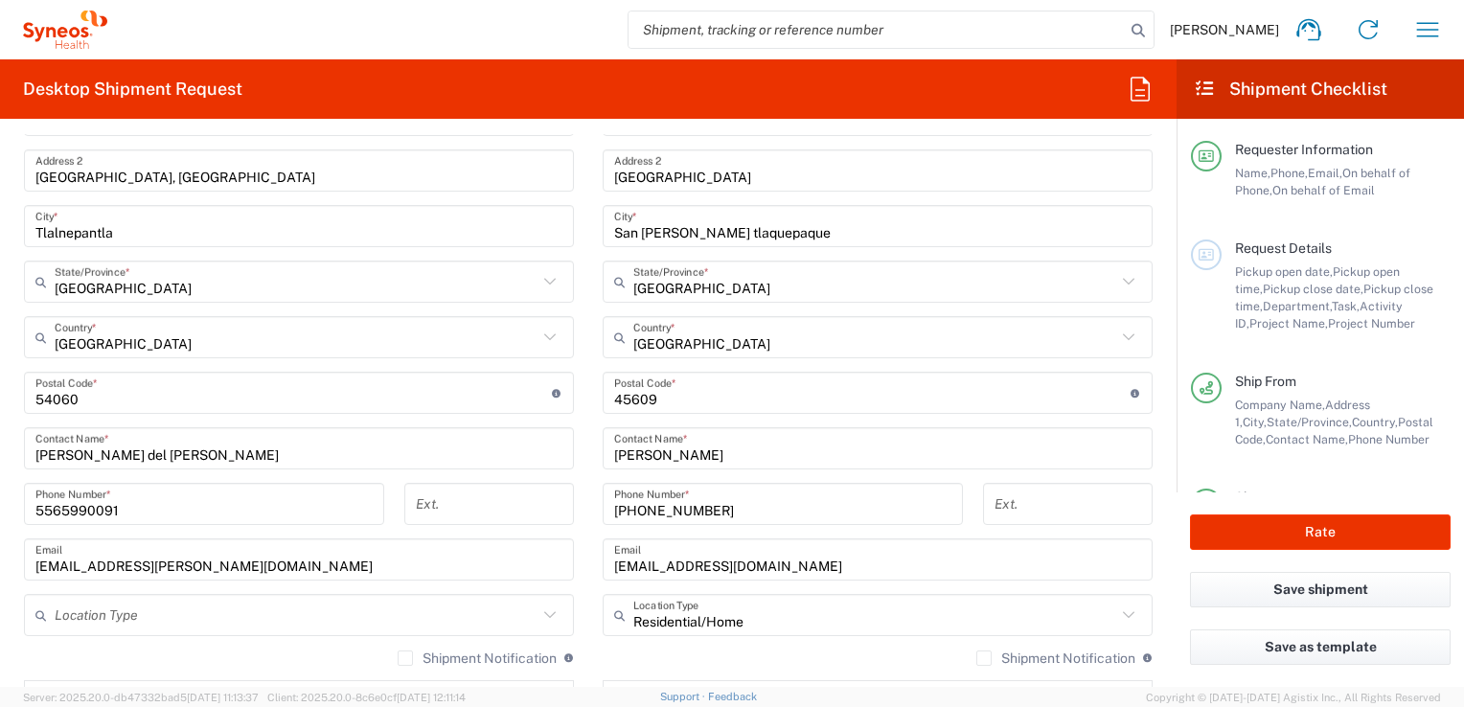
click at [571, 330] on main "Location [PERSON_NAME] LLC-[GEOGRAPHIC_DATA] [GEOGRAPHIC_DATA] [GEOGRAPHIC_DATA…" at bounding box center [299, 413] width 579 height 860
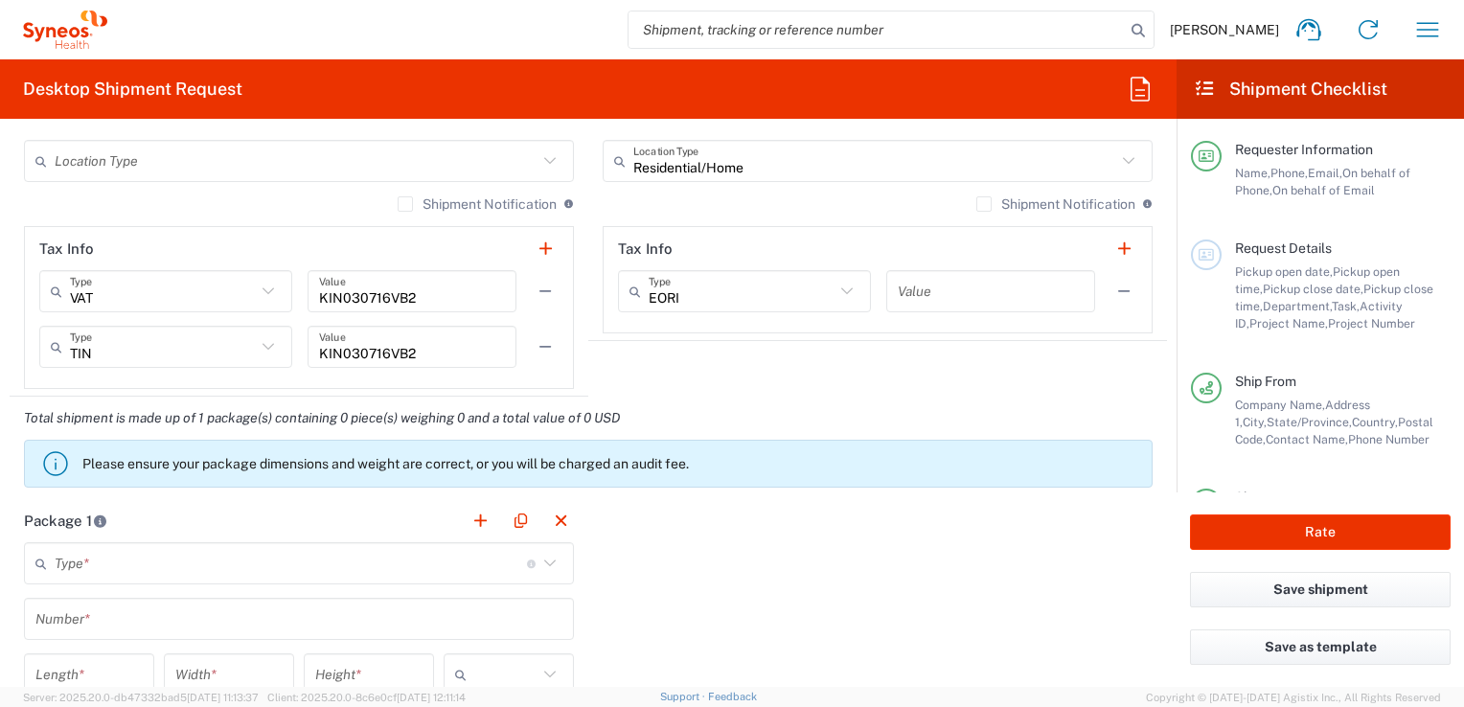
scroll to position [1322, 0]
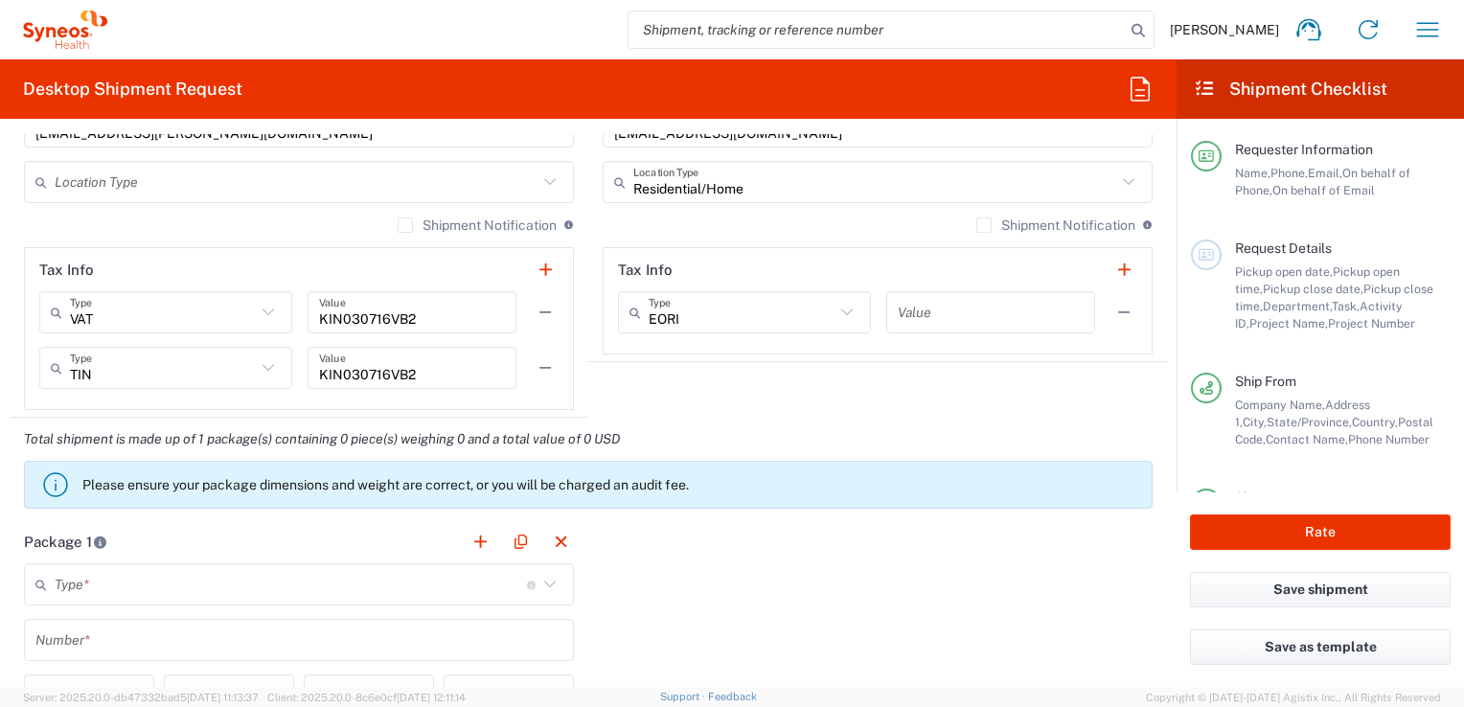
click at [266, 312] on icon at bounding box center [268, 312] width 25 height 25
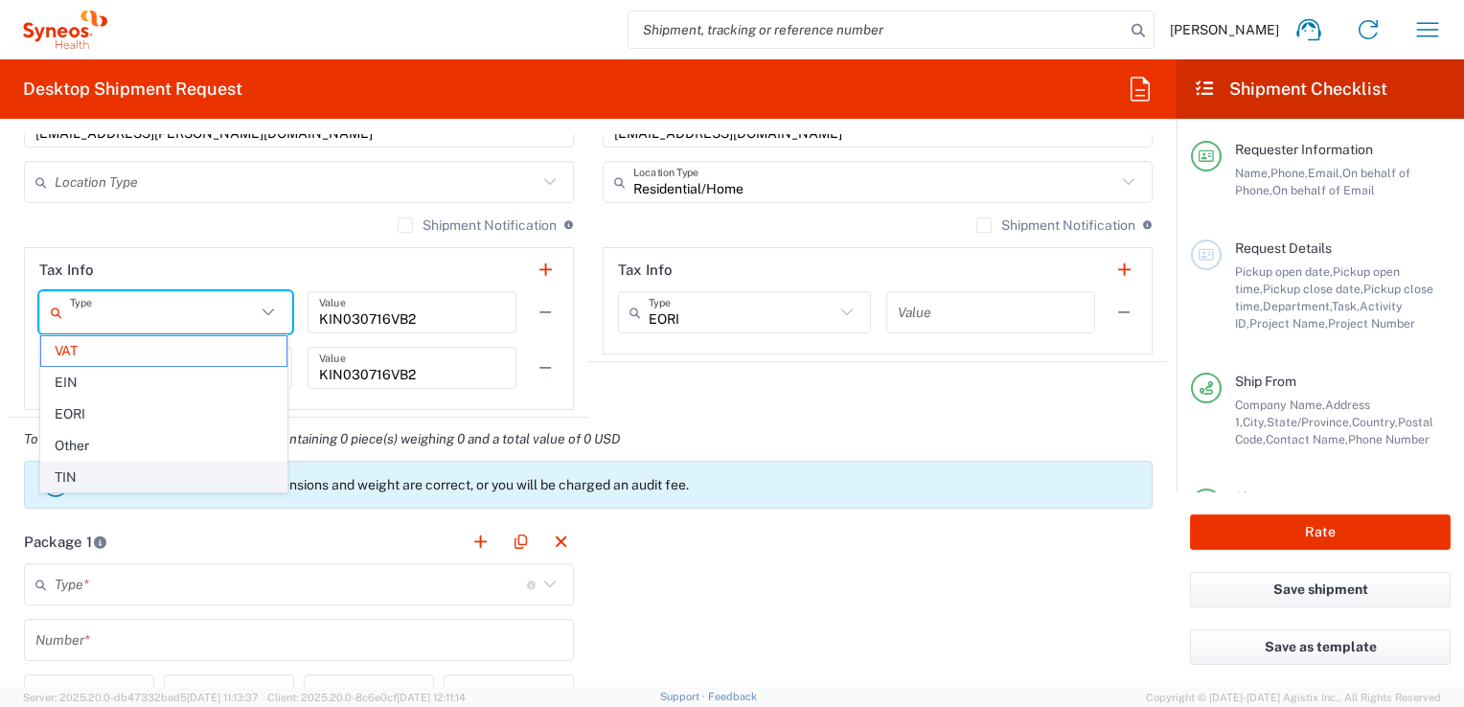
click at [187, 467] on span "TIN" at bounding box center [163, 478] width 245 height 30
type input "TIN"
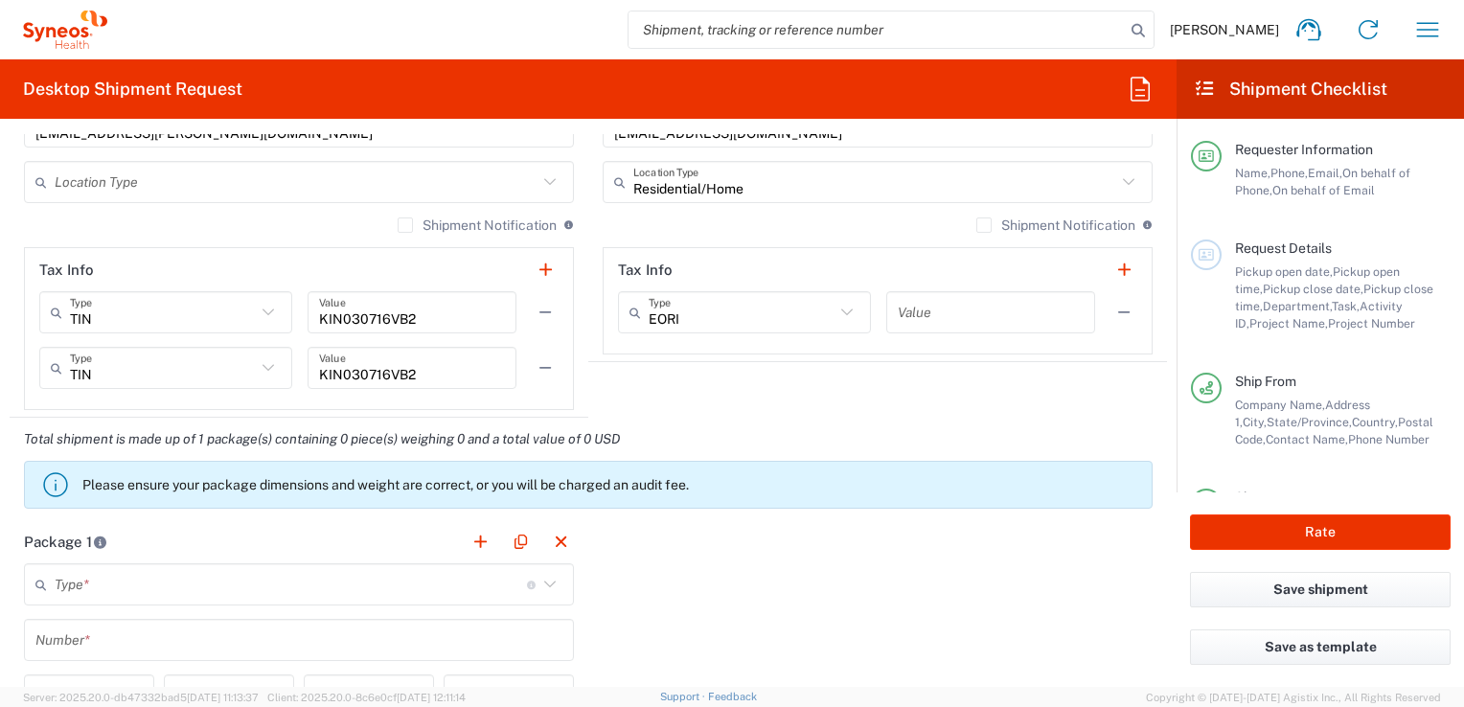
click at [265, 362] on icon at bounding box center [268, 367] width 25 height 25
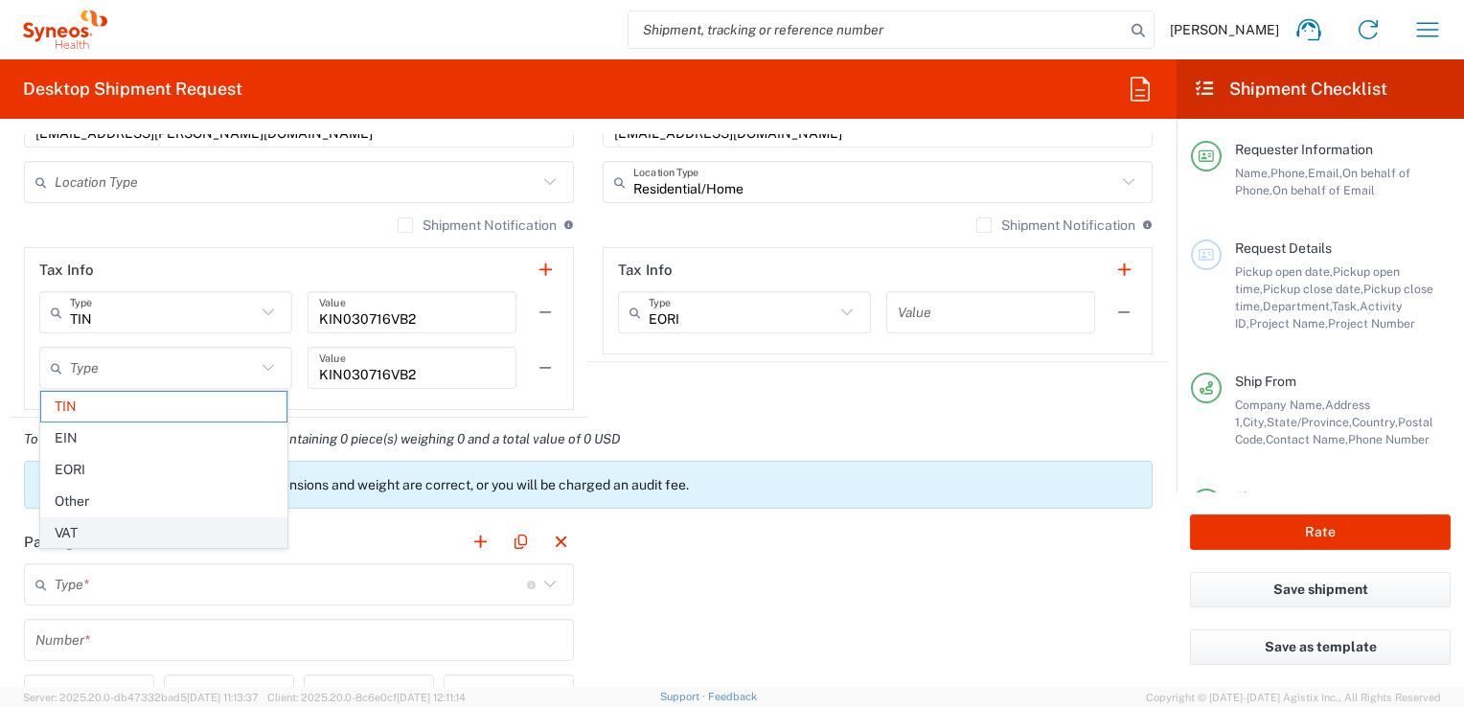
click at [213, 519] on span "VAT" at bounding box center [163, 533] width 245 height 30
type input "VAT"
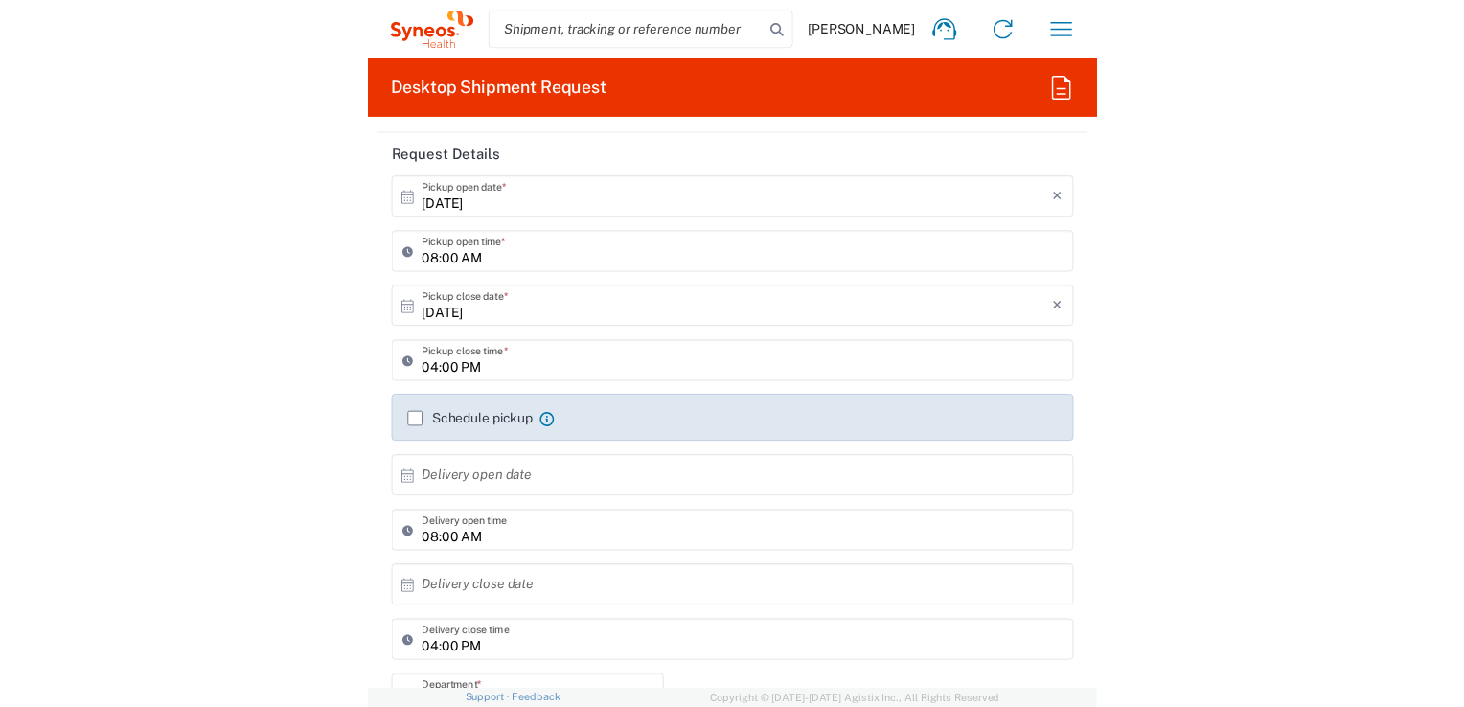
scroll to position [0, 0]
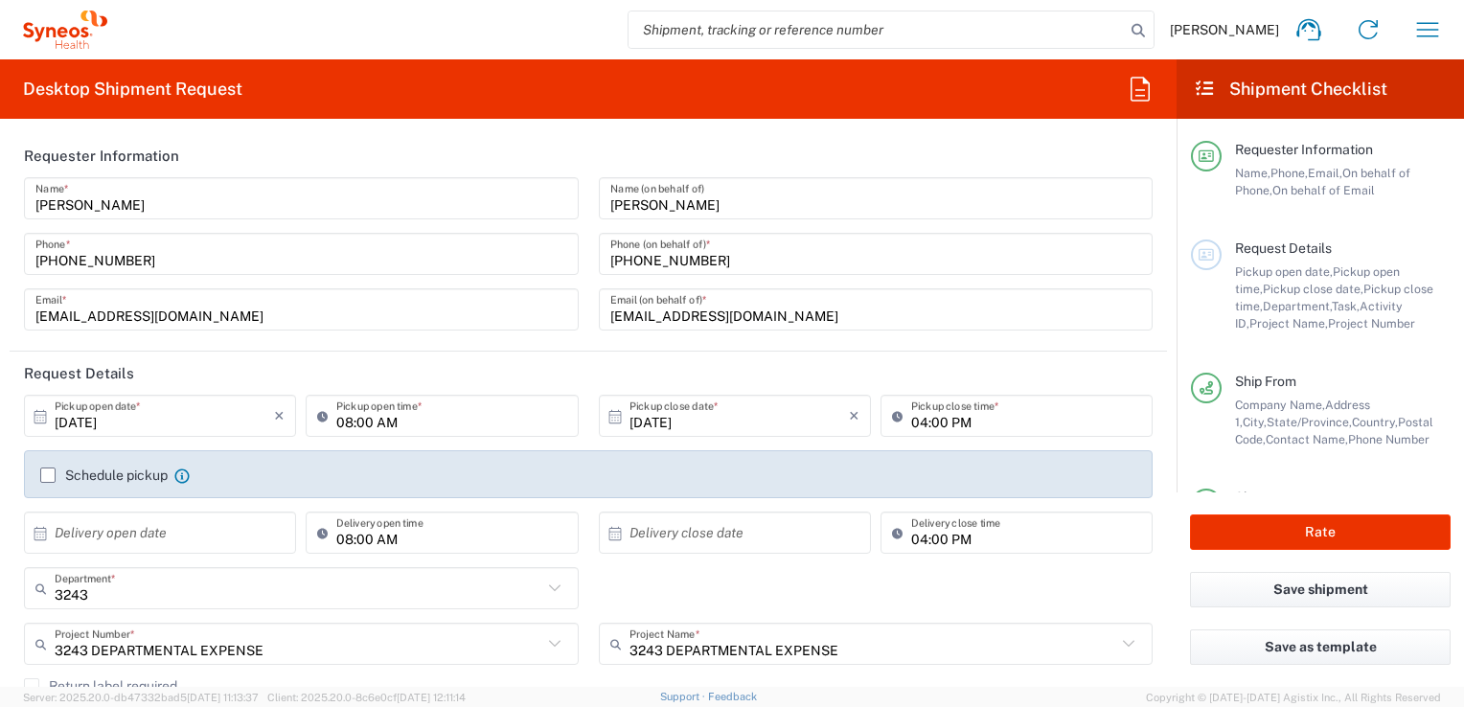
click at [741, 255] on form "Requester Information [PERSON_NAME] Name * [PHONE_NUMBER] Phone * [EMAIL_ADDRES…" at bounding box center [588, 410] width 1177 height 553
click at [741, 286] on form "Requester Information [PERSON_NAME] Name * [PHONE_NUMBER] Phone * [EMAIL_ADDRES…" at bounding box center [588, 410] width 1177 height 553
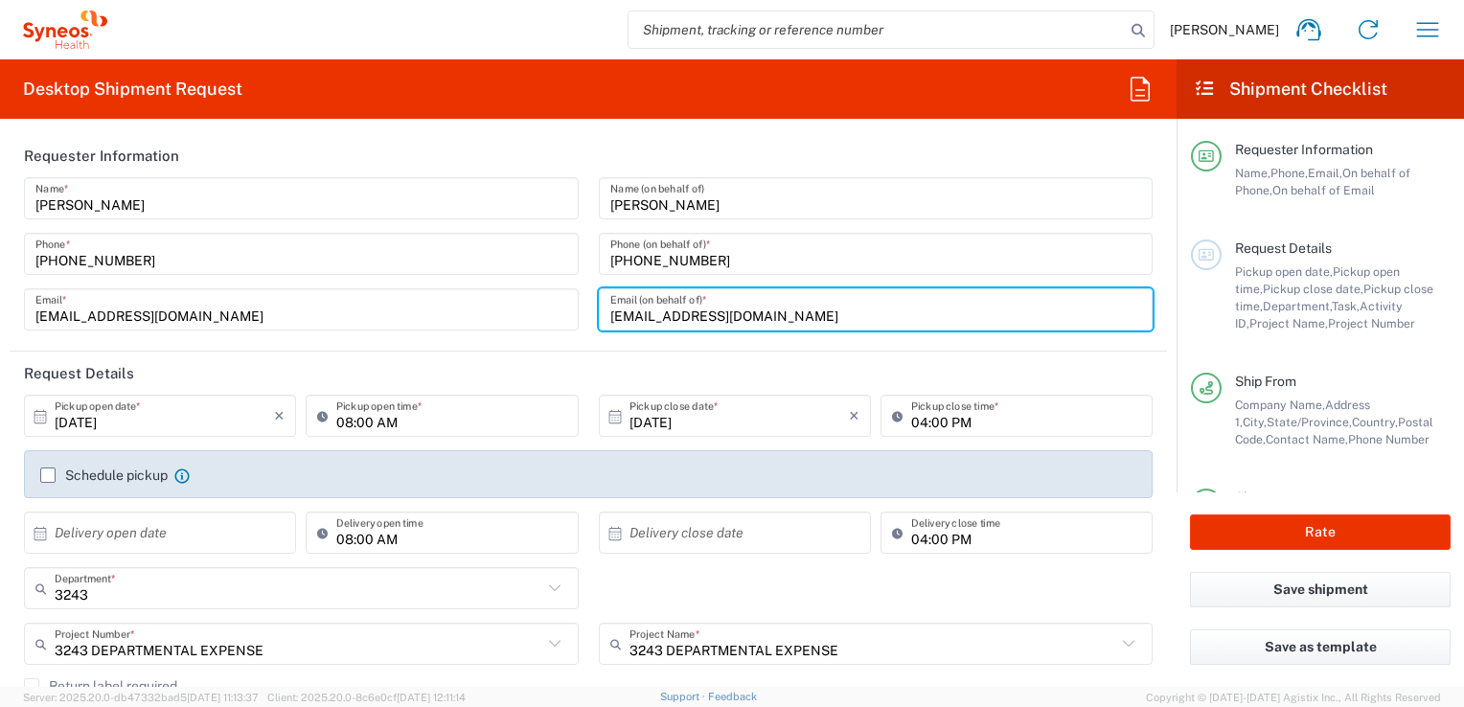
click at [741, 320] on input "[EMAIL_ADDRESS][DOMAIN_NAME]" at bounding box center [876, 310] width 532 height 34
click at [741, 322] on div "[PERSON_NAME] Name (on behalf of) [PHONE_NUMBER] Phone (on behalf of) * [EMAIL_…" at bounding box center [875, 260] width 575 height 167
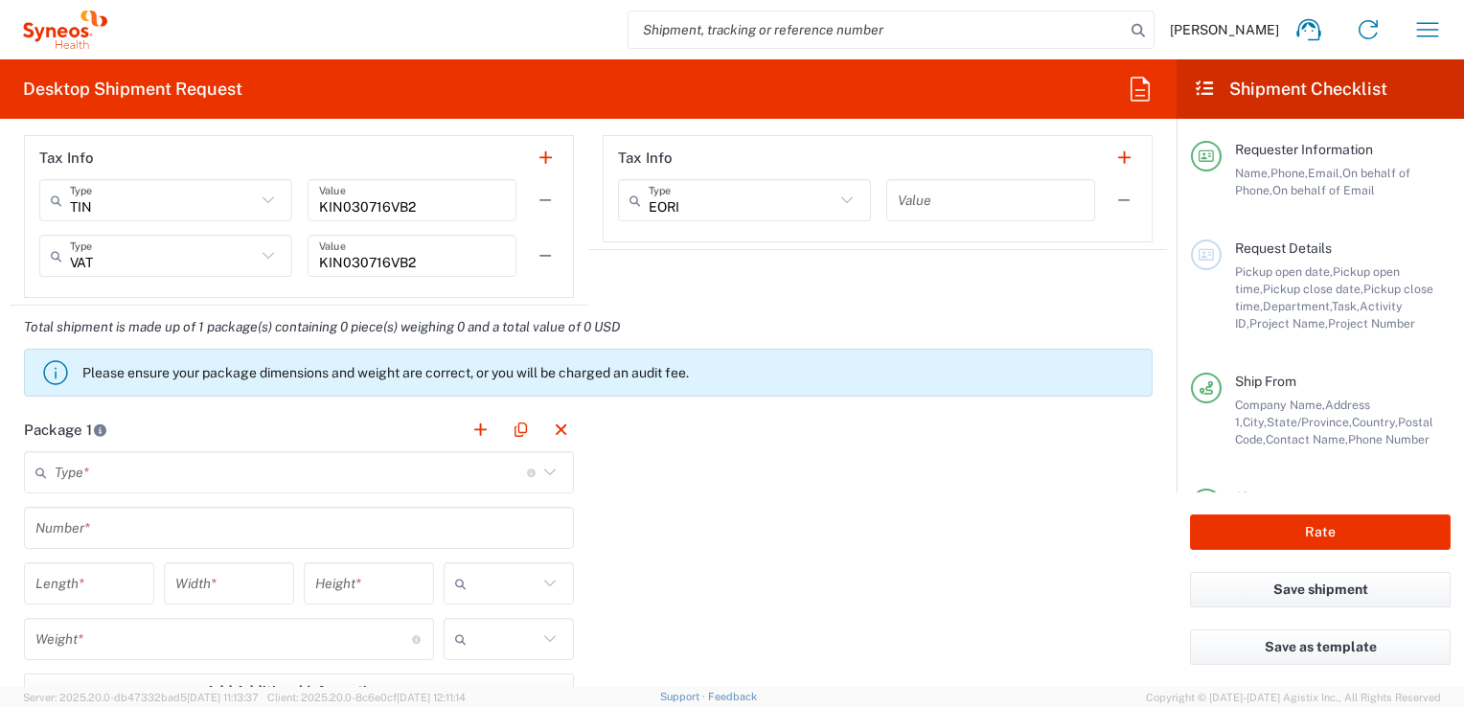
scroll to position [1556, 0]
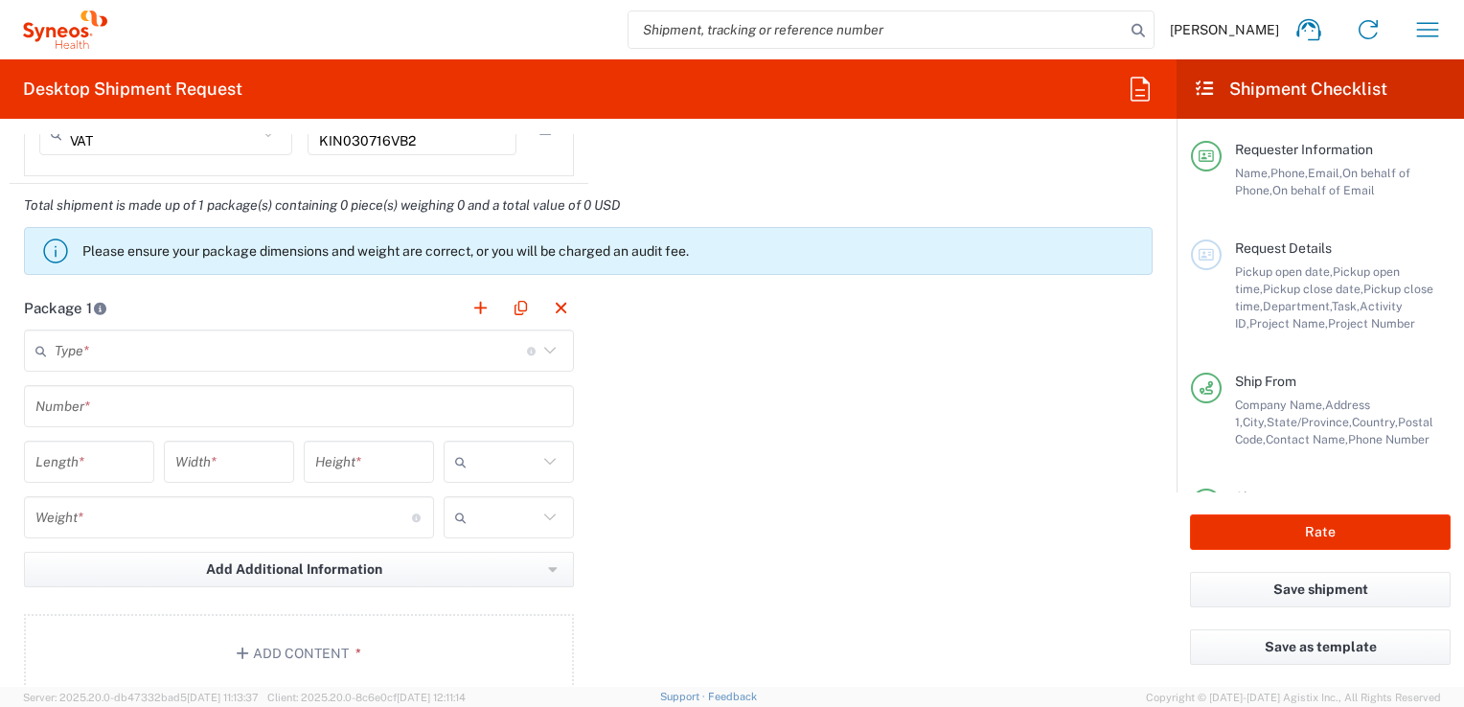
click at [545, 340] on icon at bounding box center [550, 350] width 25 height 25
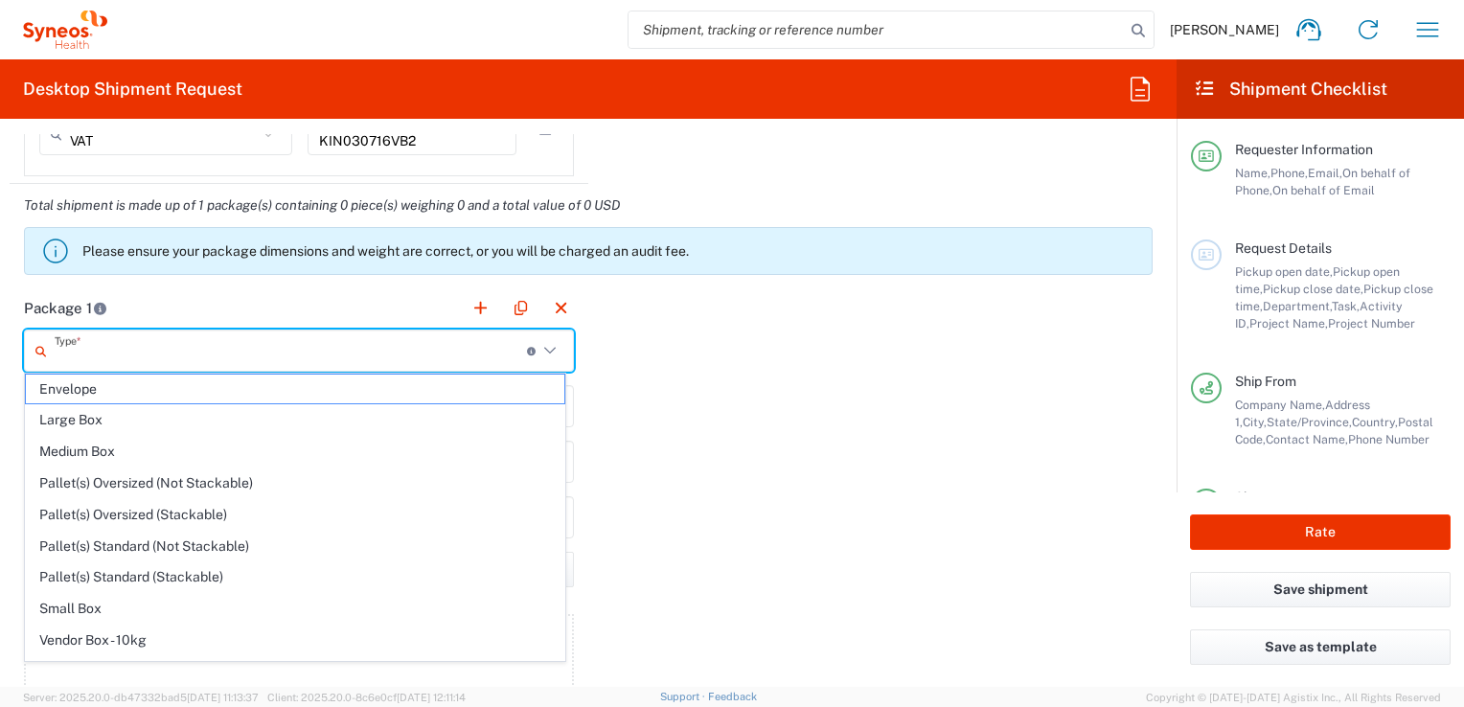
click at [544, 346] on icon at bounding box center [550, 350] width 25 height 25
click at [353, 396] on span "Envelope" at bounding box center [295, 390] width 538 height 30
type input "Envelope"
type input "1"
type input "9.5"
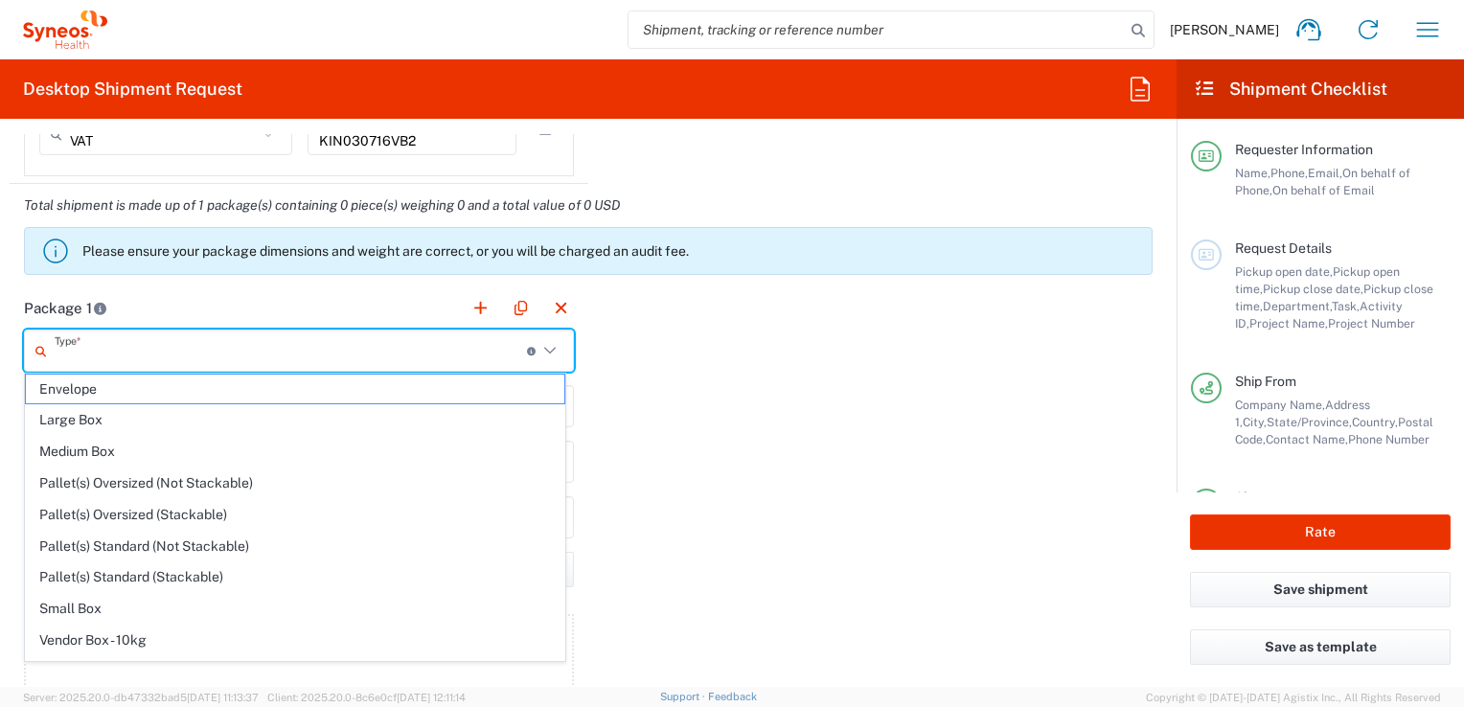
type input "12.5"
type input "0.25"
type input "in"
type input "0.45"
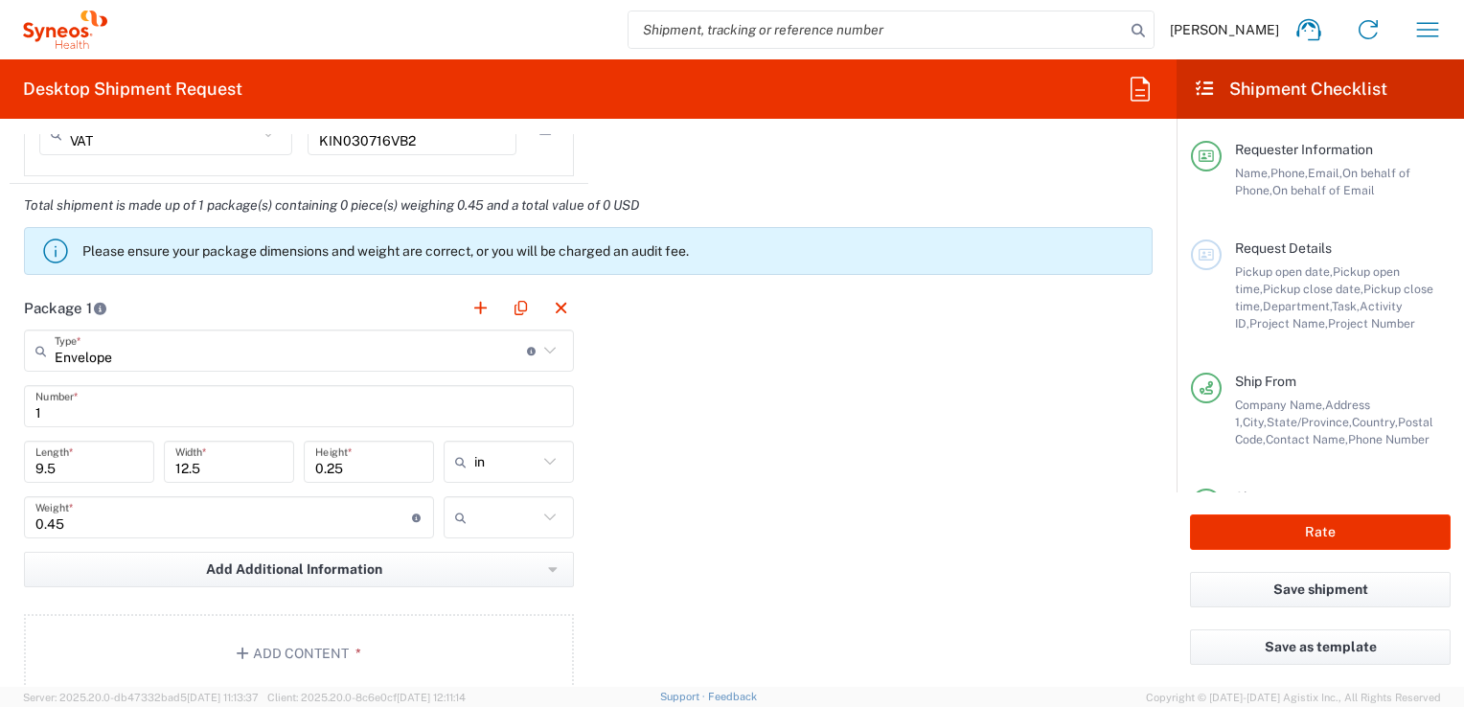
click at [545, 463] on icon at bounding box center [550, 461] width 25 height 25
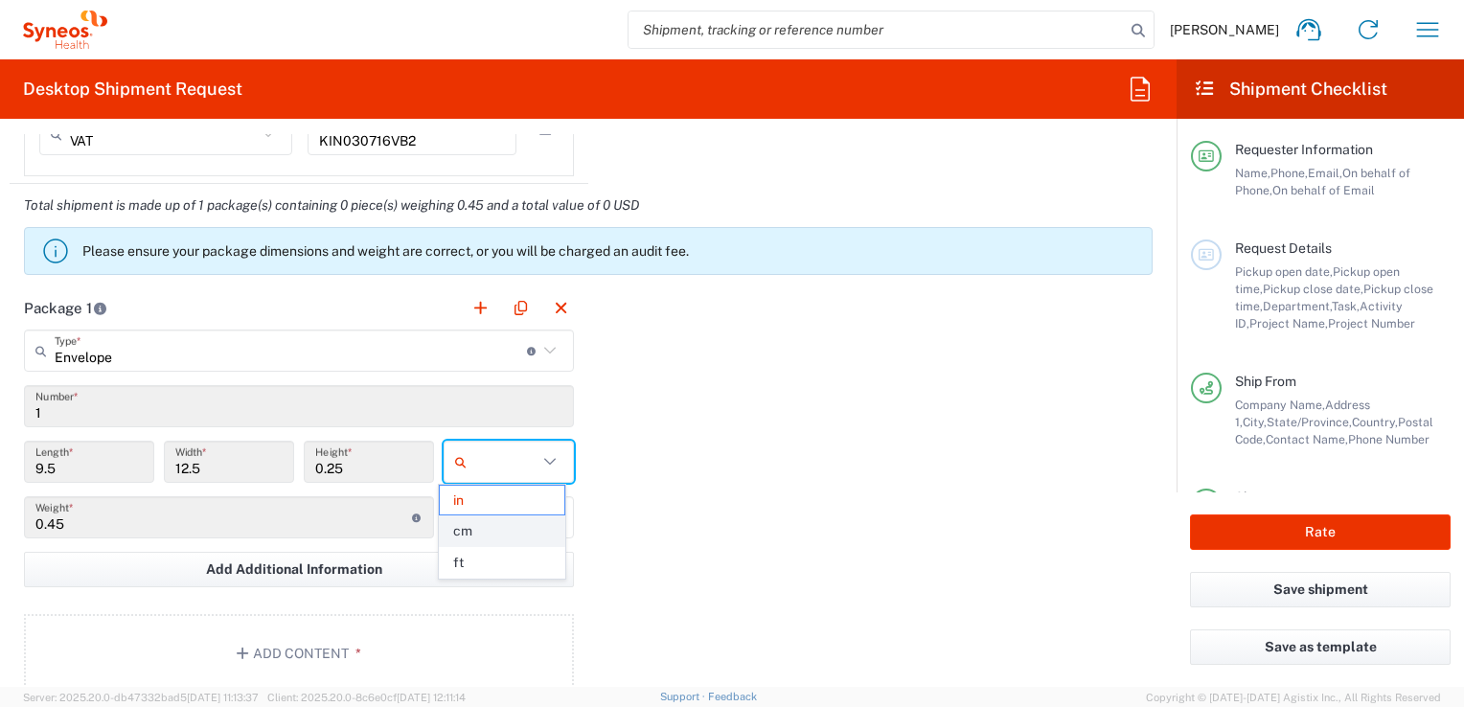
click at [501, 528] on span "cm" at bounding box center [502, 531] width 125 height 30
type input "24.13"
type input "31.75"
type input "0.64"
type input "cm"
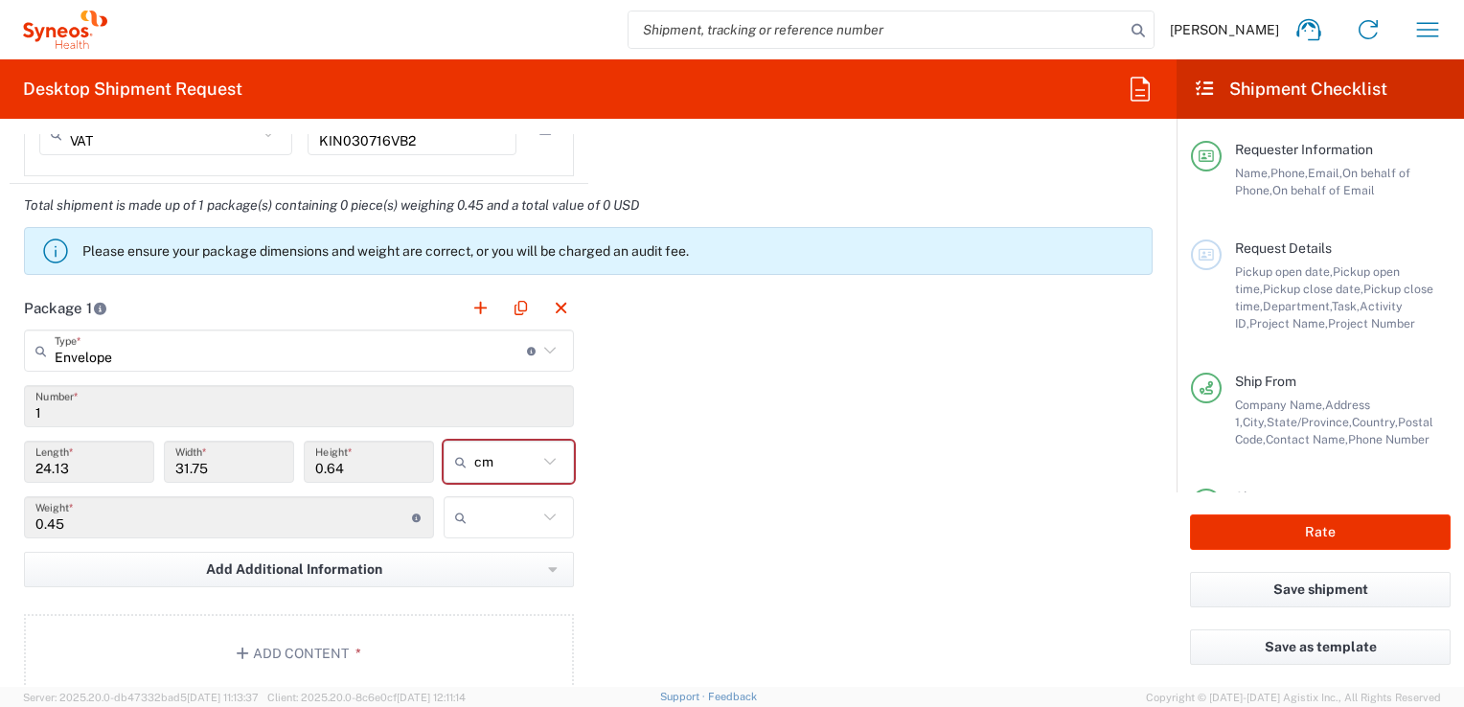
click at [551, 516] on icon at bounding box center [550, 517] width 25 height 25
click at [512, 554] on span "kgs" at bounding box center [502, 556] width 125 height 30
type input "kgs"
click at [655, 503] on div "Package 1 Envelope Type * Material used to package goods Envelope Large Box Med…" at bounding box center [588, 496] width 1157 height 421
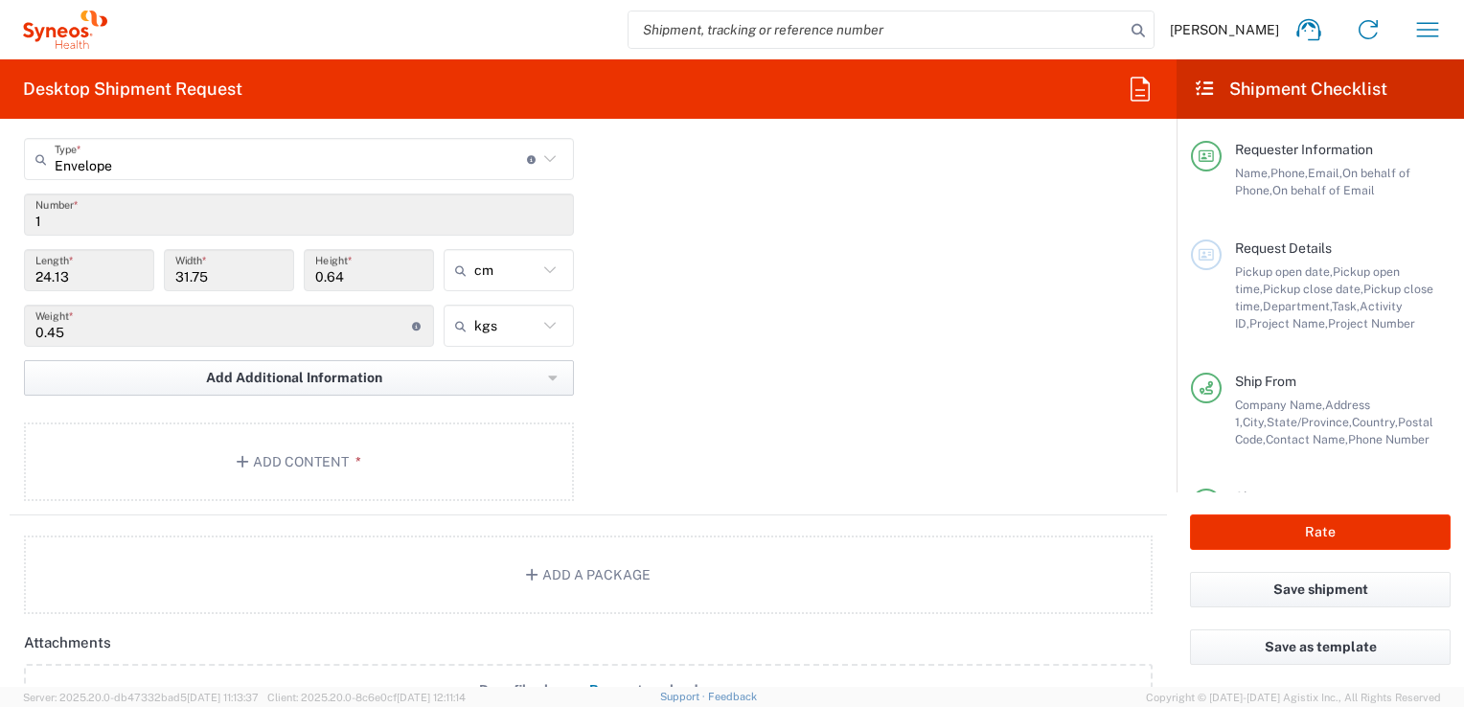
click at [549, 381] on button "Add Additional Information" at bounding box center [299, 377] width 550 height 35
click at [741, 357] on div "Package 1 Envelope Type * Material used to package goods Envelope Large Box Med…" at bounding box center [588, 305] width 1157 height 421
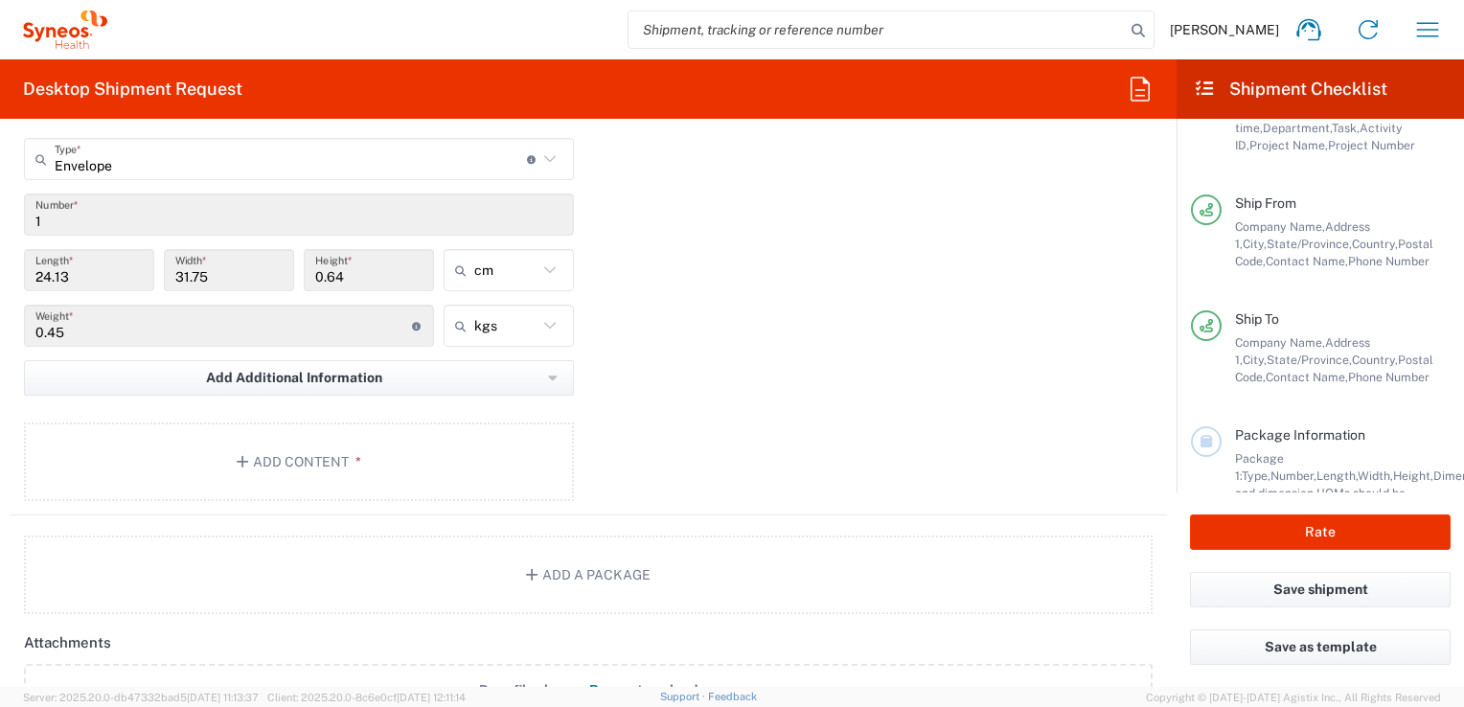
scroll to position [261, 0]
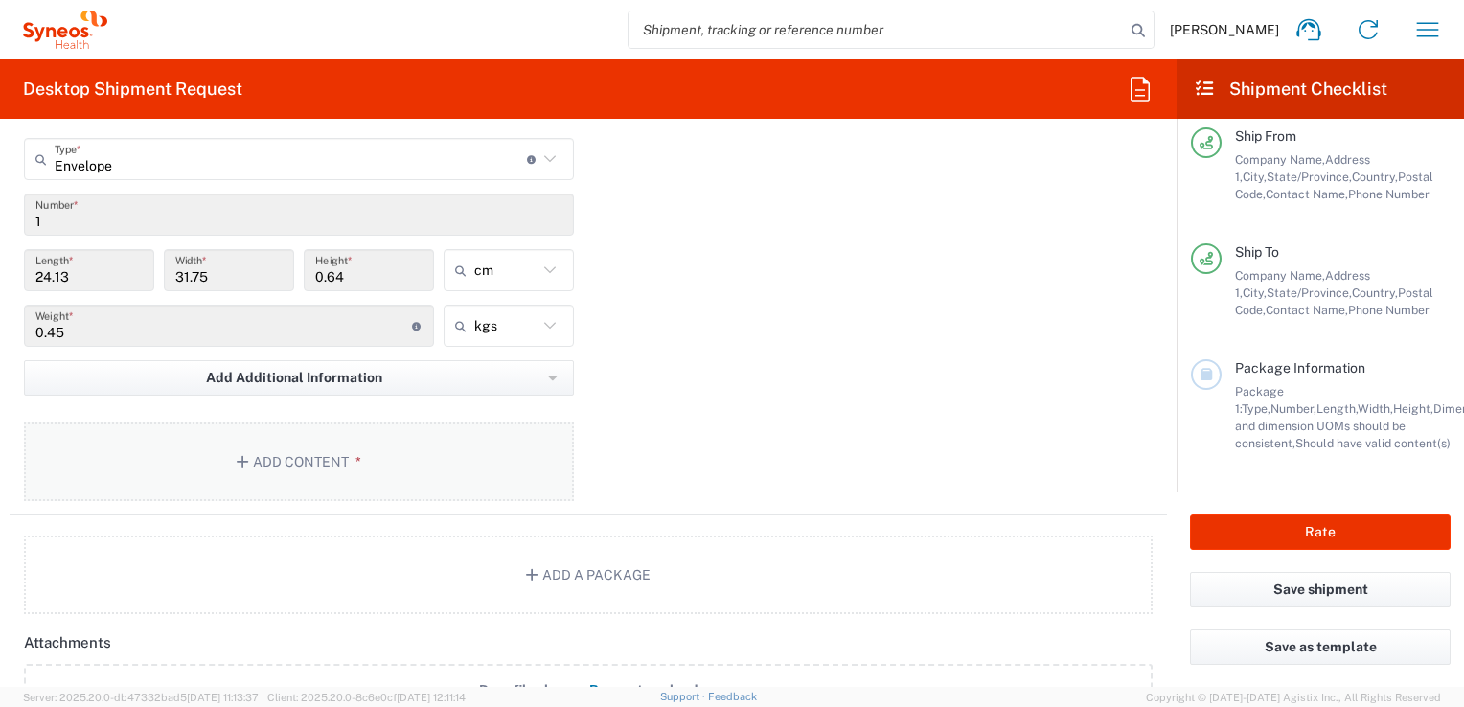
click at [408, 458] on button "Add Content *" at bounding box center [299, 462] width 550 height 79
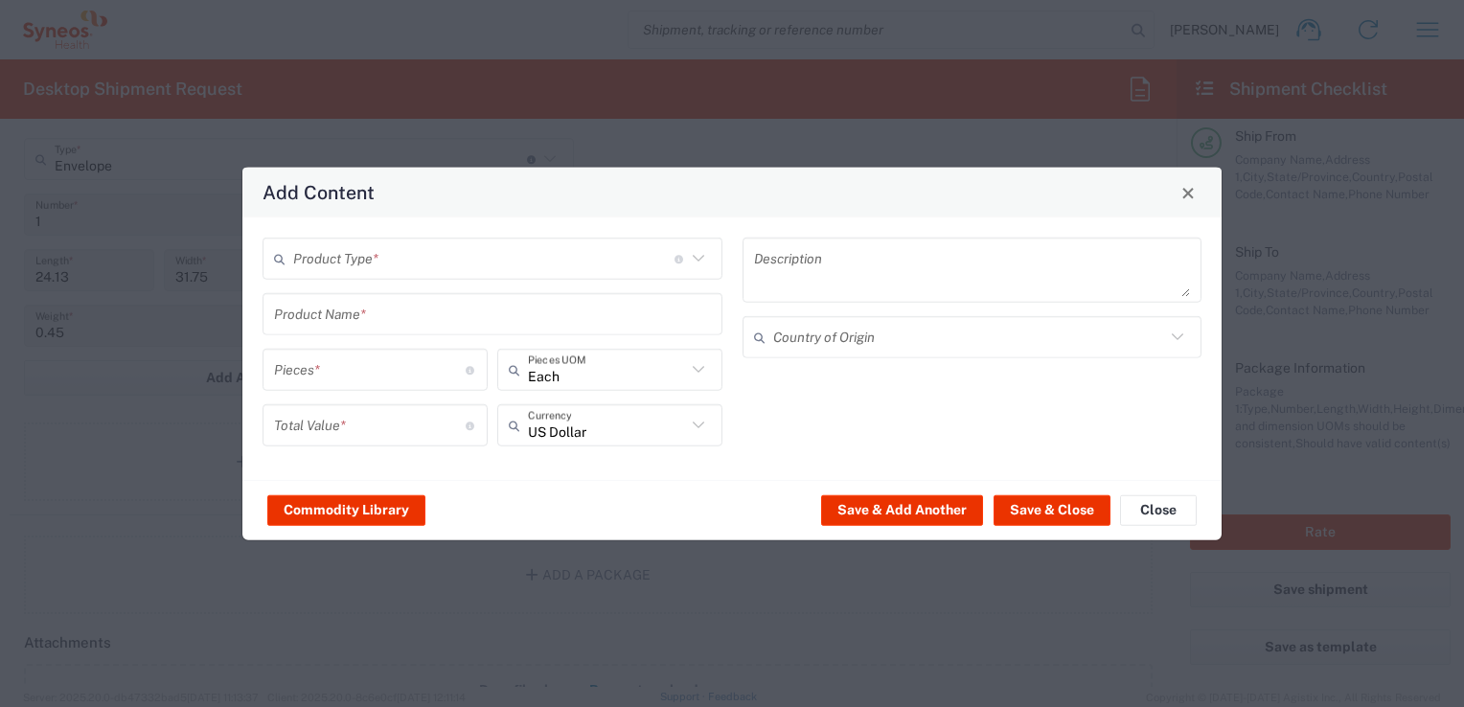
click at [698, 265] on icon at bounding box center [698, 258] width 25 height 25
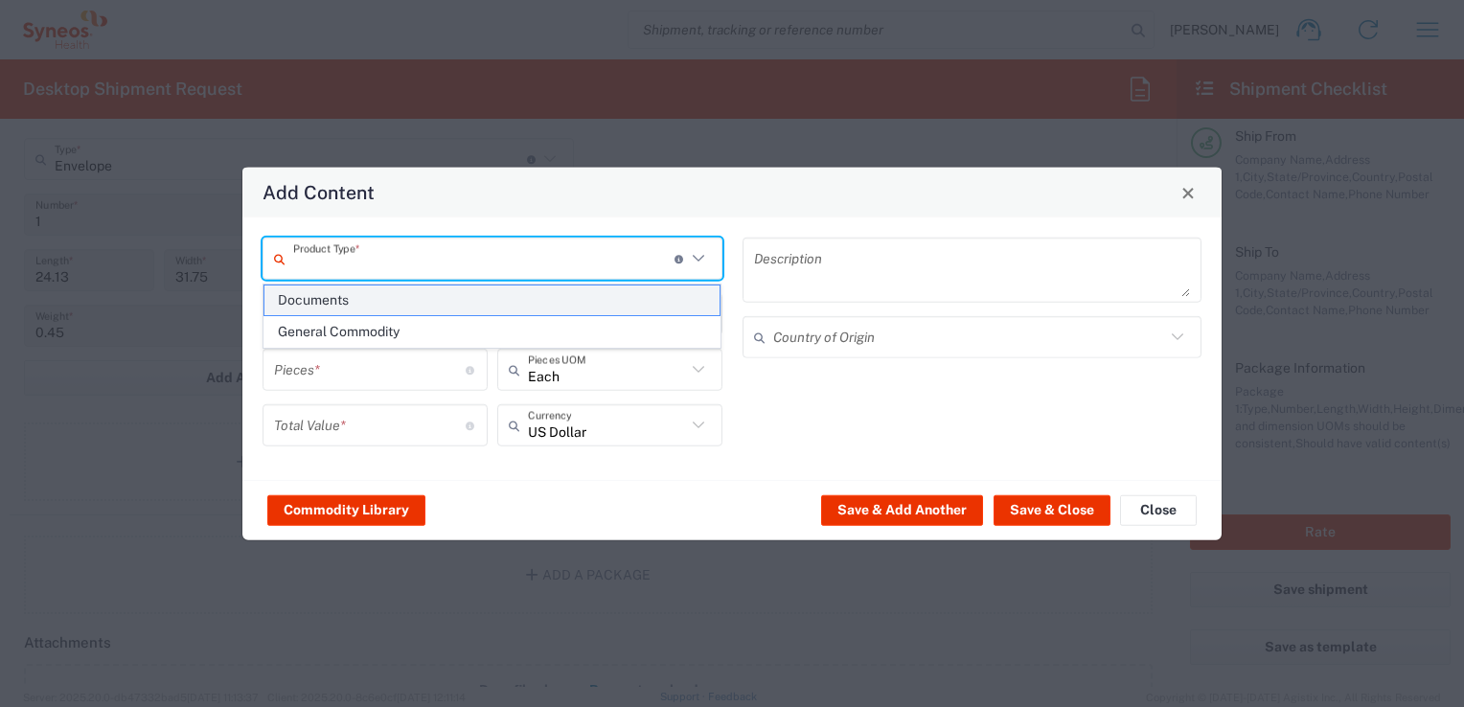
click at [626, 299] on span "Documents" at bounding box center [492, 301] width 456 height 30
type input "Documents"
type input "1"
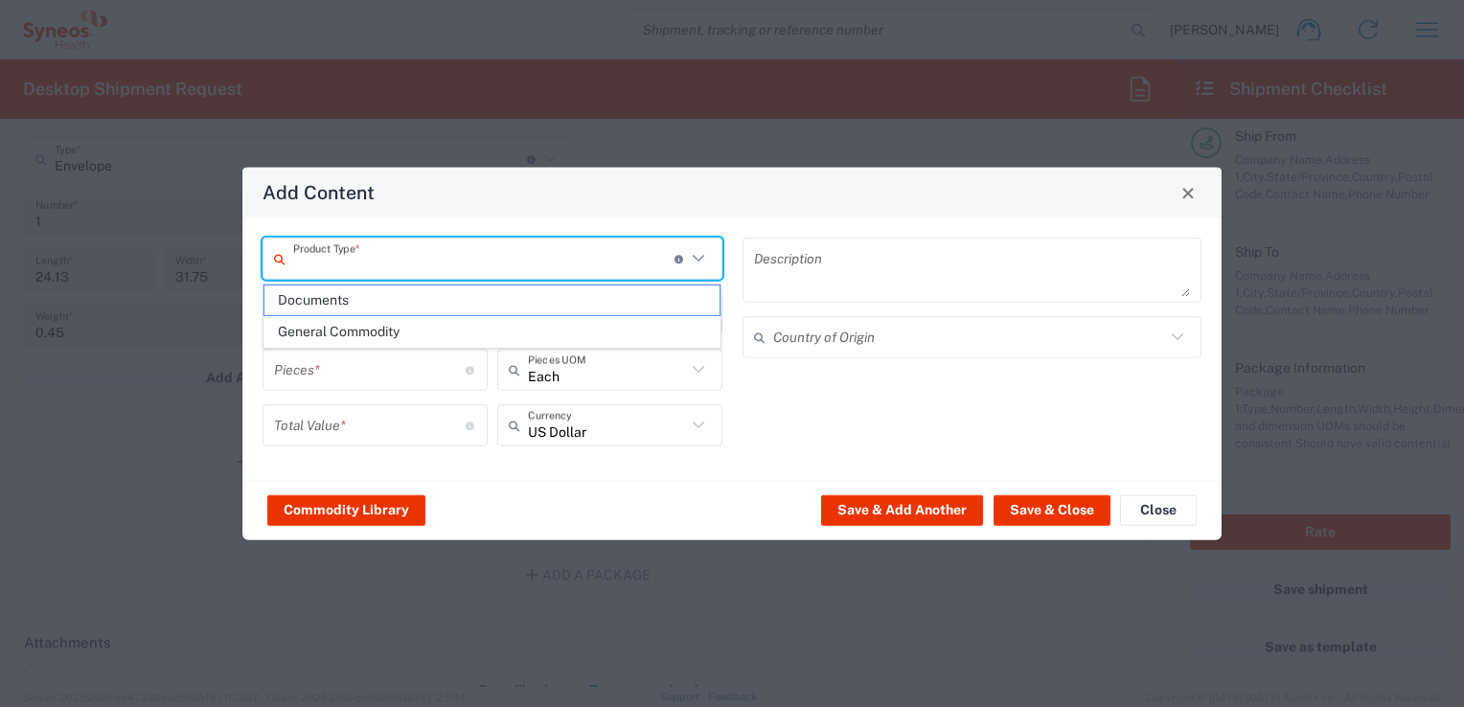
type textarea "Documents"
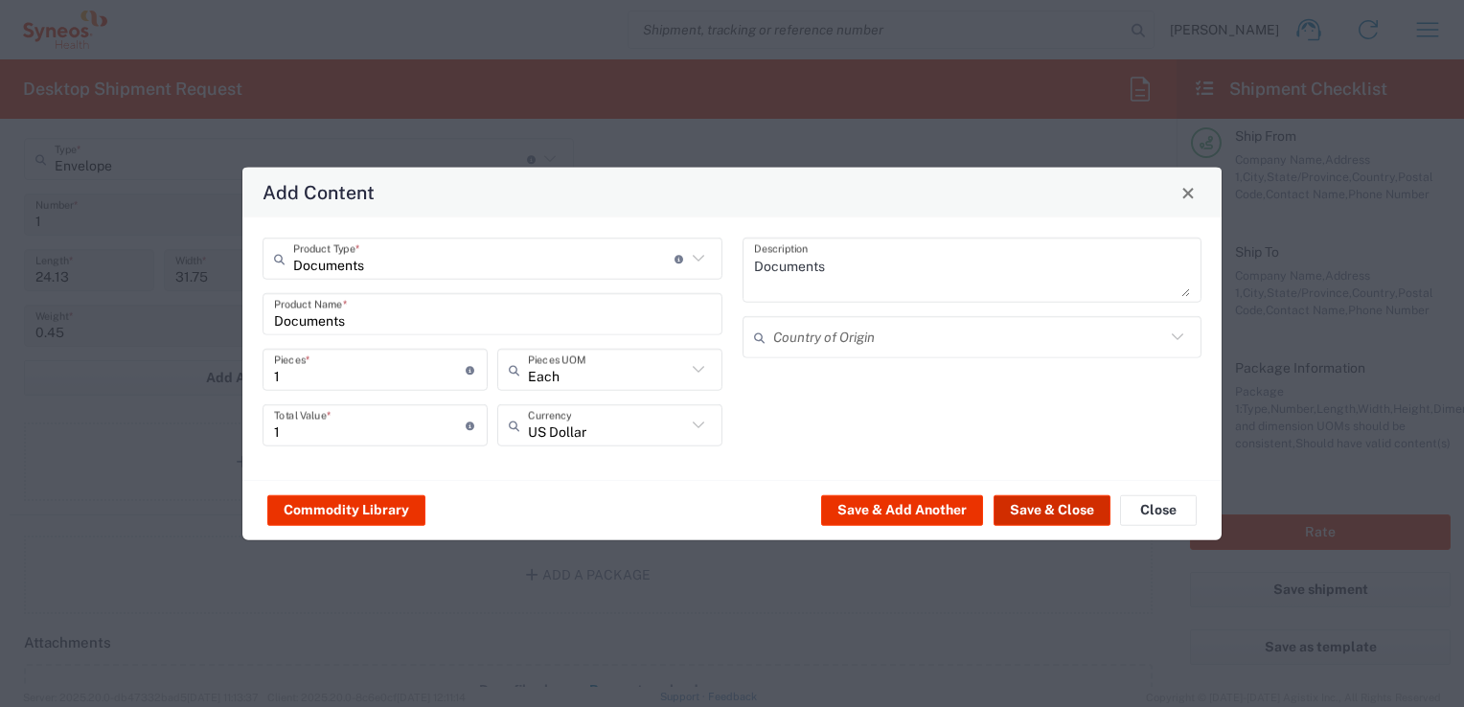
click at [741, 504] on button "Save & Close" at bounding box center [1052, 509] width 117 height 31
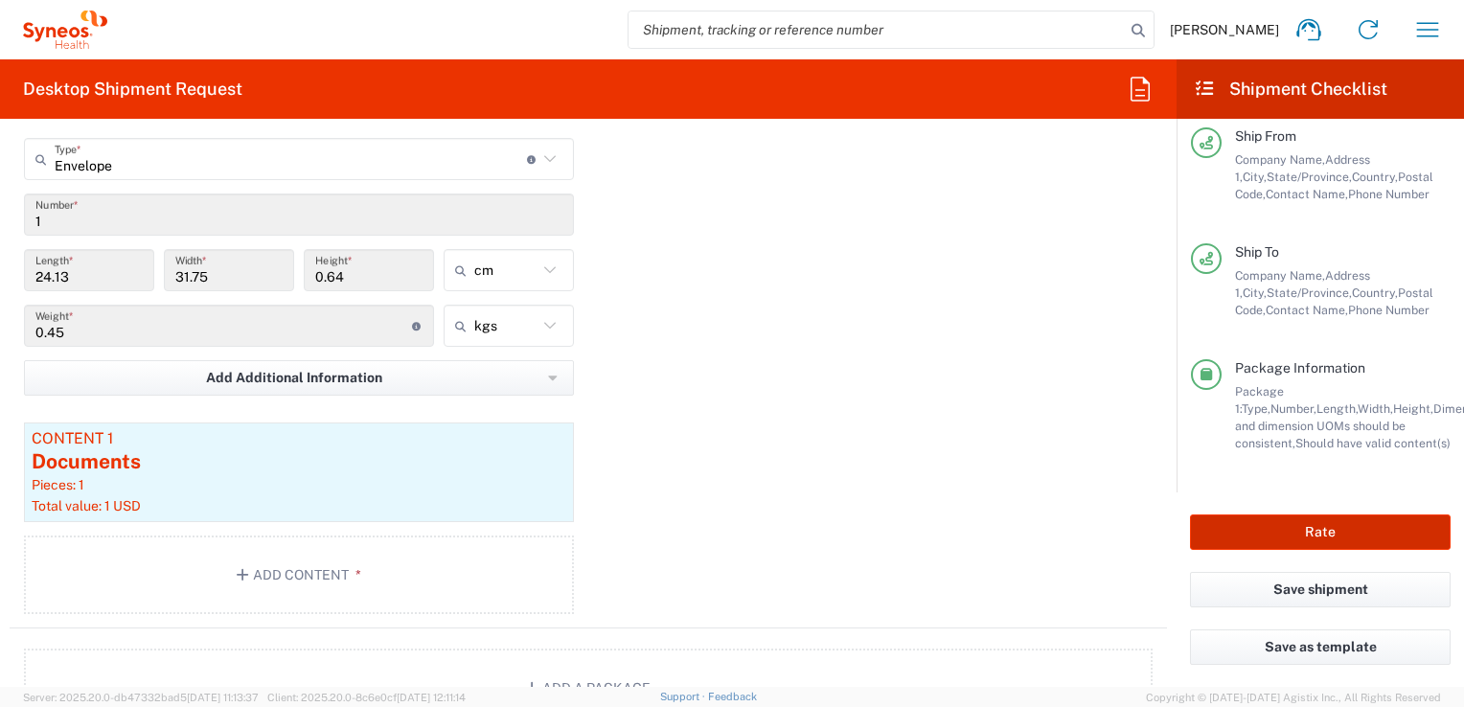
click at [741, 526] on button "Rate" at bounding box center [1320, 532] width 261 height 35
type input "3243 DEPARTMENTAL EXPENSE"
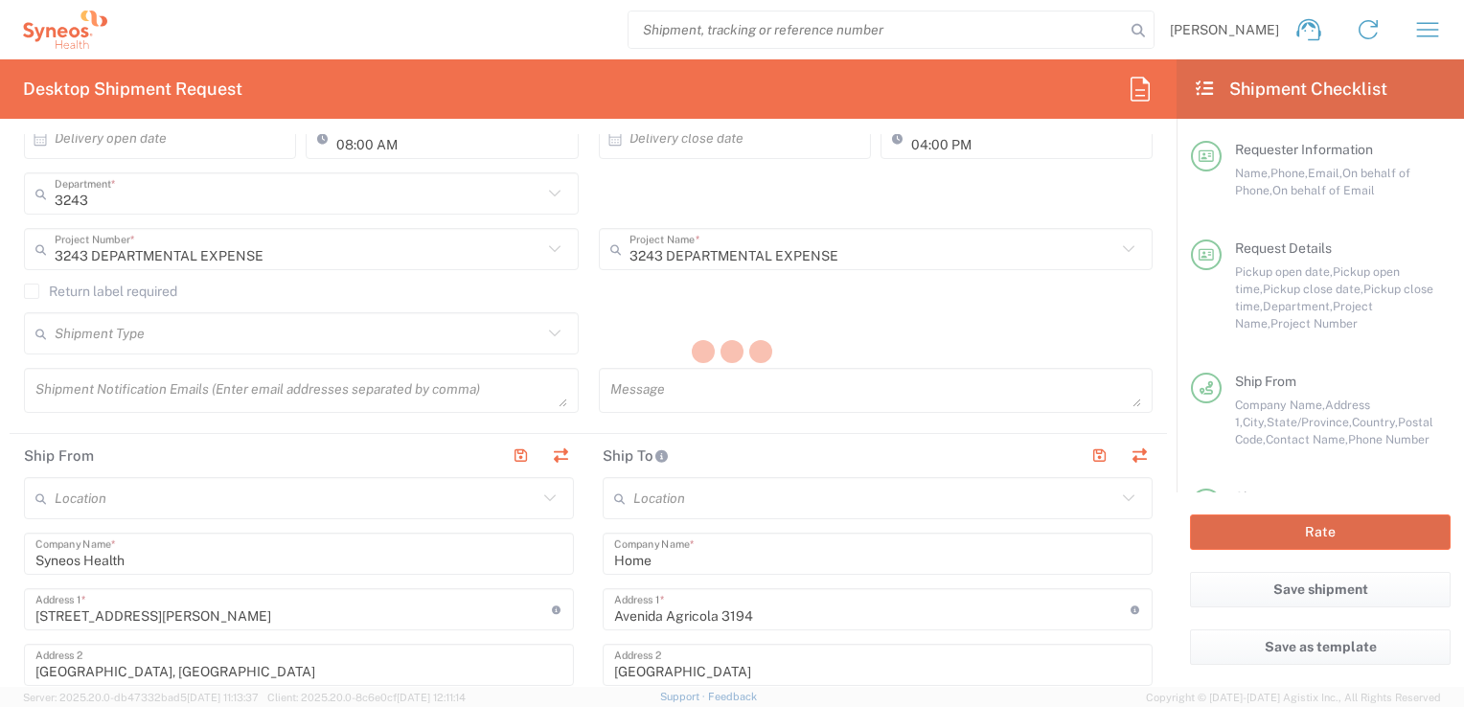
scroll to position [315, 0]
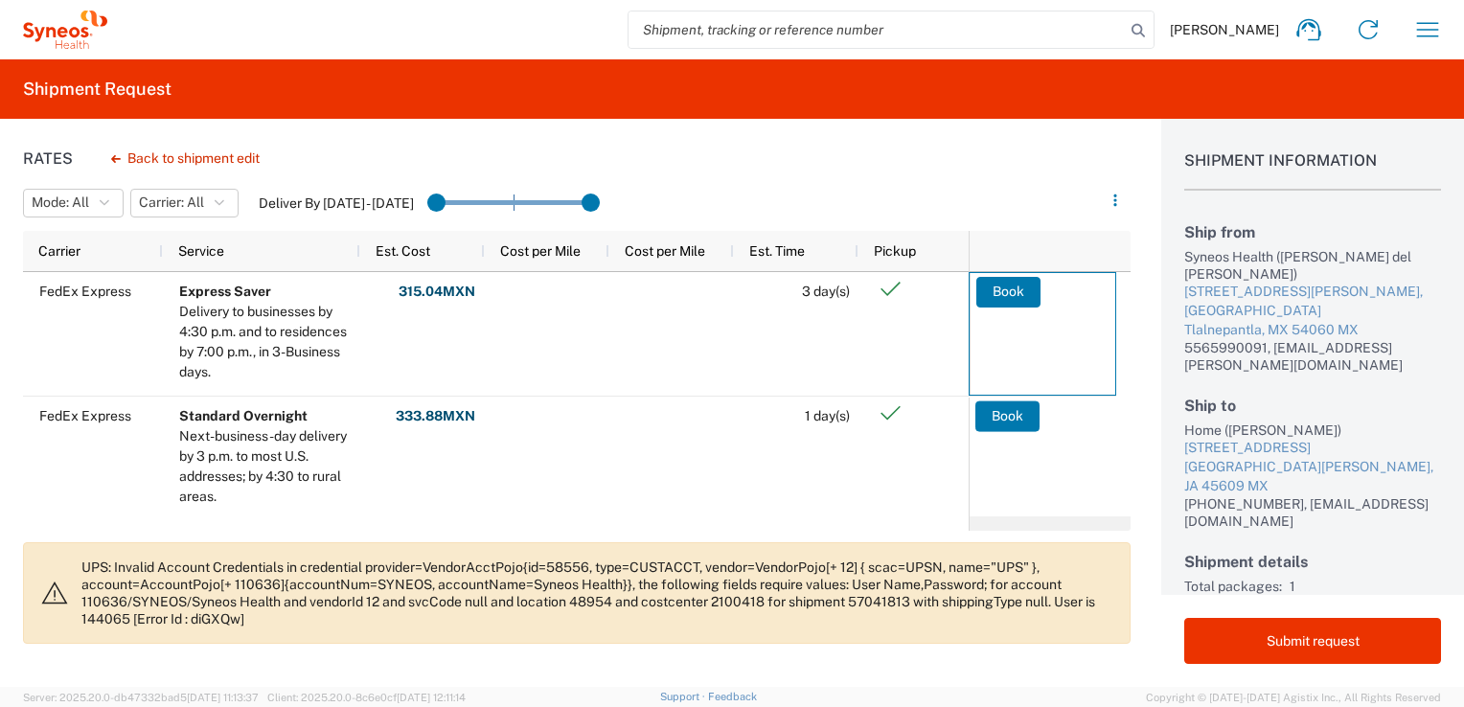
click at [741, 355] on div "FedEx Express Express Saver Delivery to businesses by 4:30 p.m. and to residenc…" at bounding box center [577, 394] width 1108 height 244
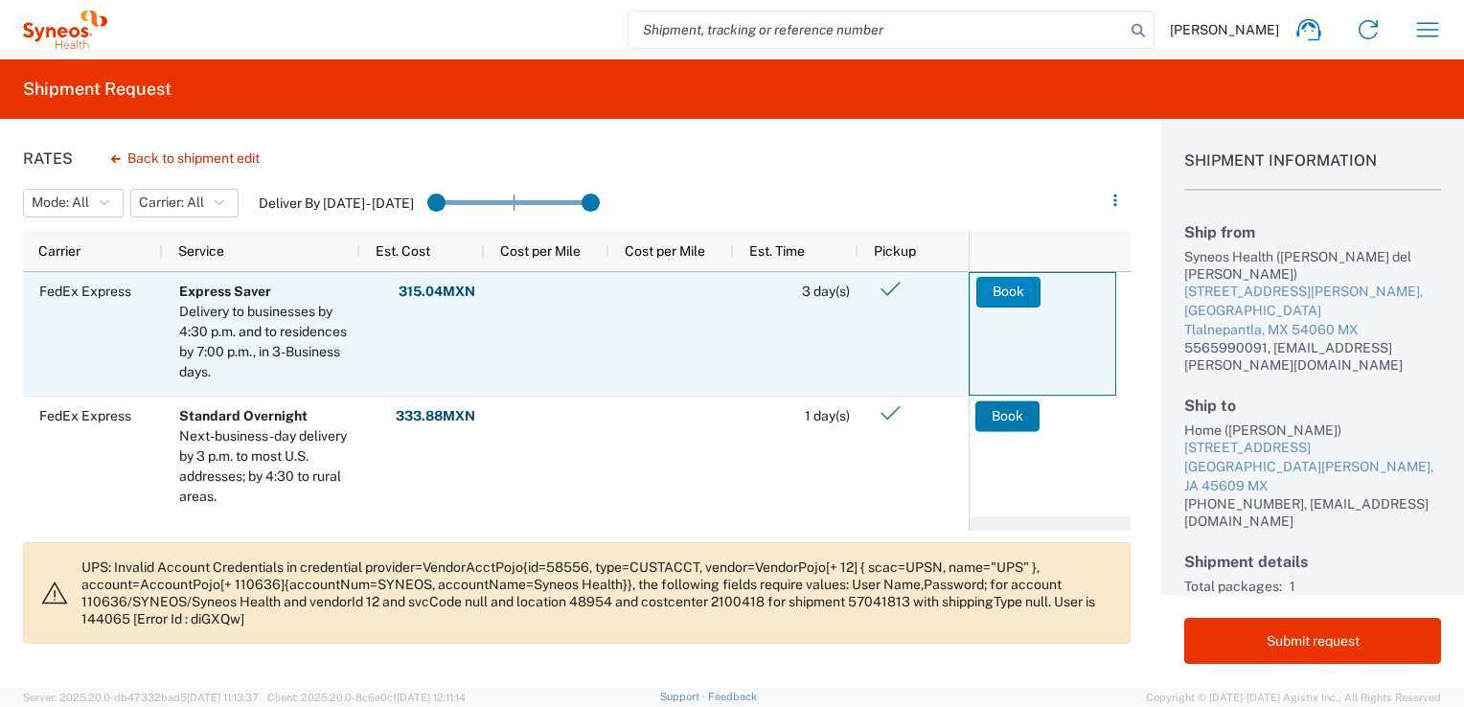
click at [741, 290] on button "Book" at bounding box center [1008, 292] width 64 height 31
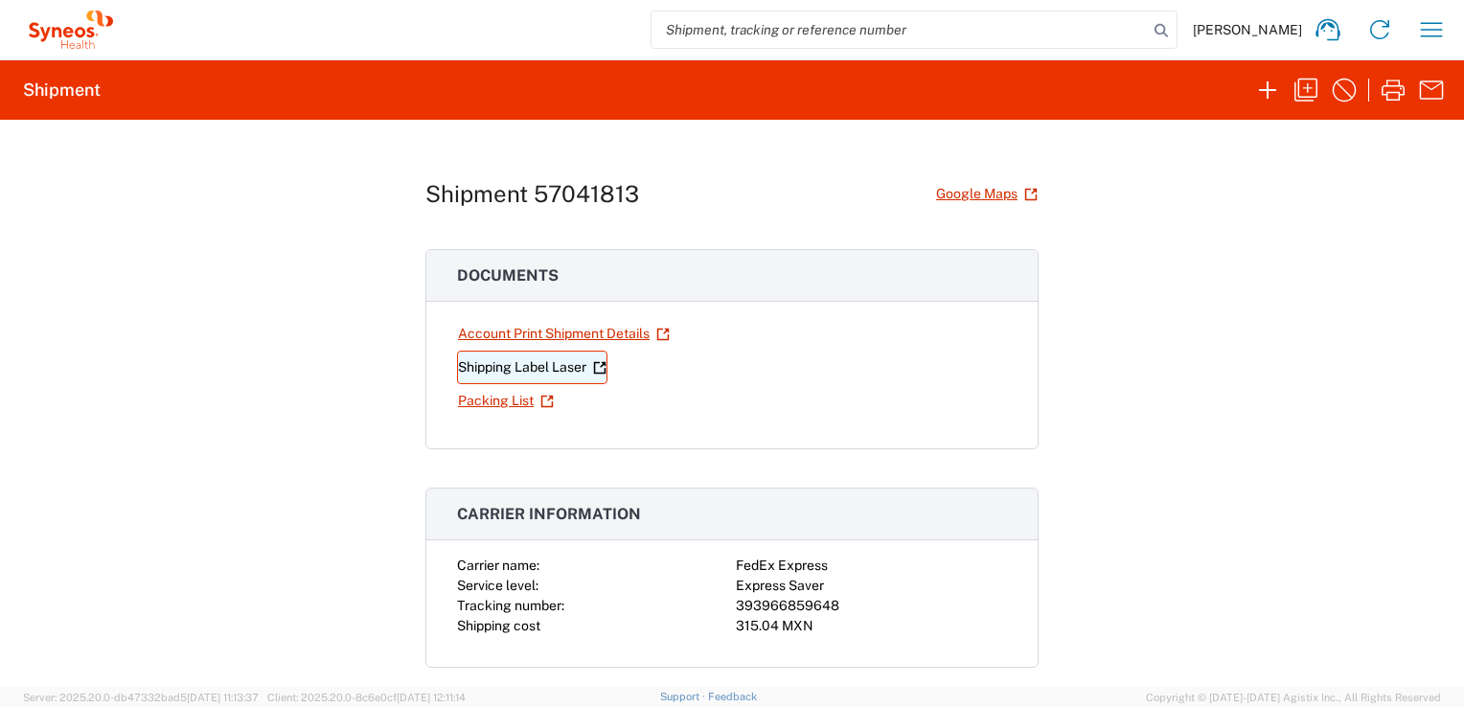
click at [552, 368] on link "Shipping Label Laser" at bounding box center [532, 368] width 150 height 34
